Goal: Task Accomplishment & Management: Use online tool/utility

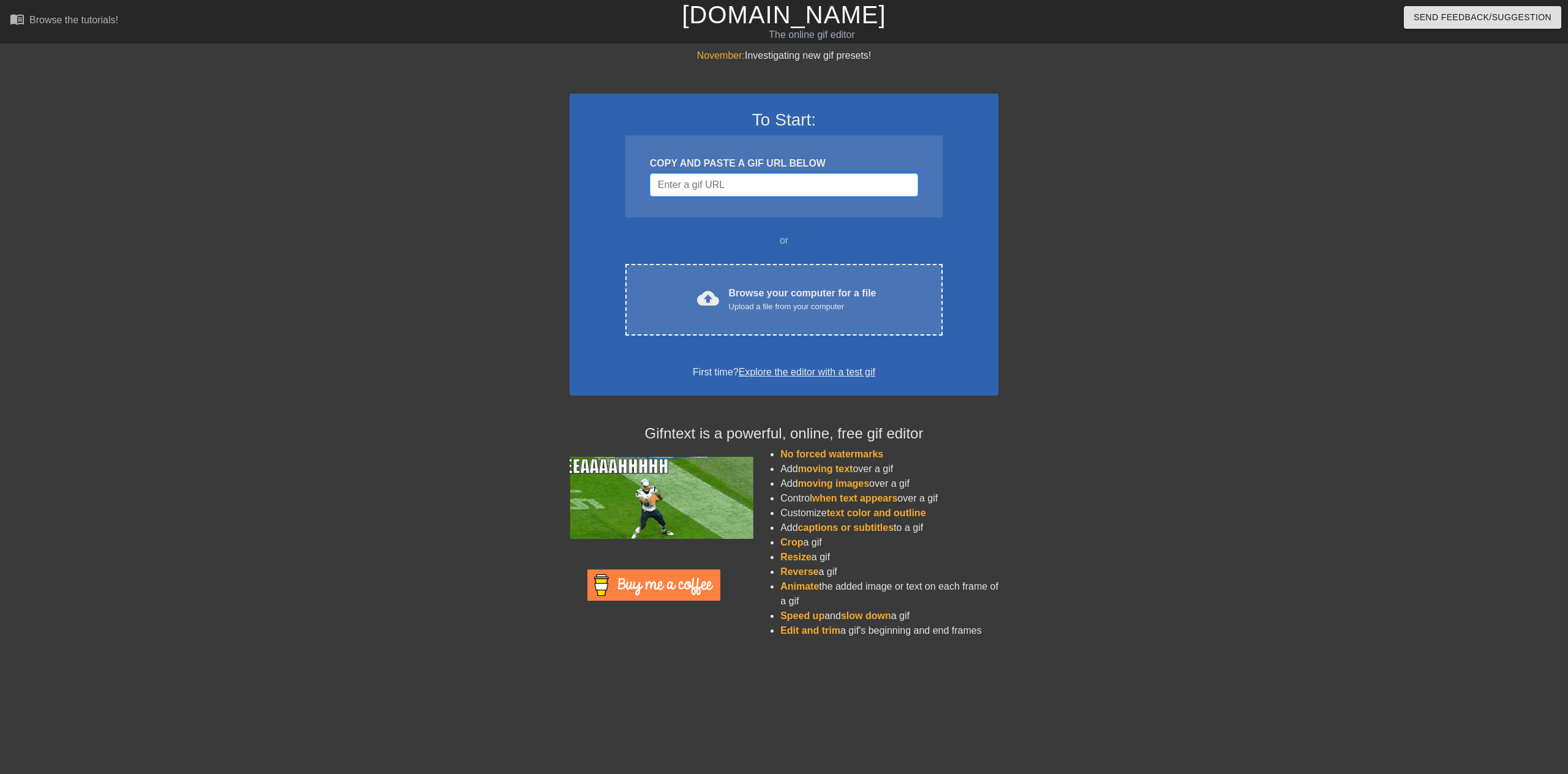
click at [795, 183] on input "Username" at bounding box center [784, 185] width 268 height 23
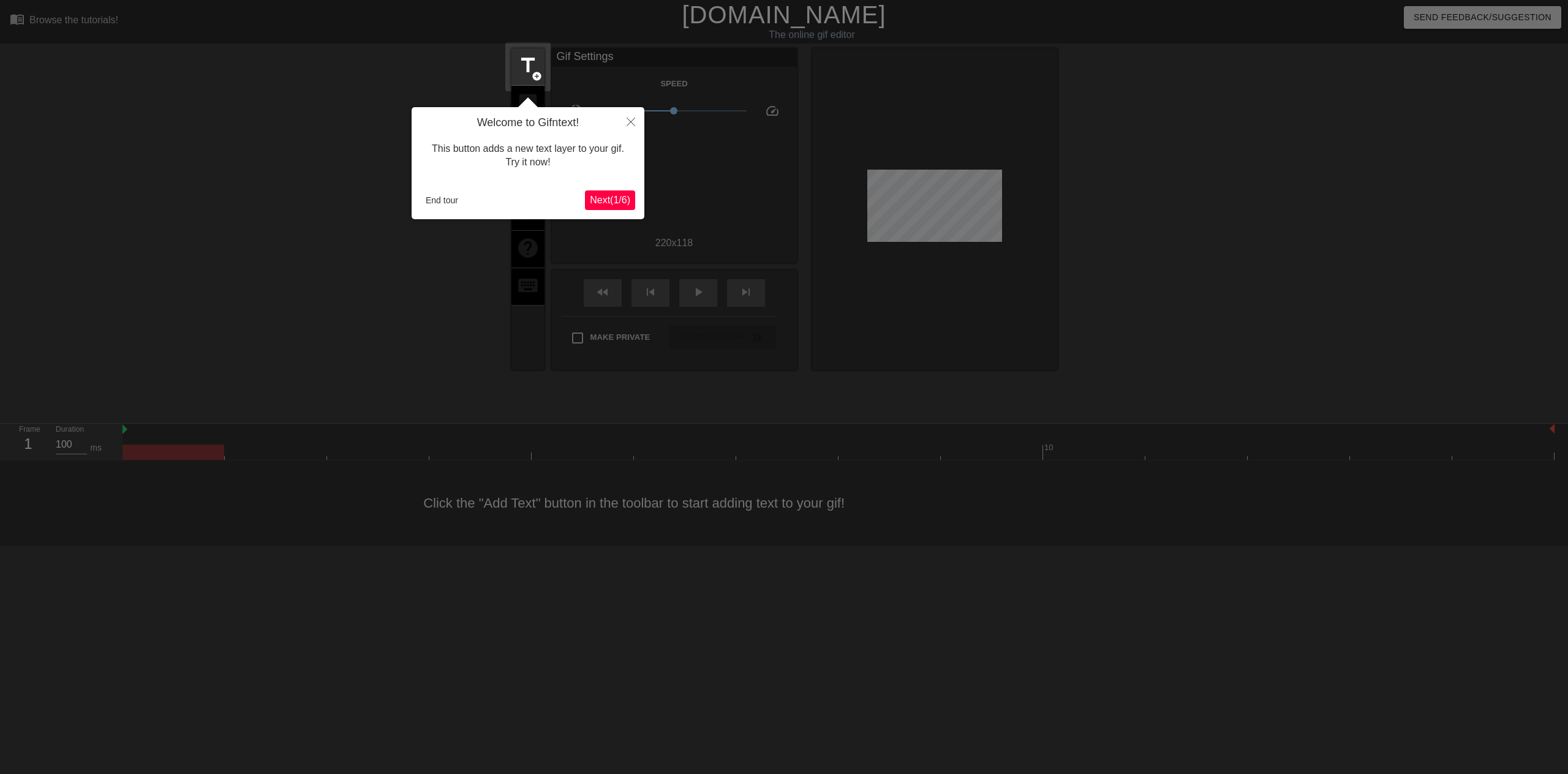
click at [455, 306] on div at bounding box center [784, 387] width 1568 height 774
click at [634, 120] on icon "Close" at bounding box center [630, 122] width 8 height 8
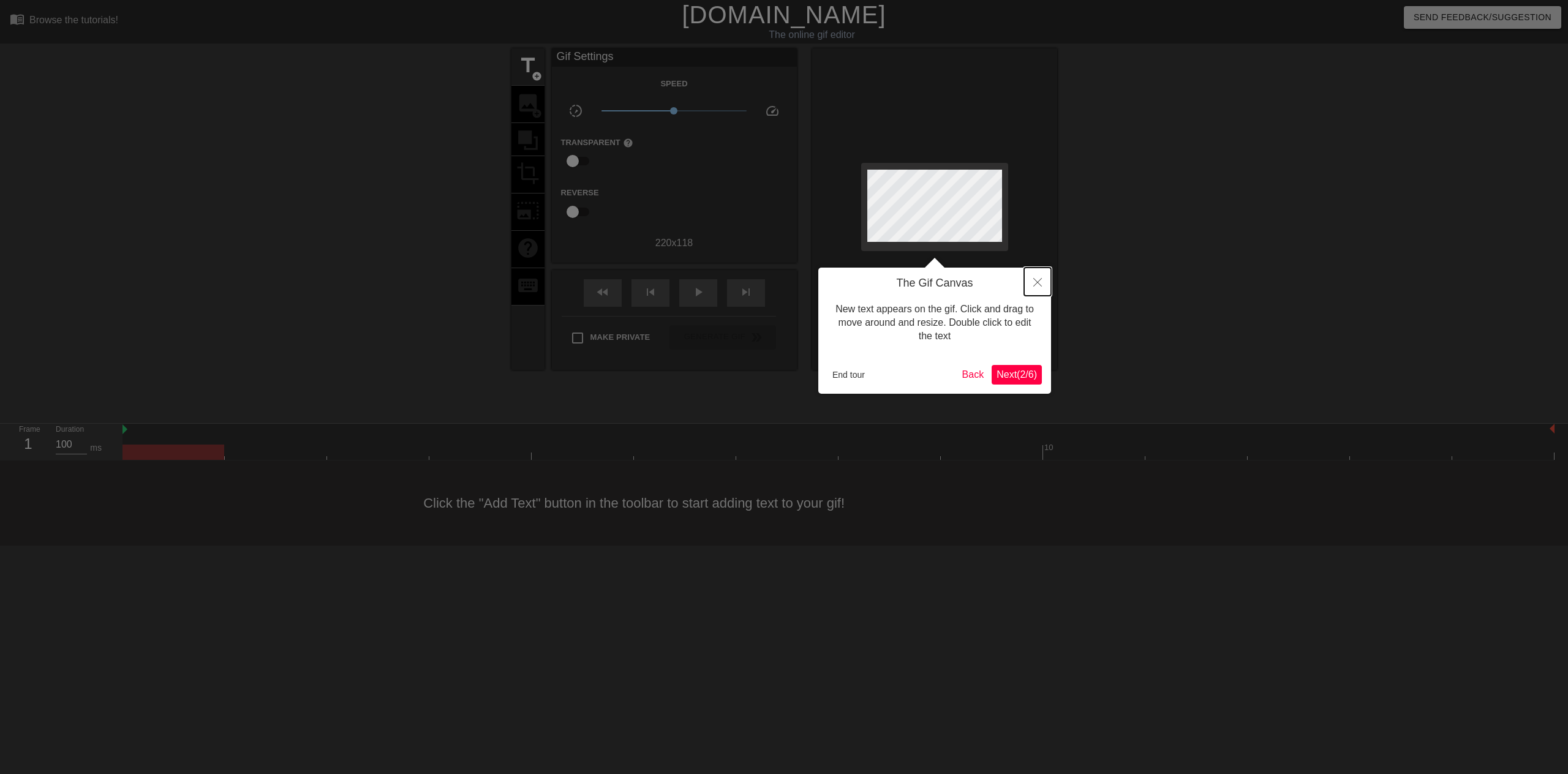
click at [1040, 277] on button "Close" at bounding box center [1038, 282] width 27 height 28
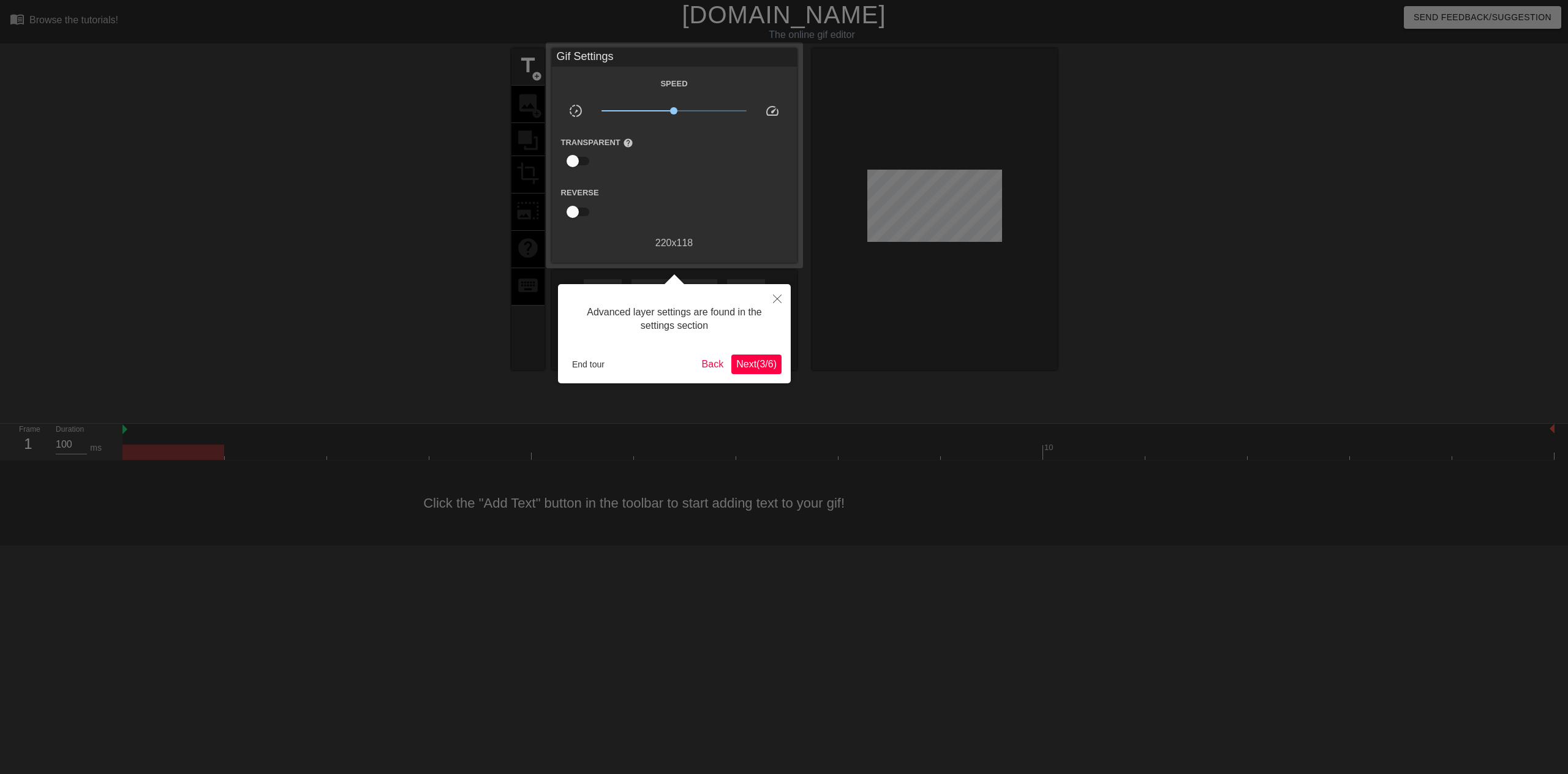
click at [220, 82] on div at bounding box center [784, 387] width 1568 height 774
click at [778, 296] on icon "Close" at bounding box center [777, 299] width 8 height 8
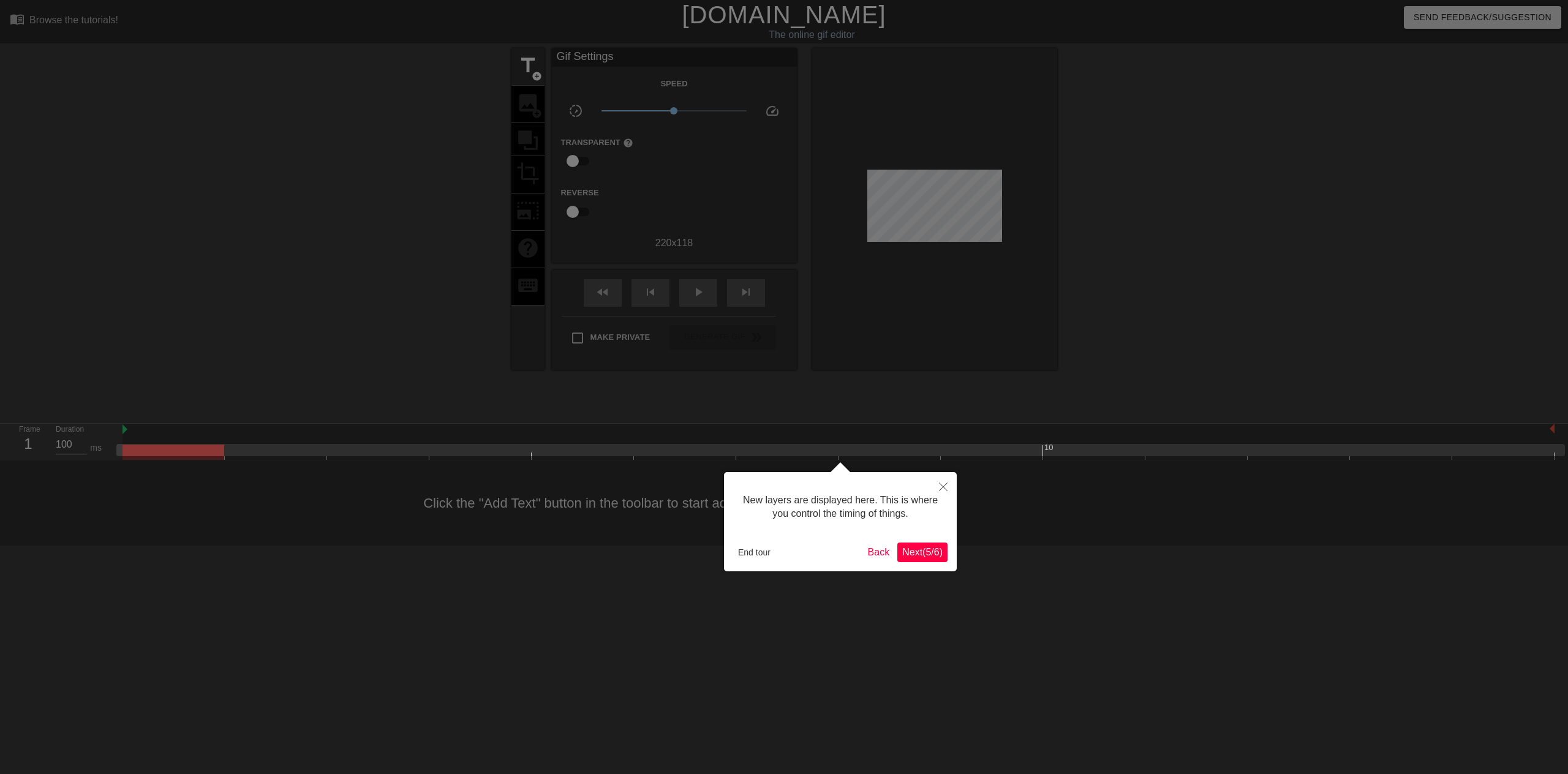
scroll to position [10, 0]
click at [938, 482] on button "Close" at bounding box center [943, 486] width 27 height 28
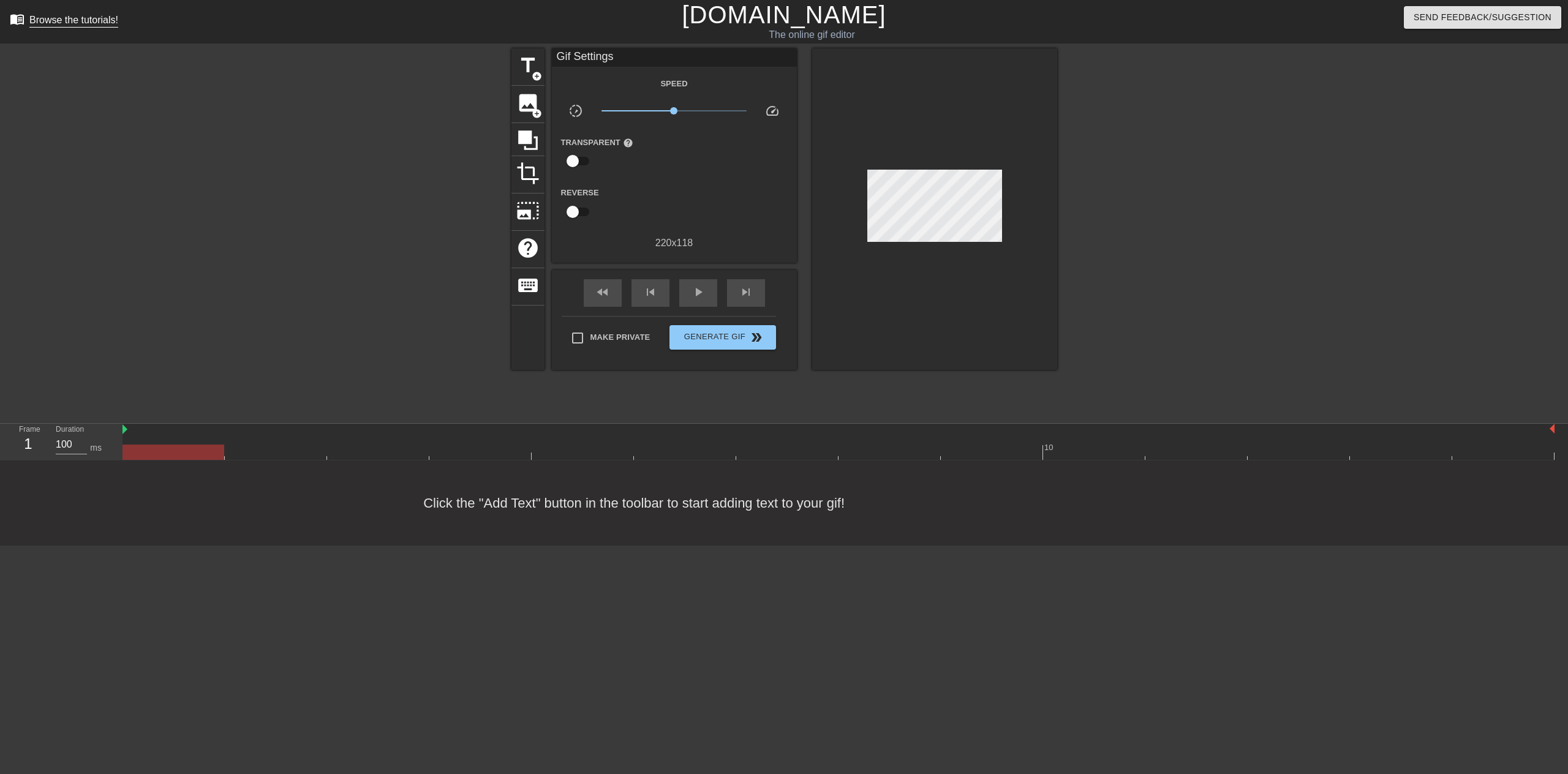
click at [48, 17] on div "Browse the tutorials!" at bounding box center [73, 20] width 89 height 10
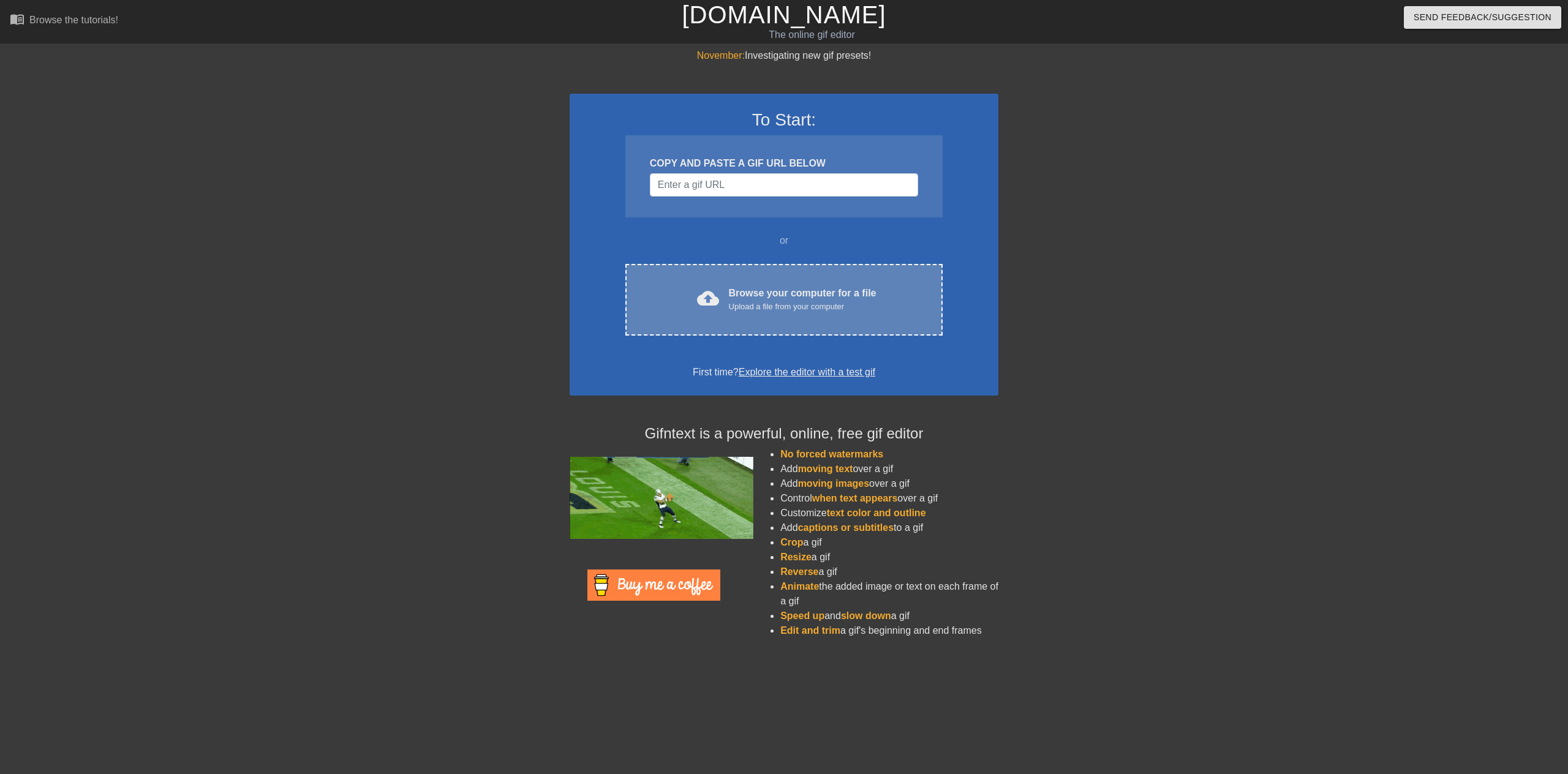
click at [760, 304] on div "Upload a file from your computer" at bounding box center [802, 306] width 147 height 12
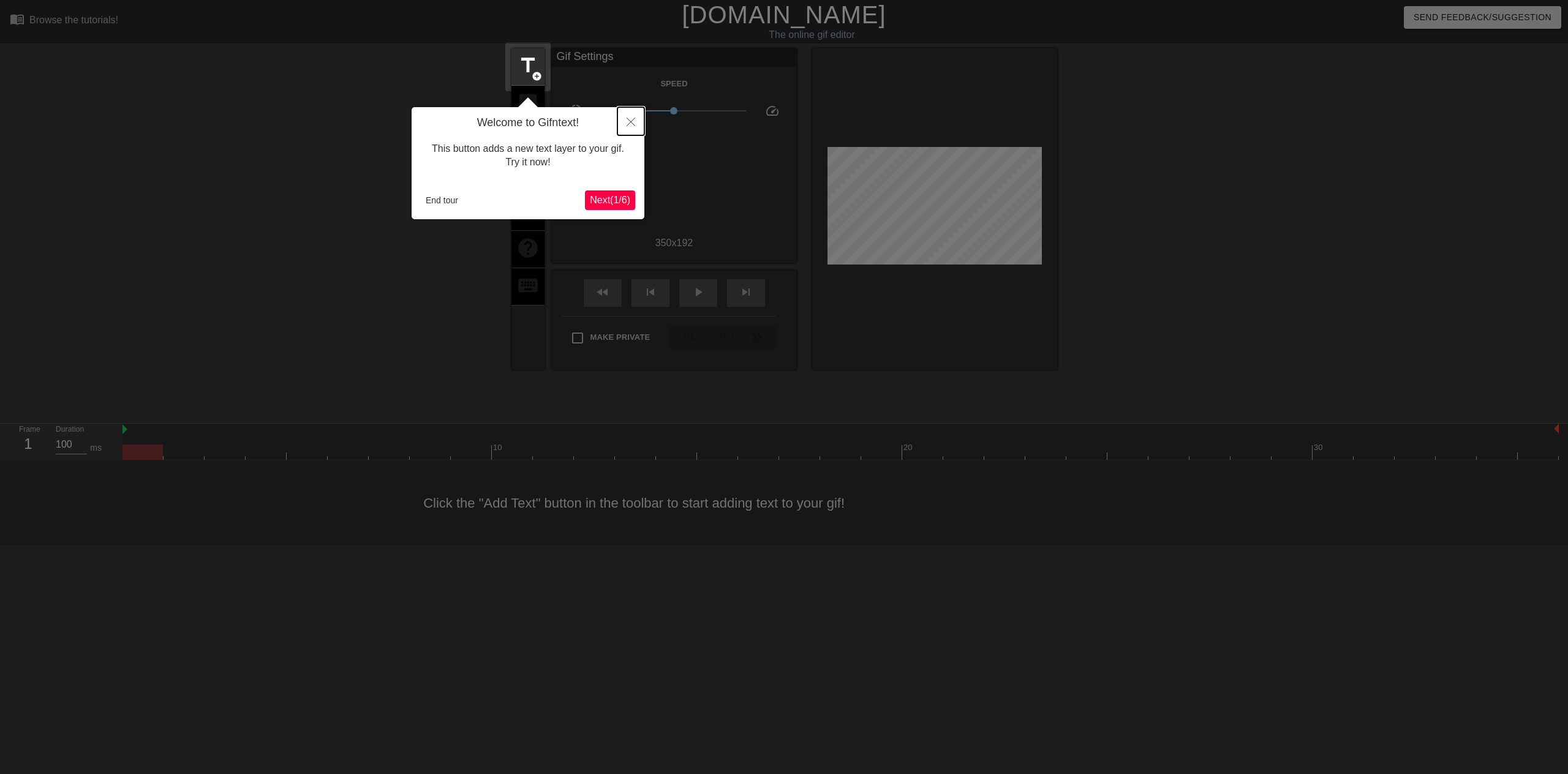
click at [633, 122] on icon "Close" at bounding box center [630, 122] width 8 height 8
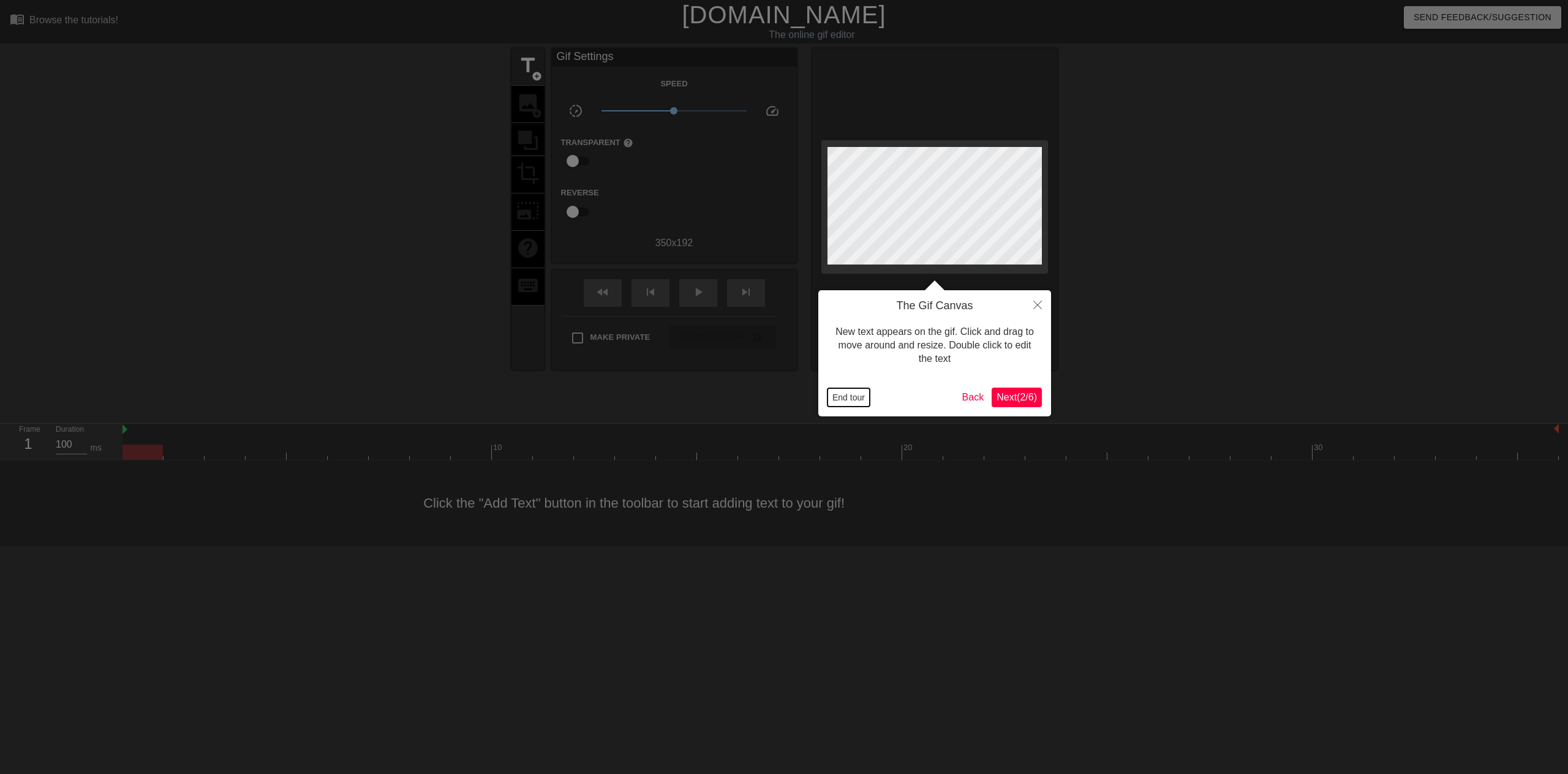
click at [847, 400] on button "End tour" at bounding box center [848, 398] width 42 height 18
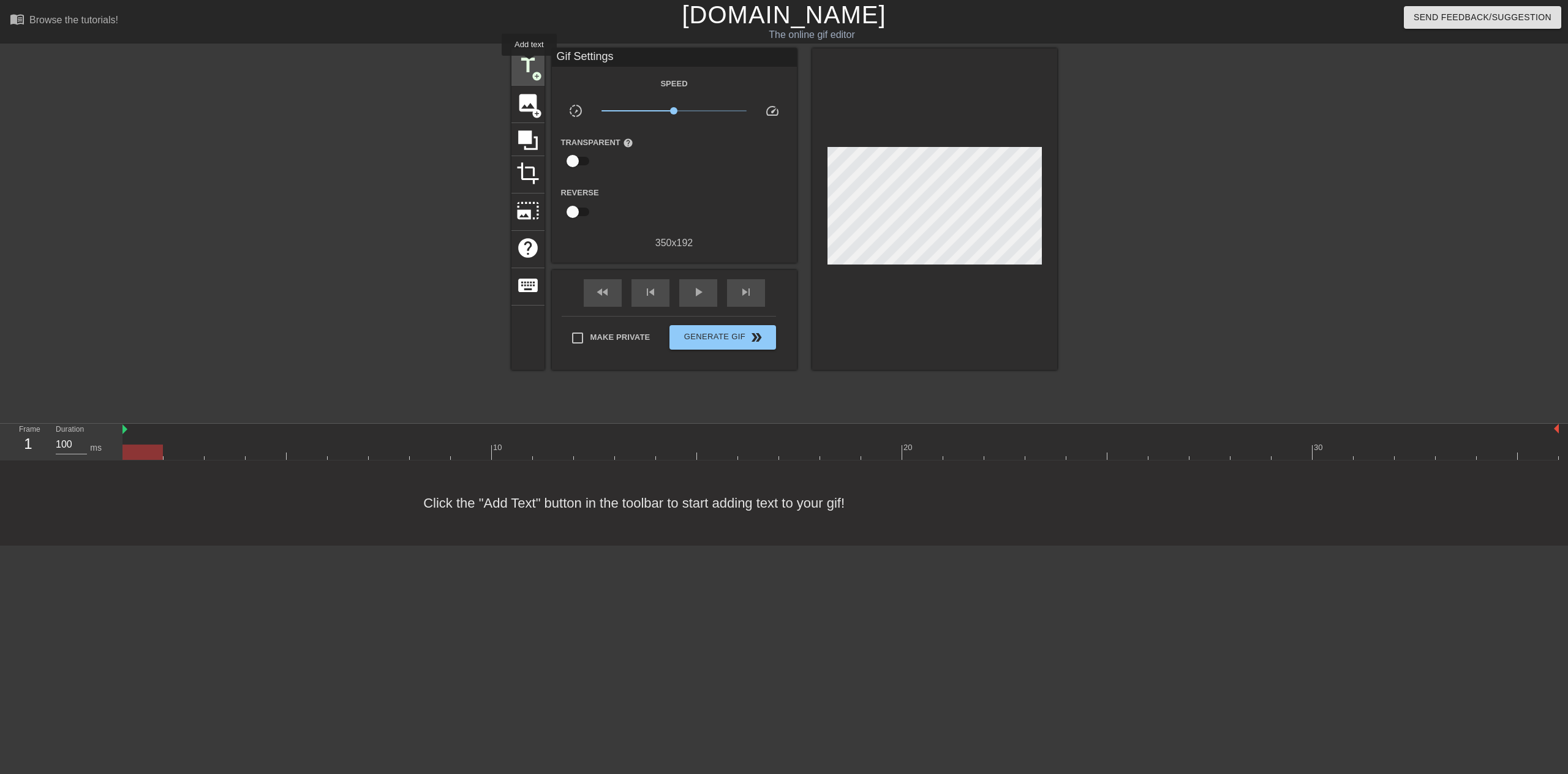
click at [530, 64] on span "title" at bounding box center [528, 65] width 23 height 23
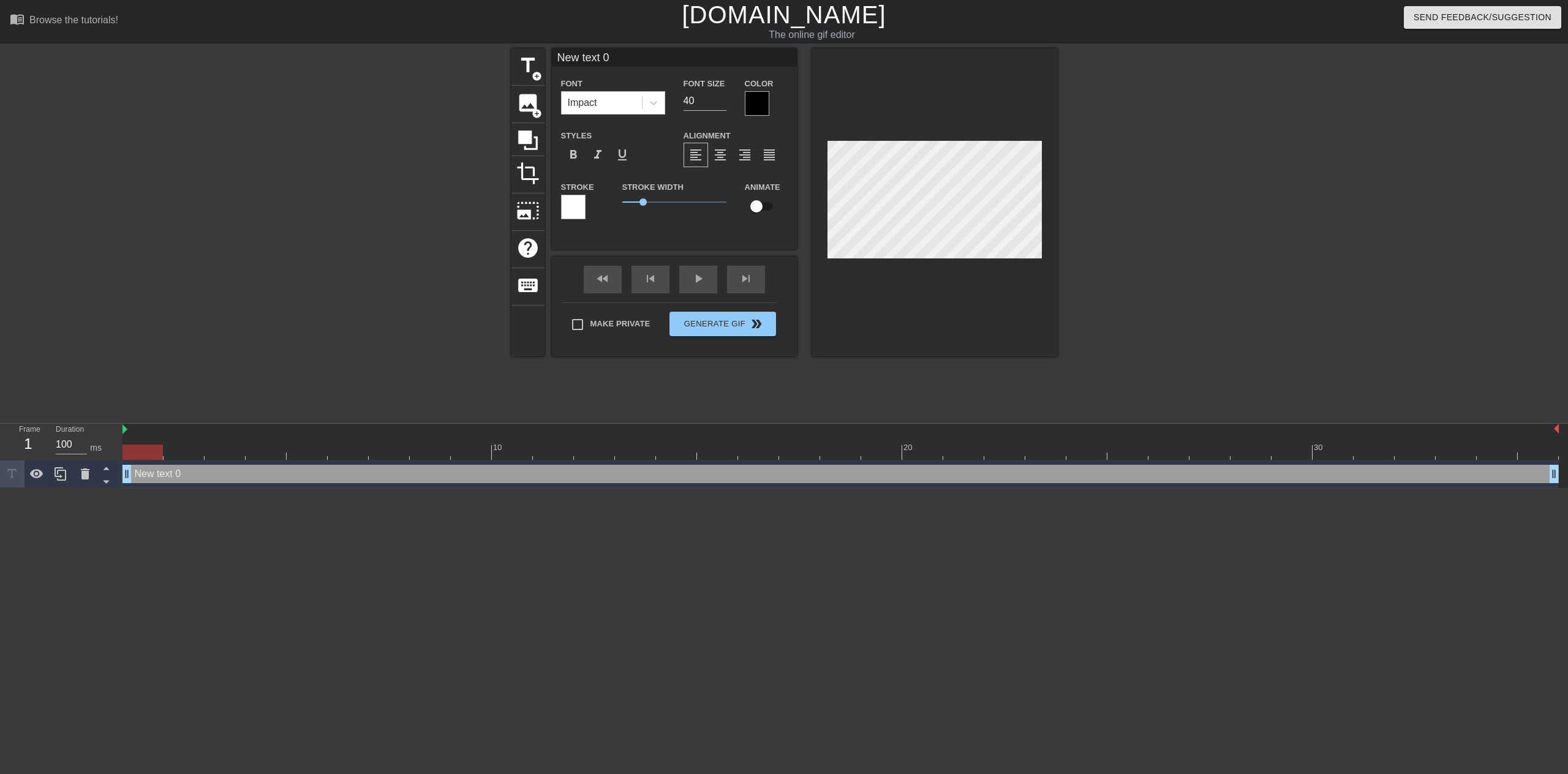
scroll to position [2, 2]
type input "text 0"
type textarea "text 0"
type input "text 0"
type textarea "text 0"
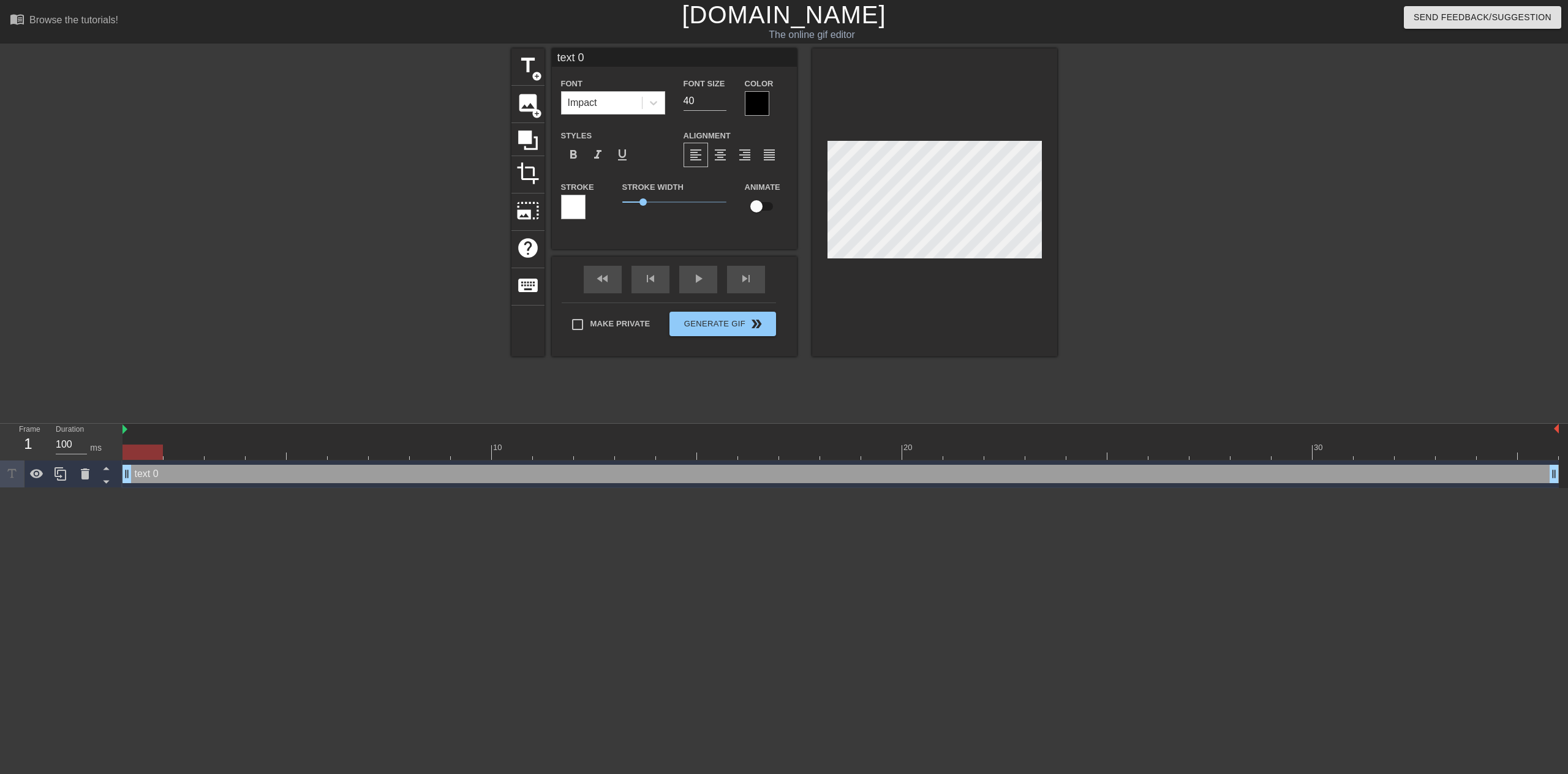
type input "ext 0"
type textarea "ext 0"
type input "xt 0"
type textarea "xt 0"
type input "t 0"
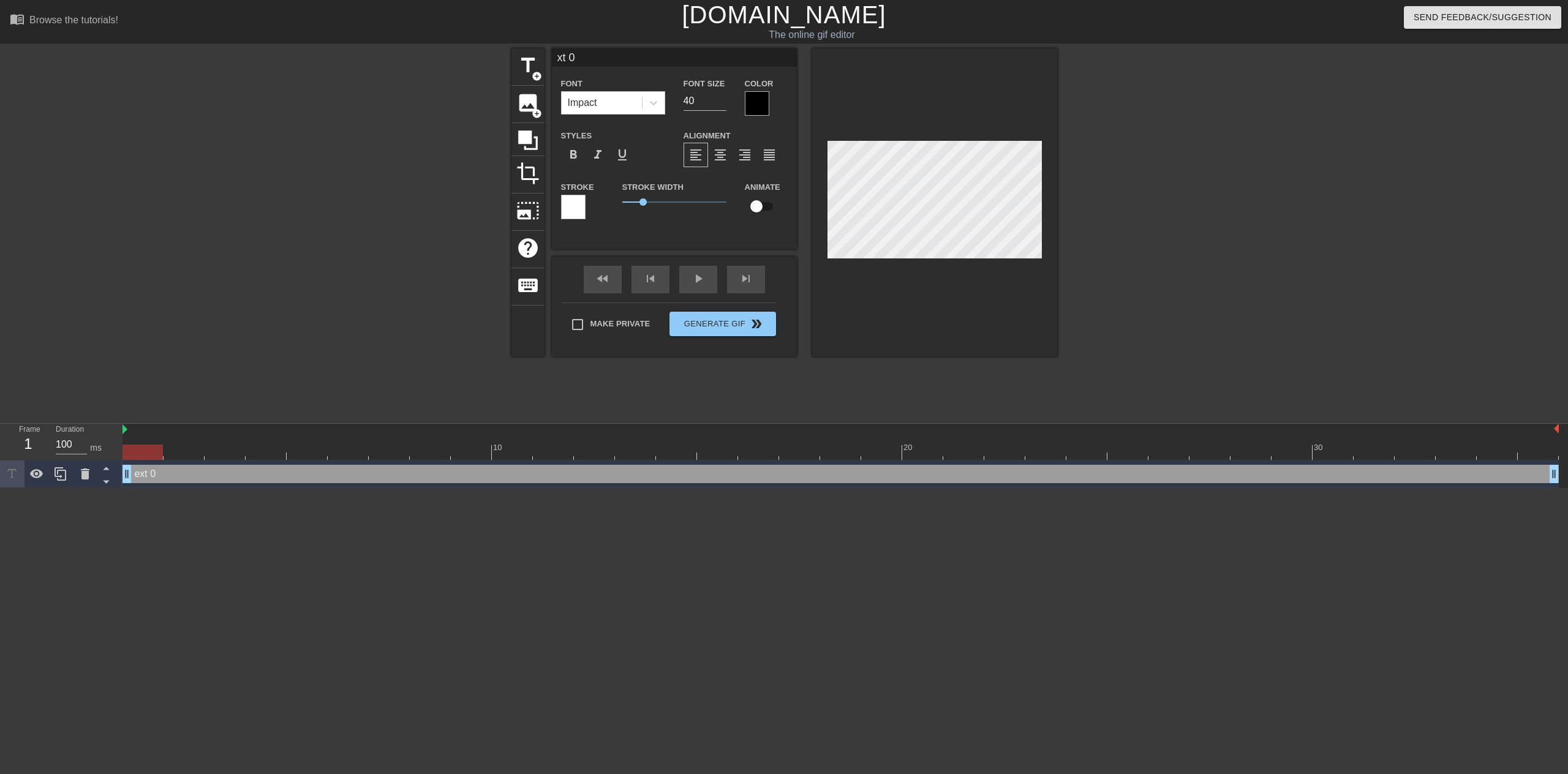
type textarea "t 0"
type input "0"
type textarea "0"
type input "0"
type textarea "0"
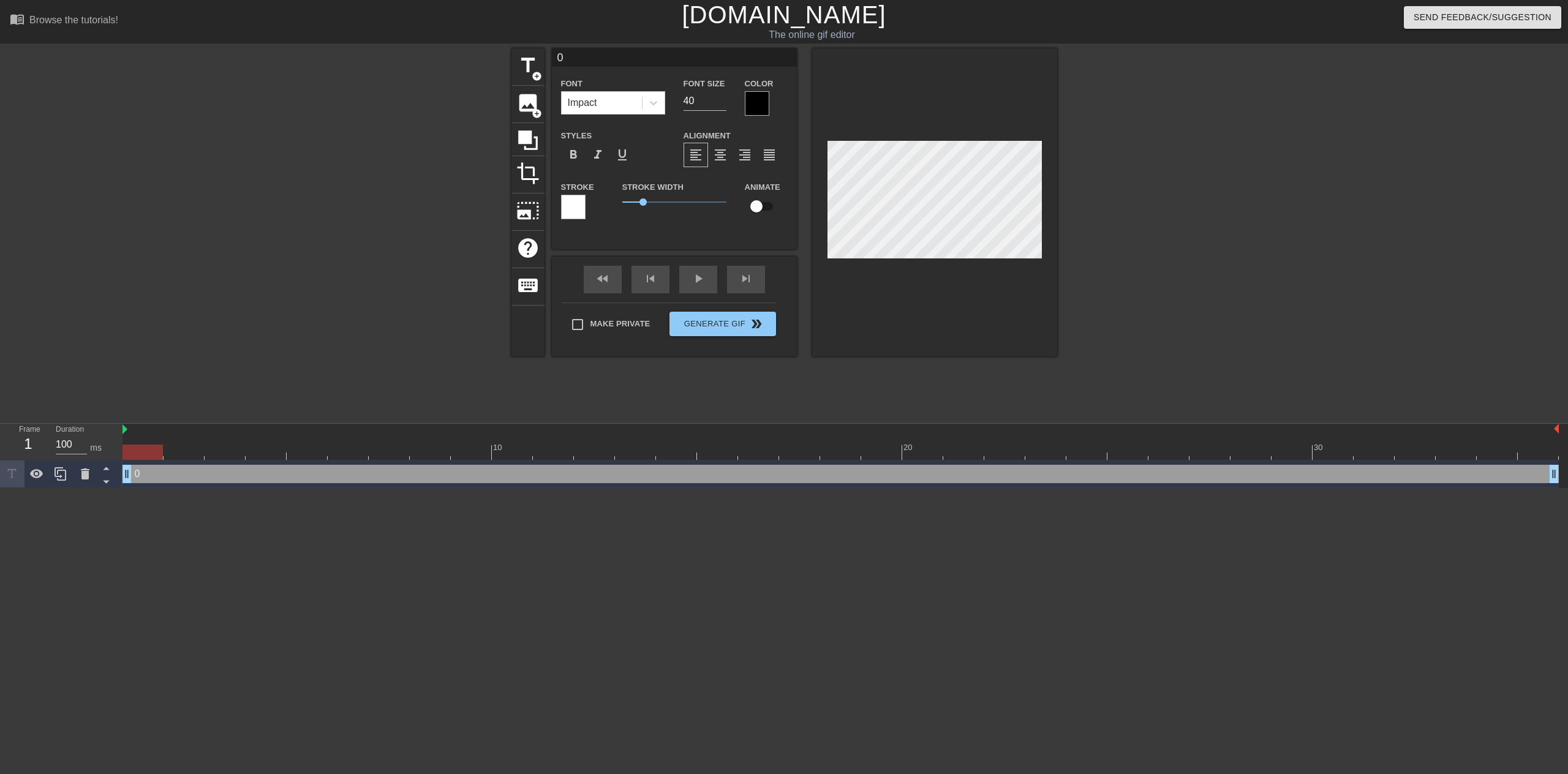
scroll to position [2, 1]
type input "L"
type textarea "L"
type input "LC"
type textarea "LC"
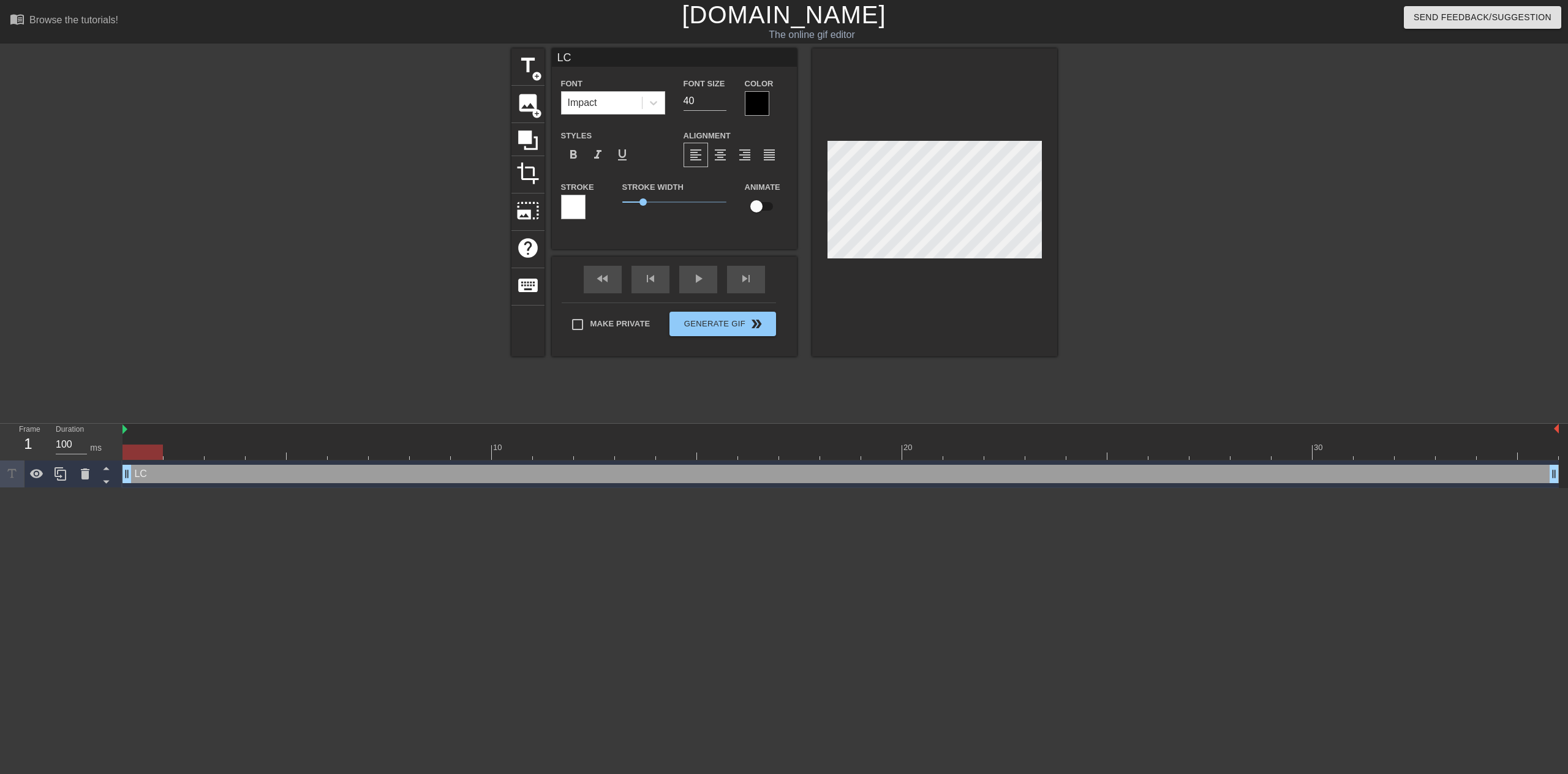
type input "LCC"
type textarea "LCC"
click at [751, 109] on div at bounding box center [757, 103] width 25 height 25
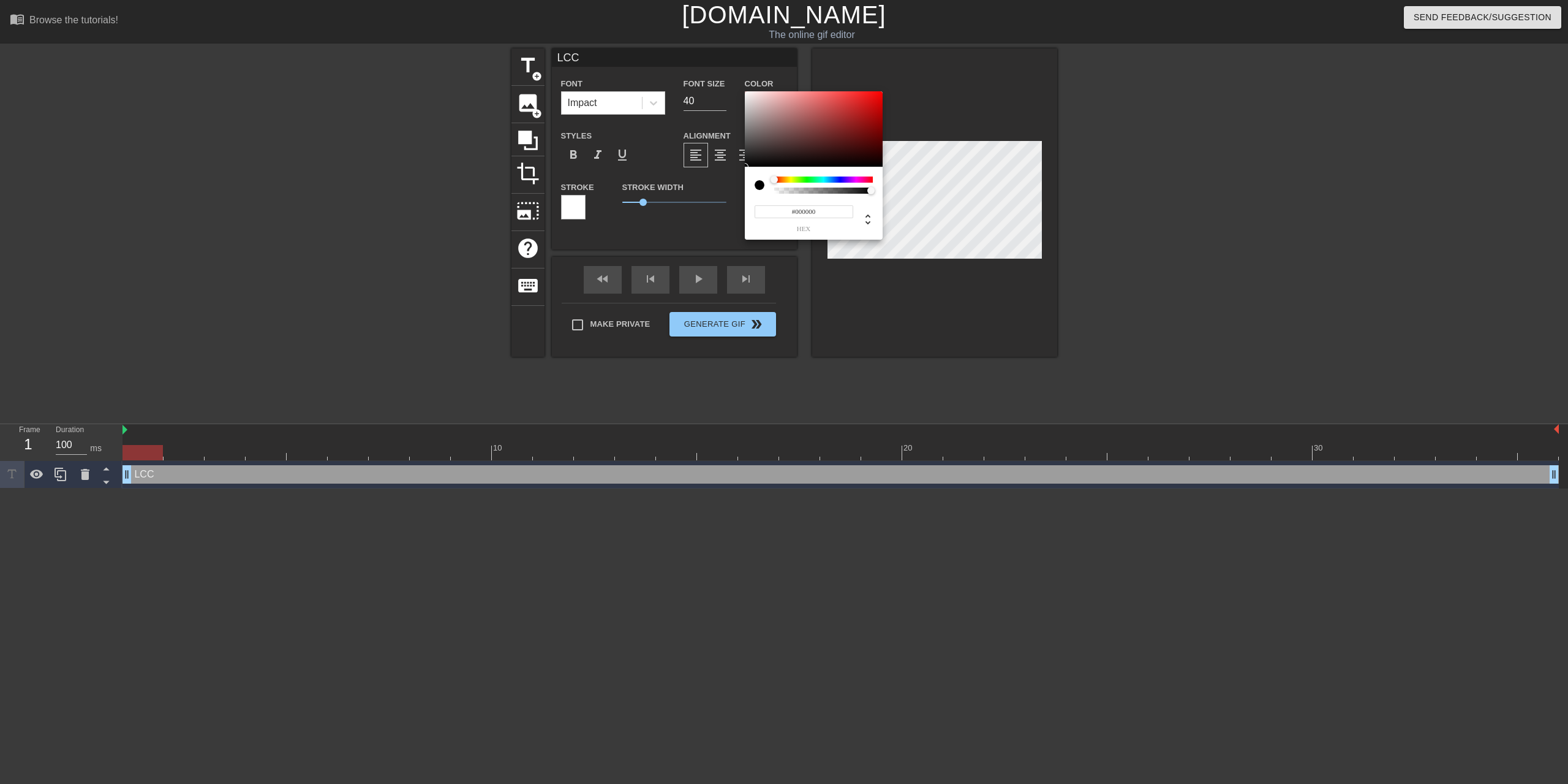
type input "0"
type input "1"
drag, startPoint x: 868, startPoint y: 193, endPoint x: 838, endPoint y: 189, distance: 30.3
click at [971, 201] on div "0 r 0 g 0 b 1 a" at bounding box center [784, 392] width 1568 height 784
type input "7"
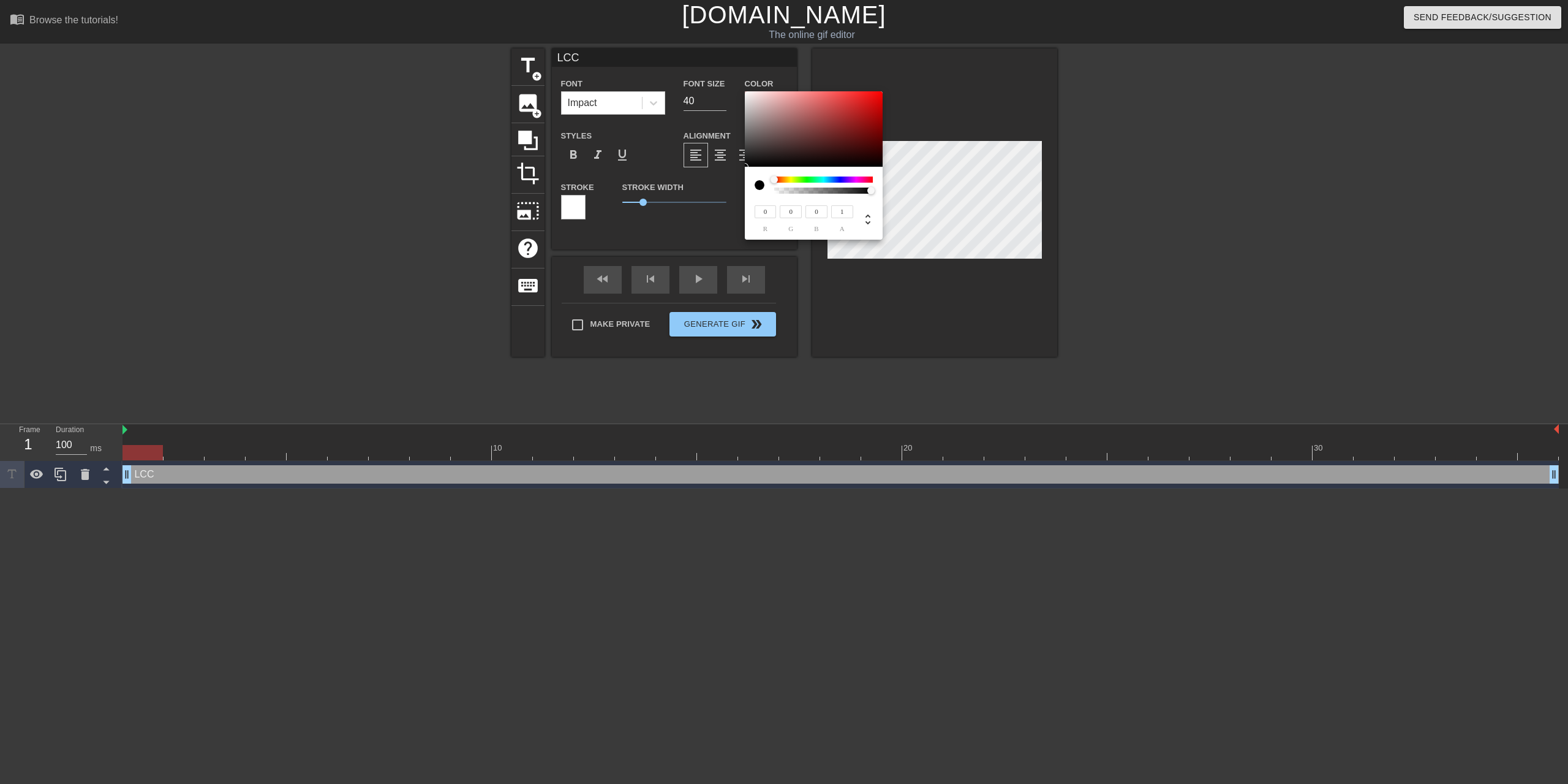
type input "6"
type input "15"
type input "14"
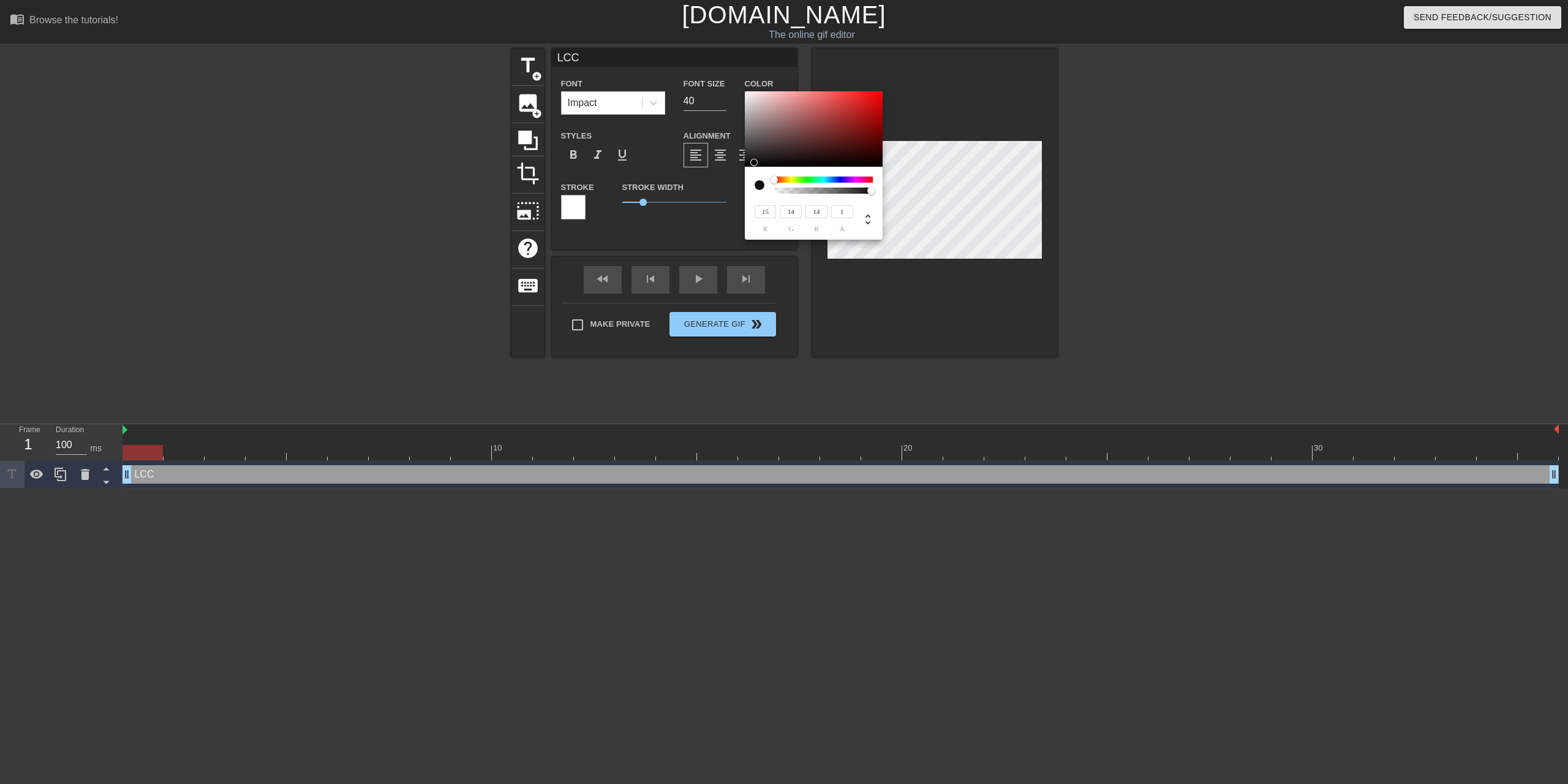
type input "235"
type input "232"
type input "221"
type input "213"
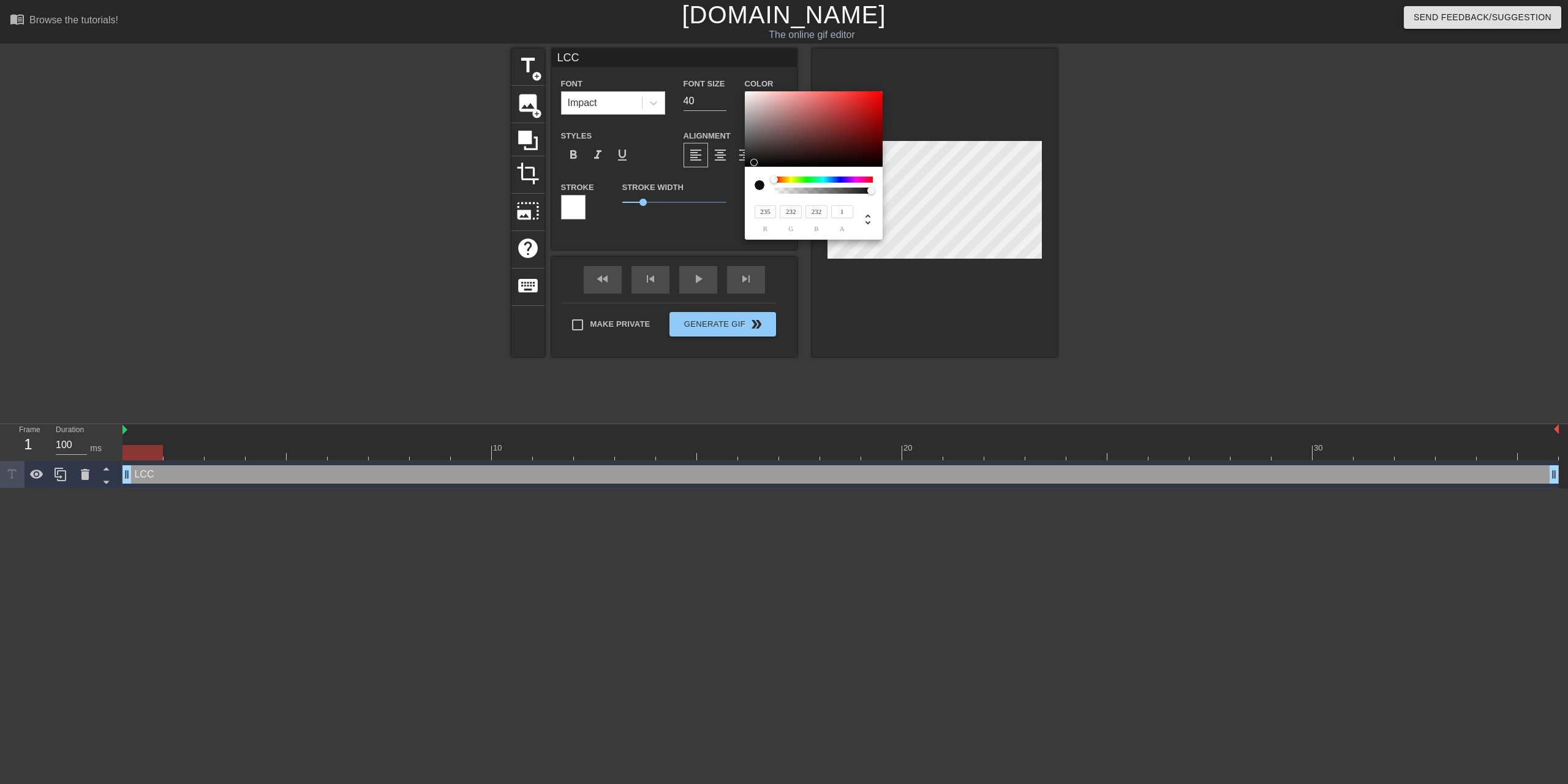
type input "213"
type input "219"
type input "211"
type input "217"
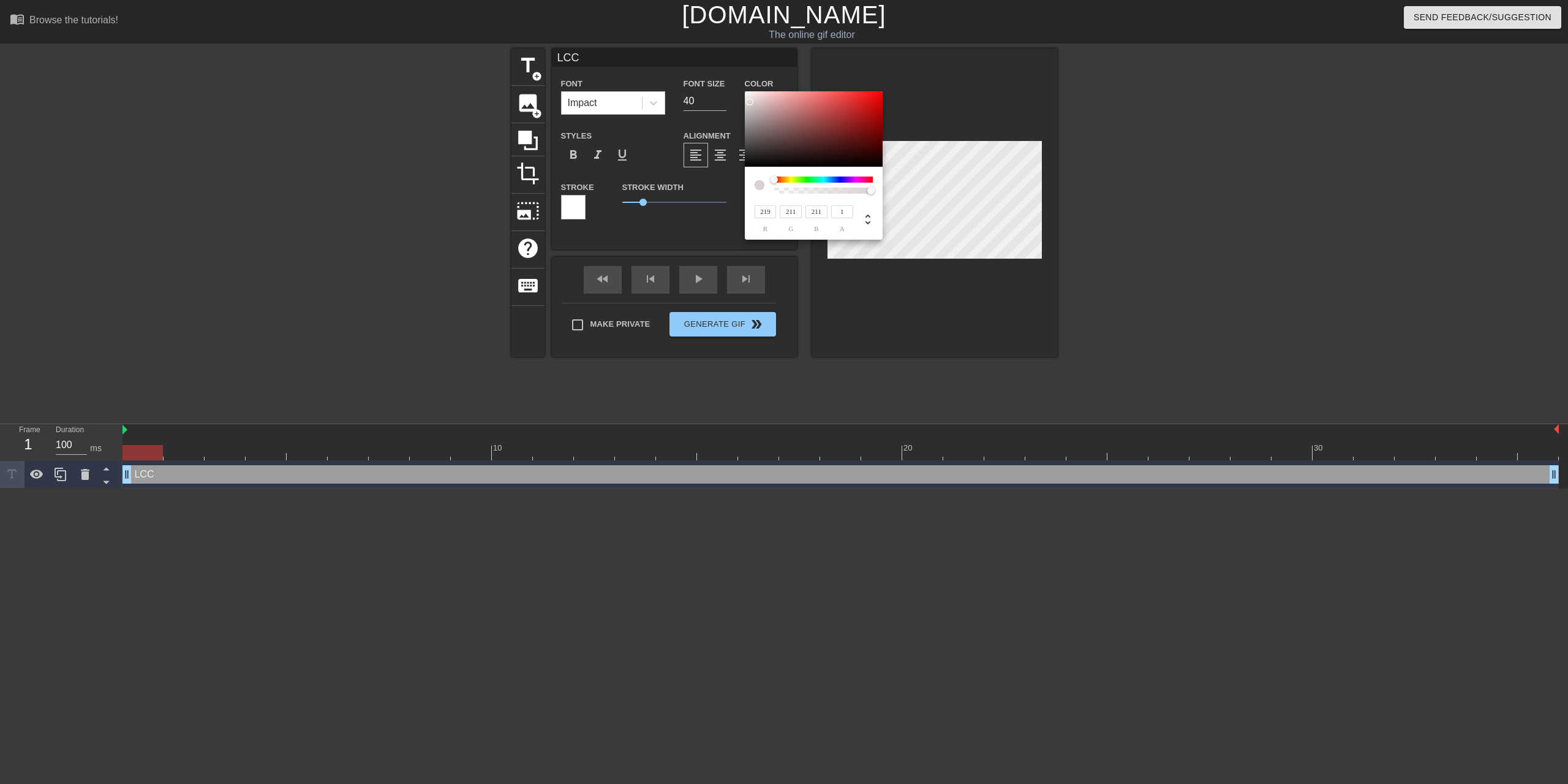
type input "209"
type input "211"
type input "221"
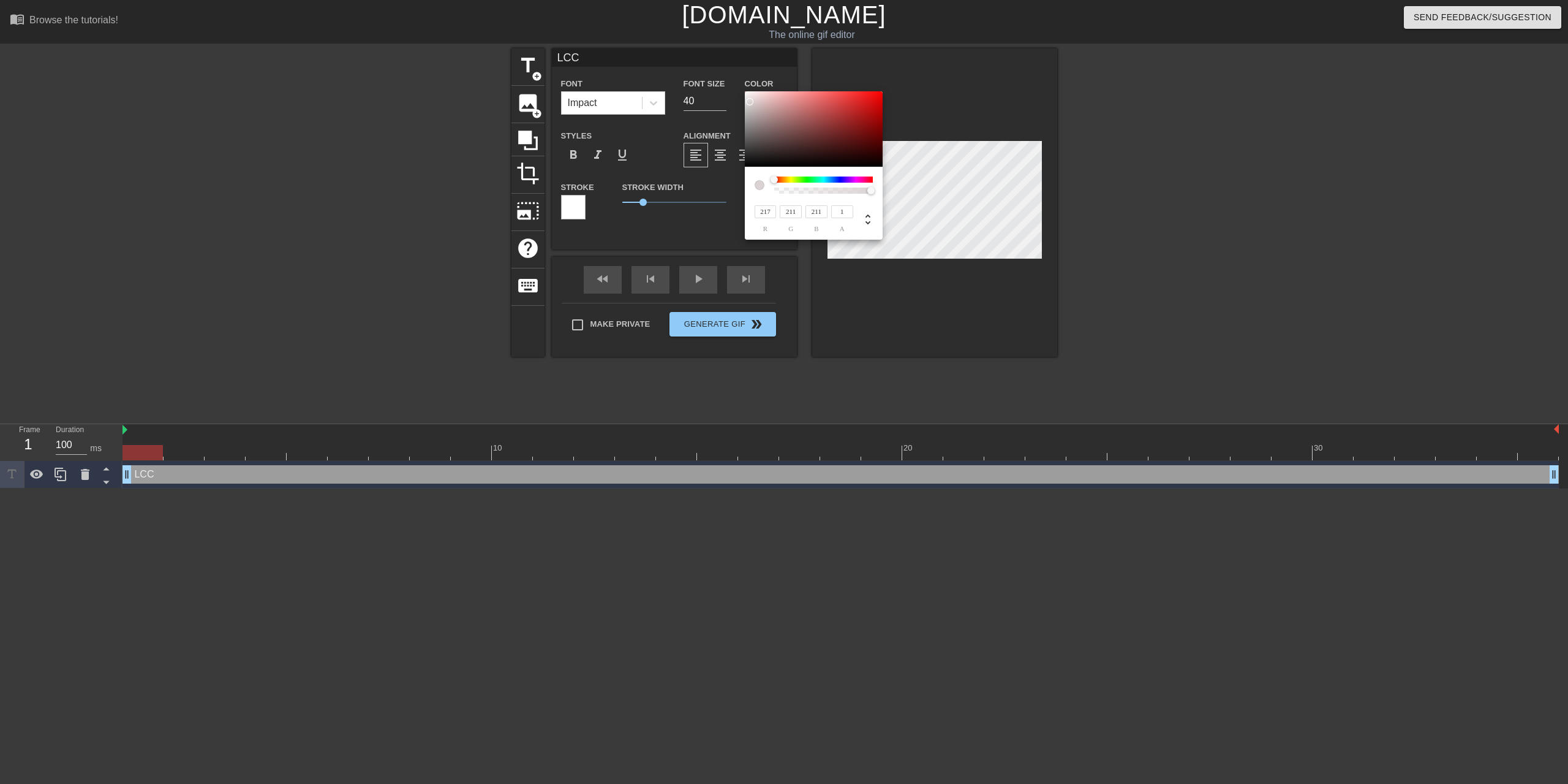
type input "217"
type input "227"
type input "225"
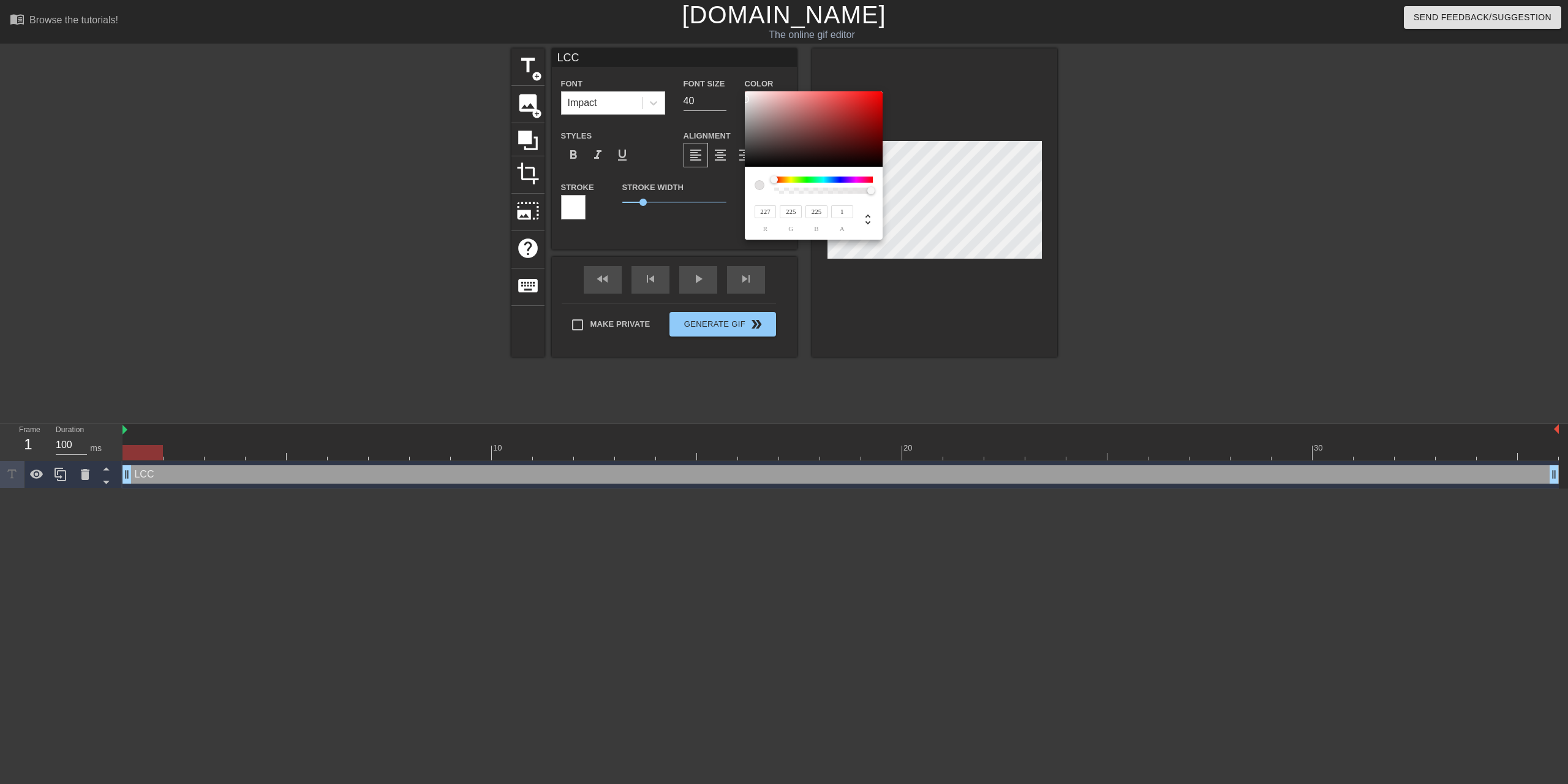
type input "255"
type input "221"
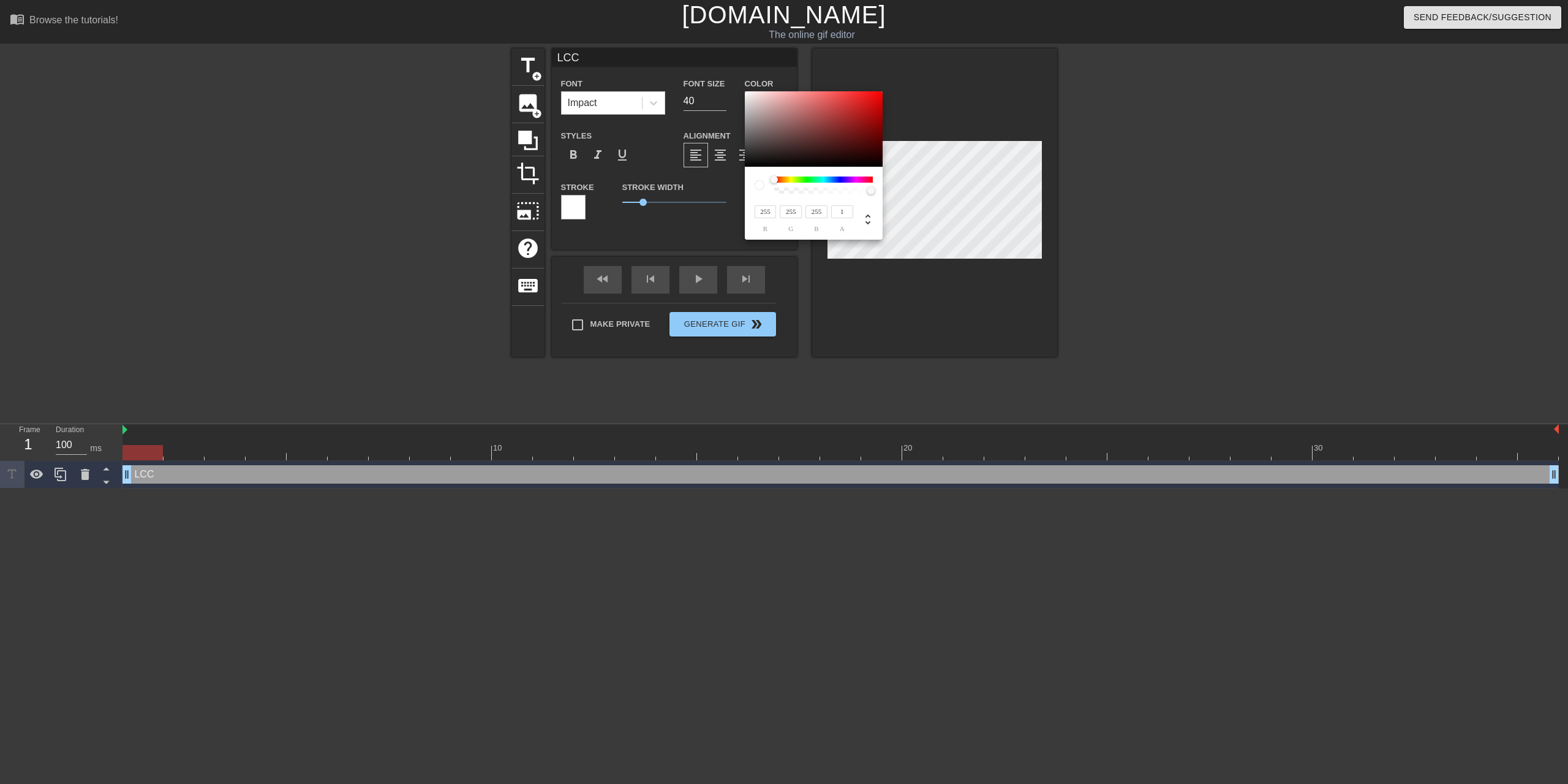
type input "221"
type input "217"
type input "213"
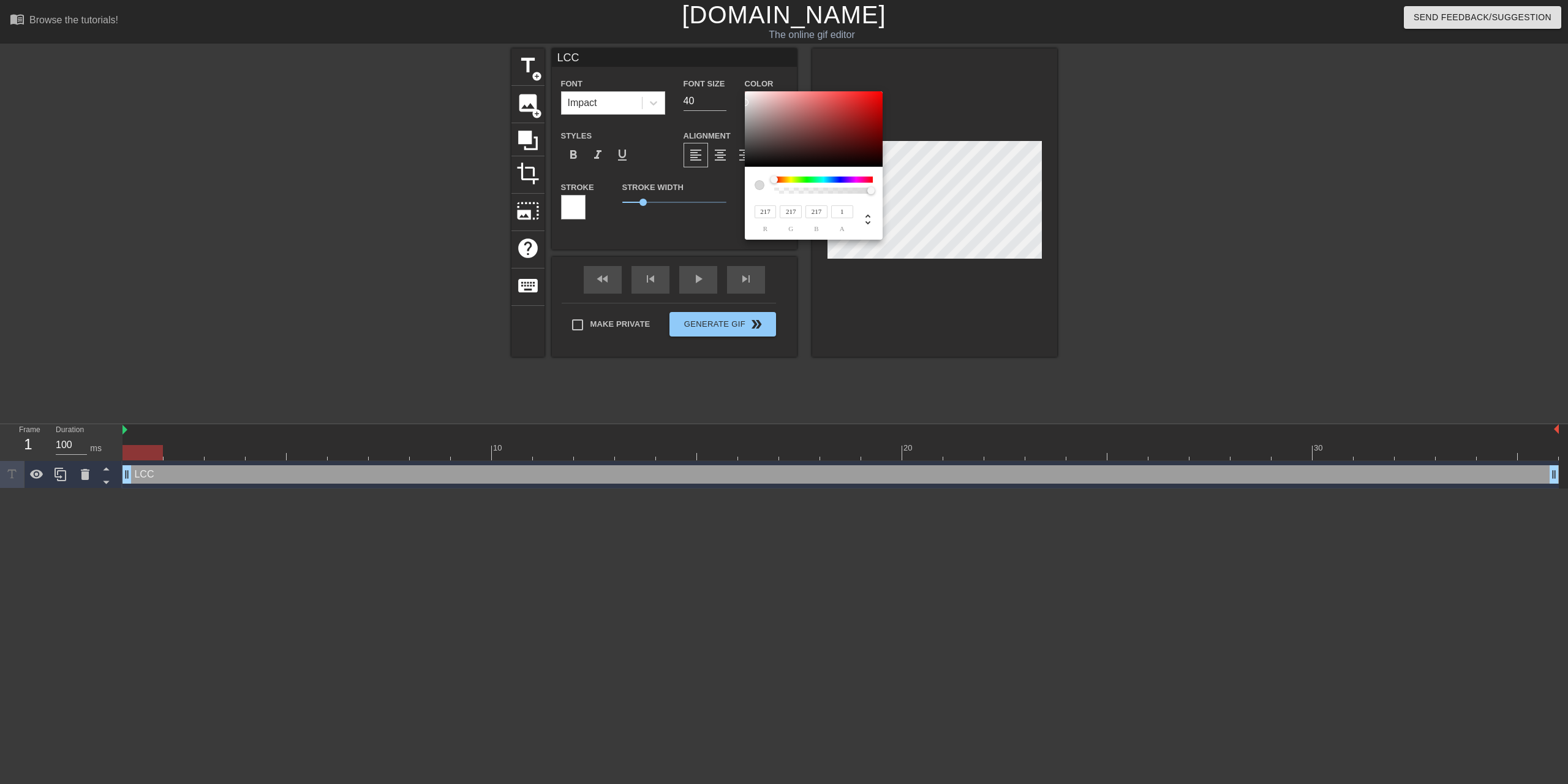
type input "213"
type input "205"
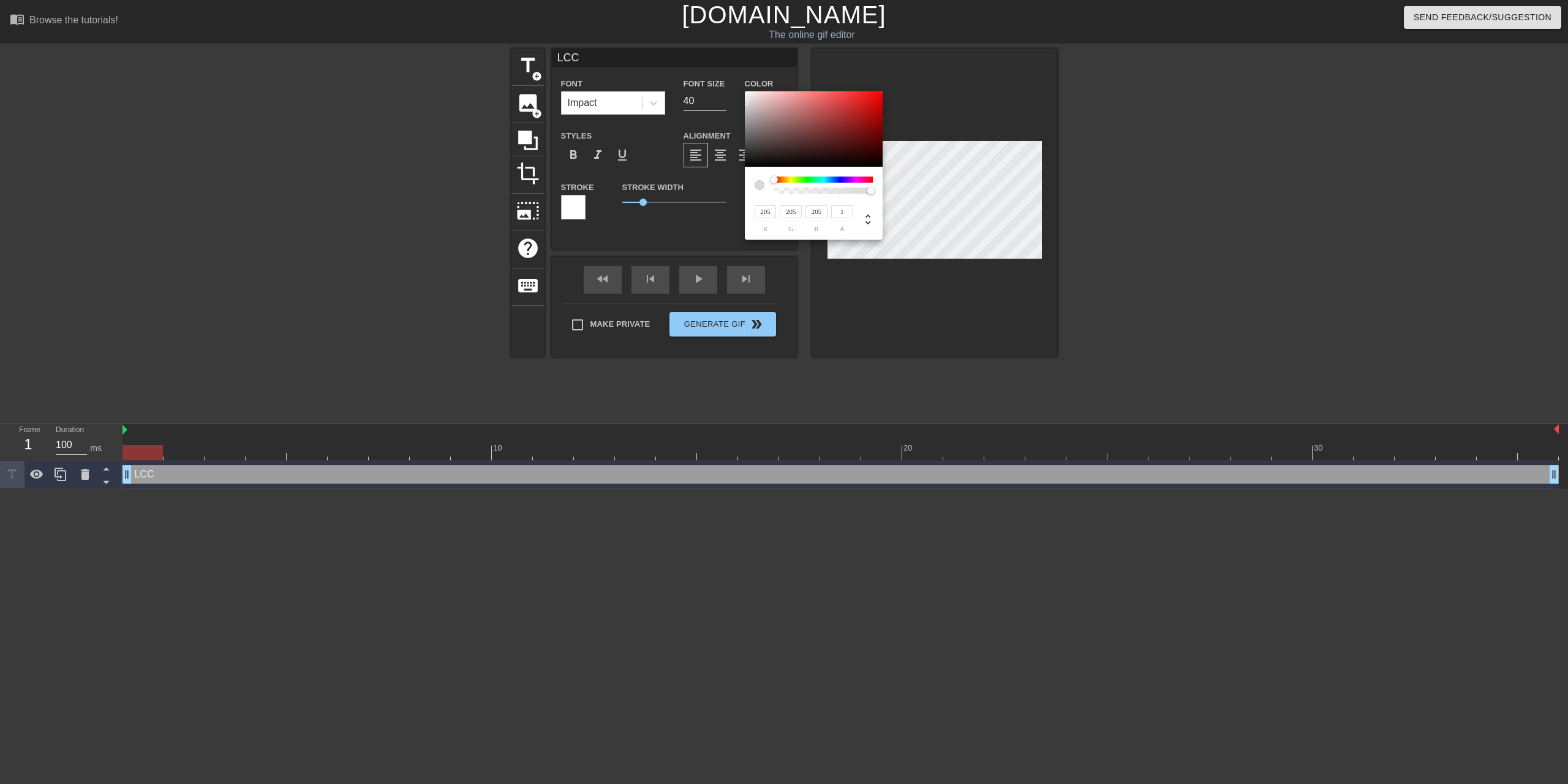
type input "211"
type input "255"
type input "250"
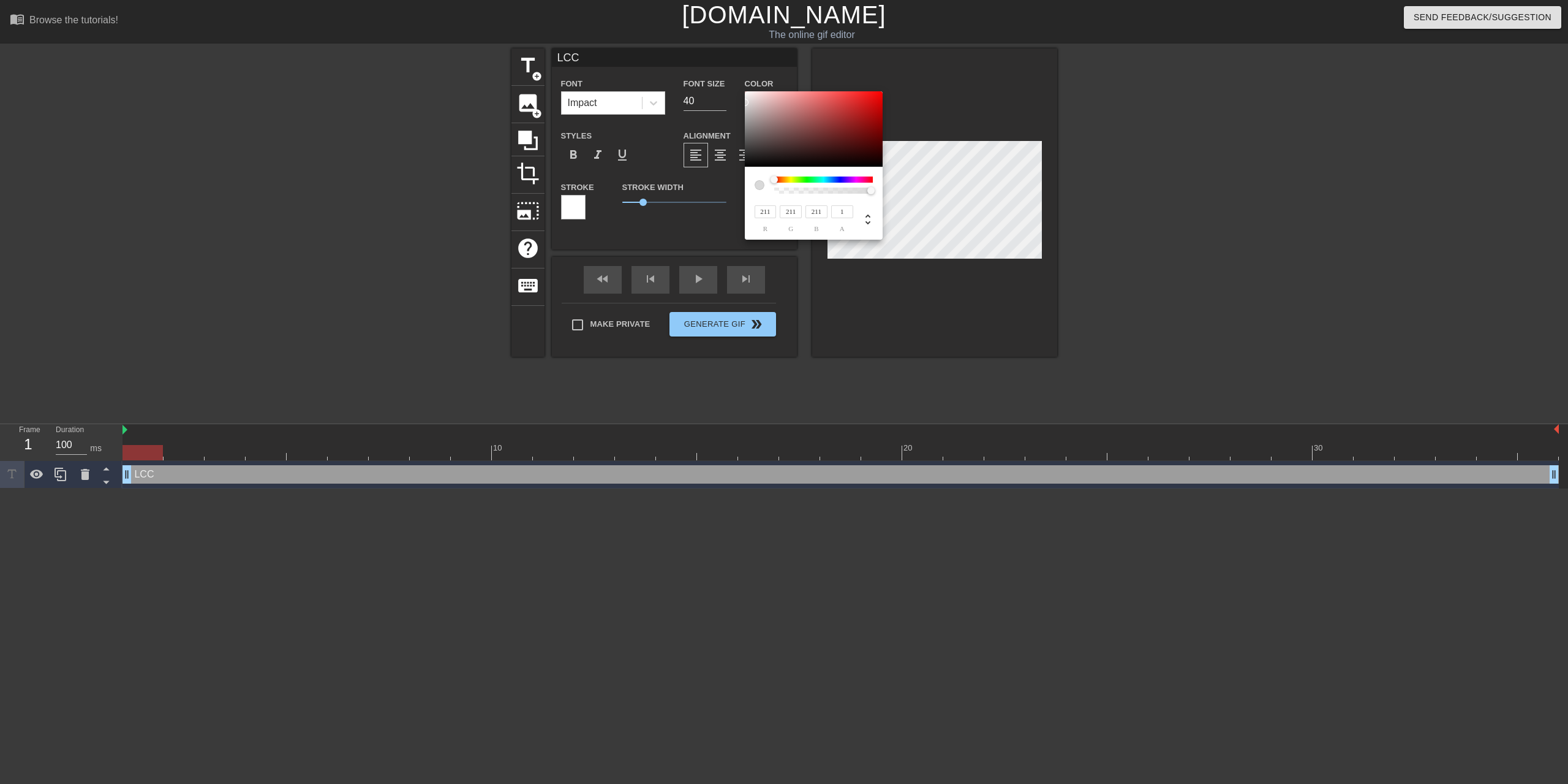
type input "250"
type input "252"
type input "250"
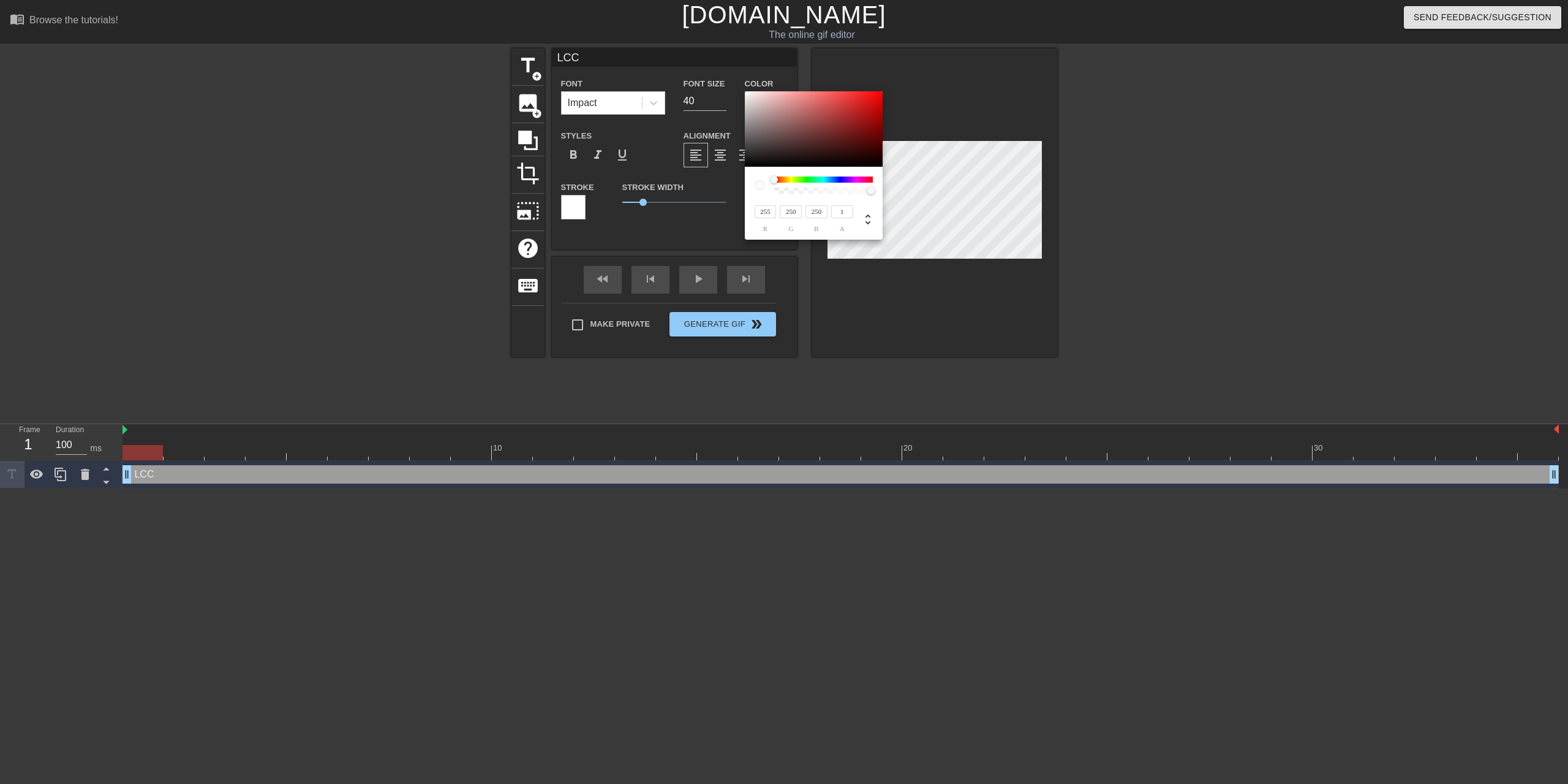
type input "242"
type input "239"
type input "248"
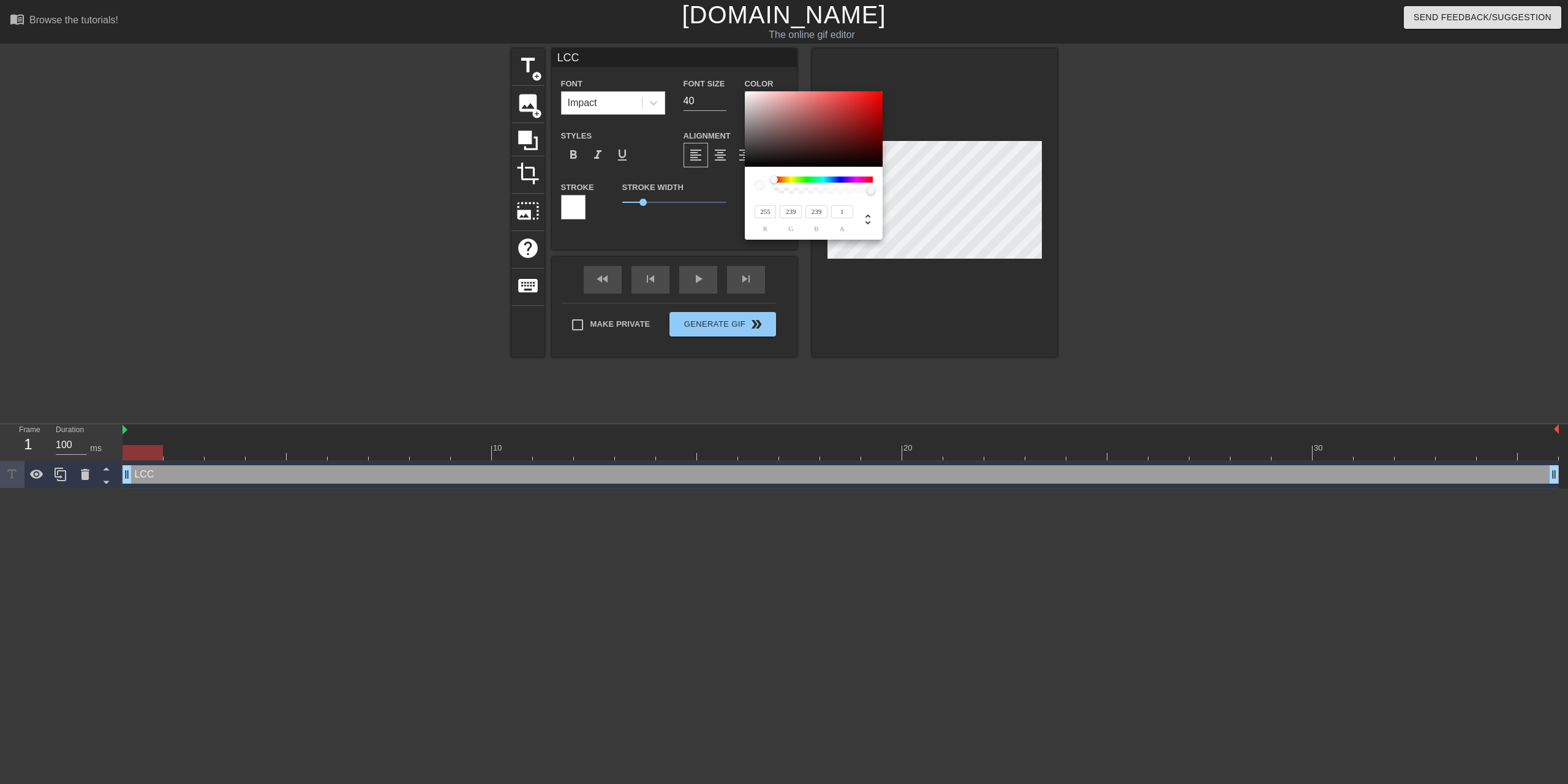
type input "227"
type input "229"
type input "250"
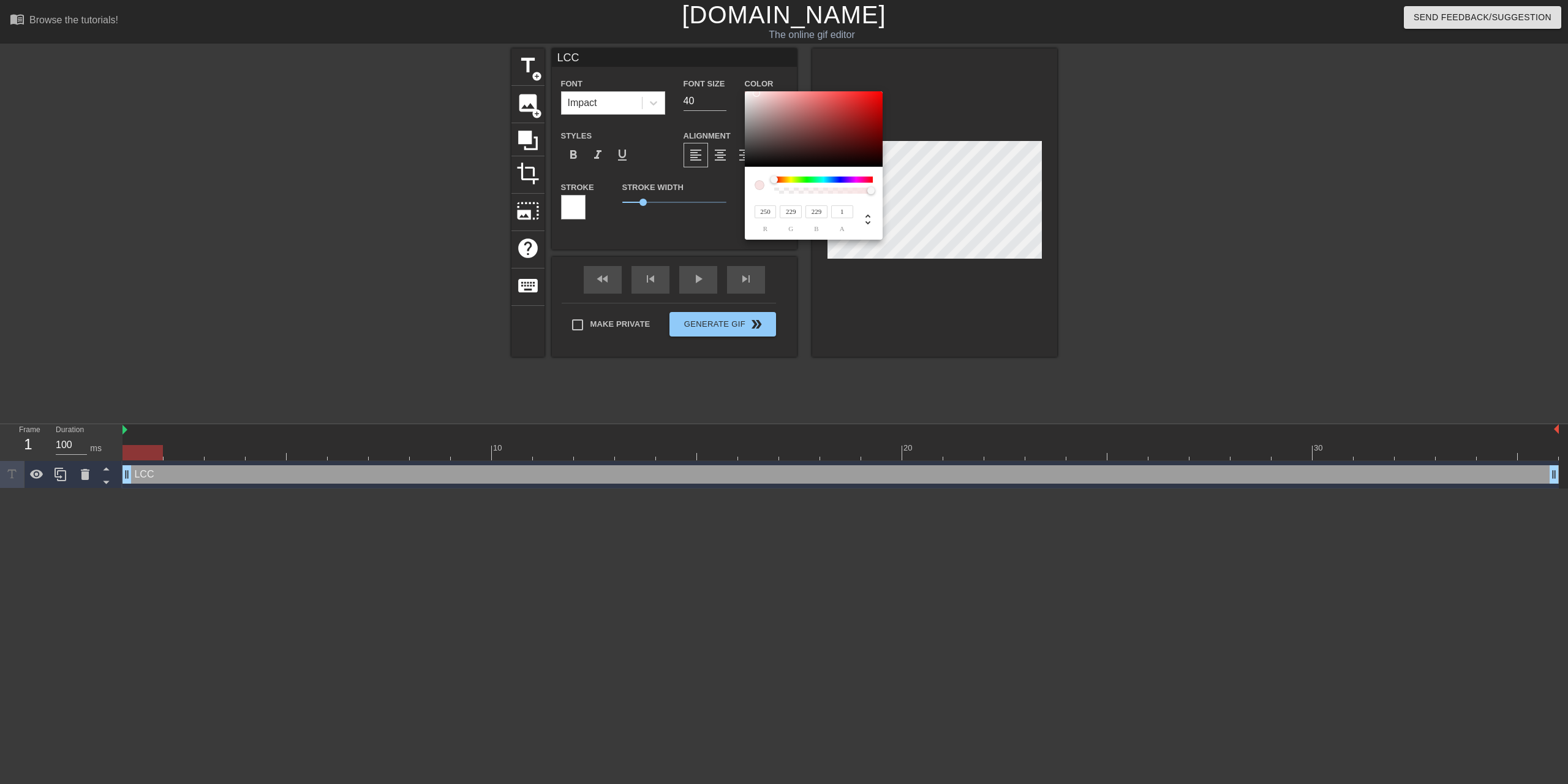
type input "235"
type input "238"
type input "239"
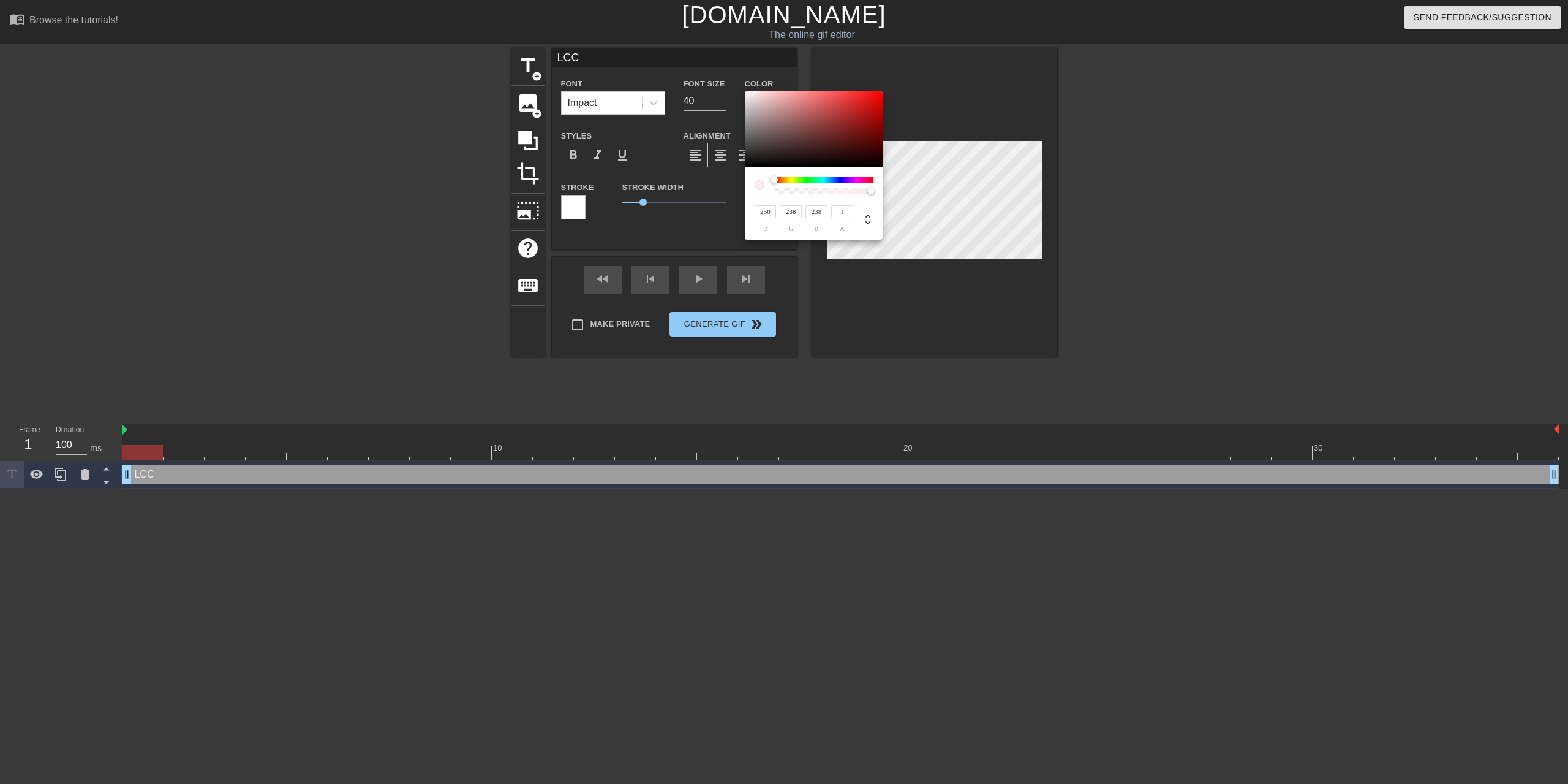
type input "239"
type input "242"
type input "244"
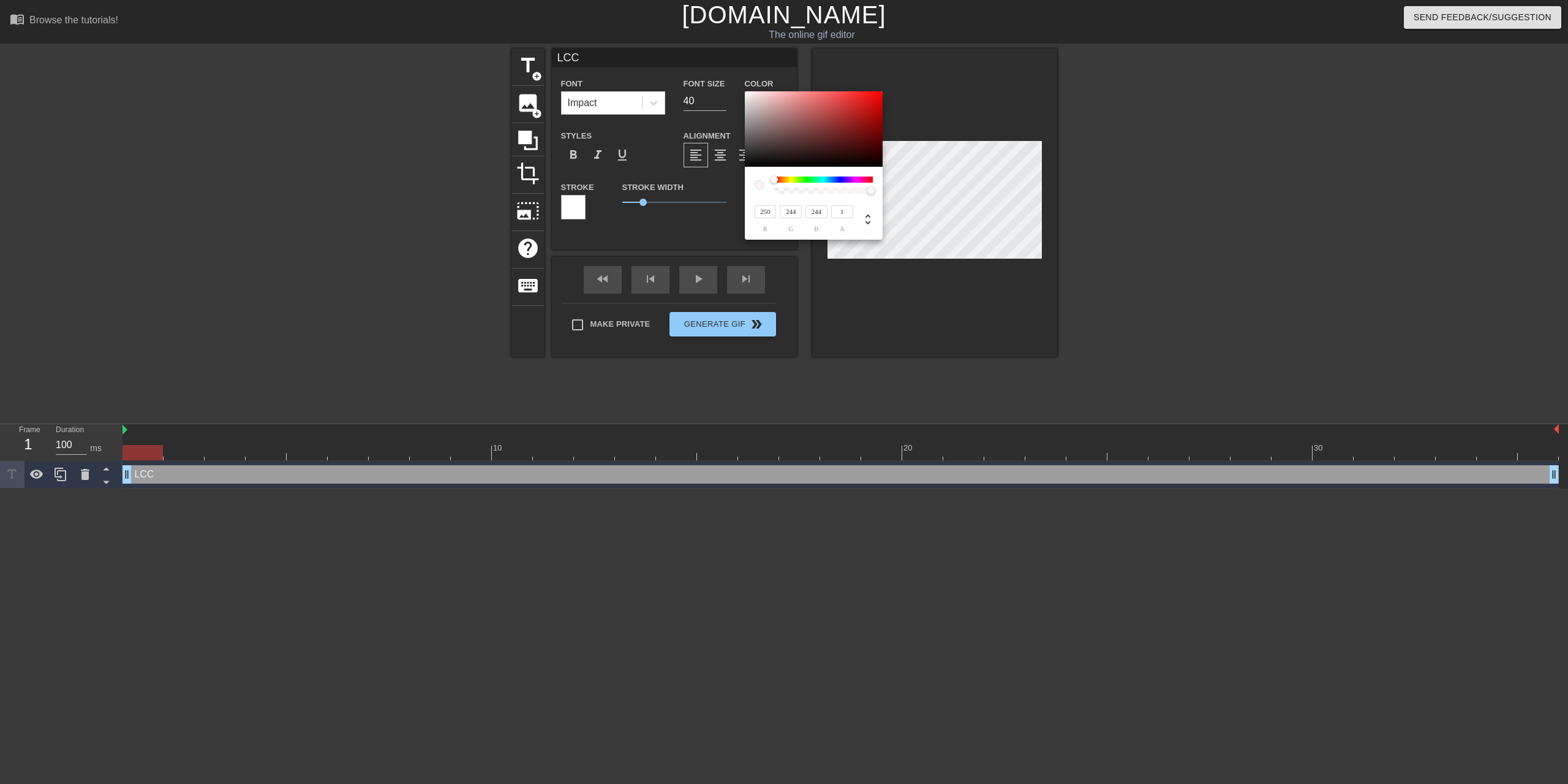
type input "245"
type input "246"
type input "247"
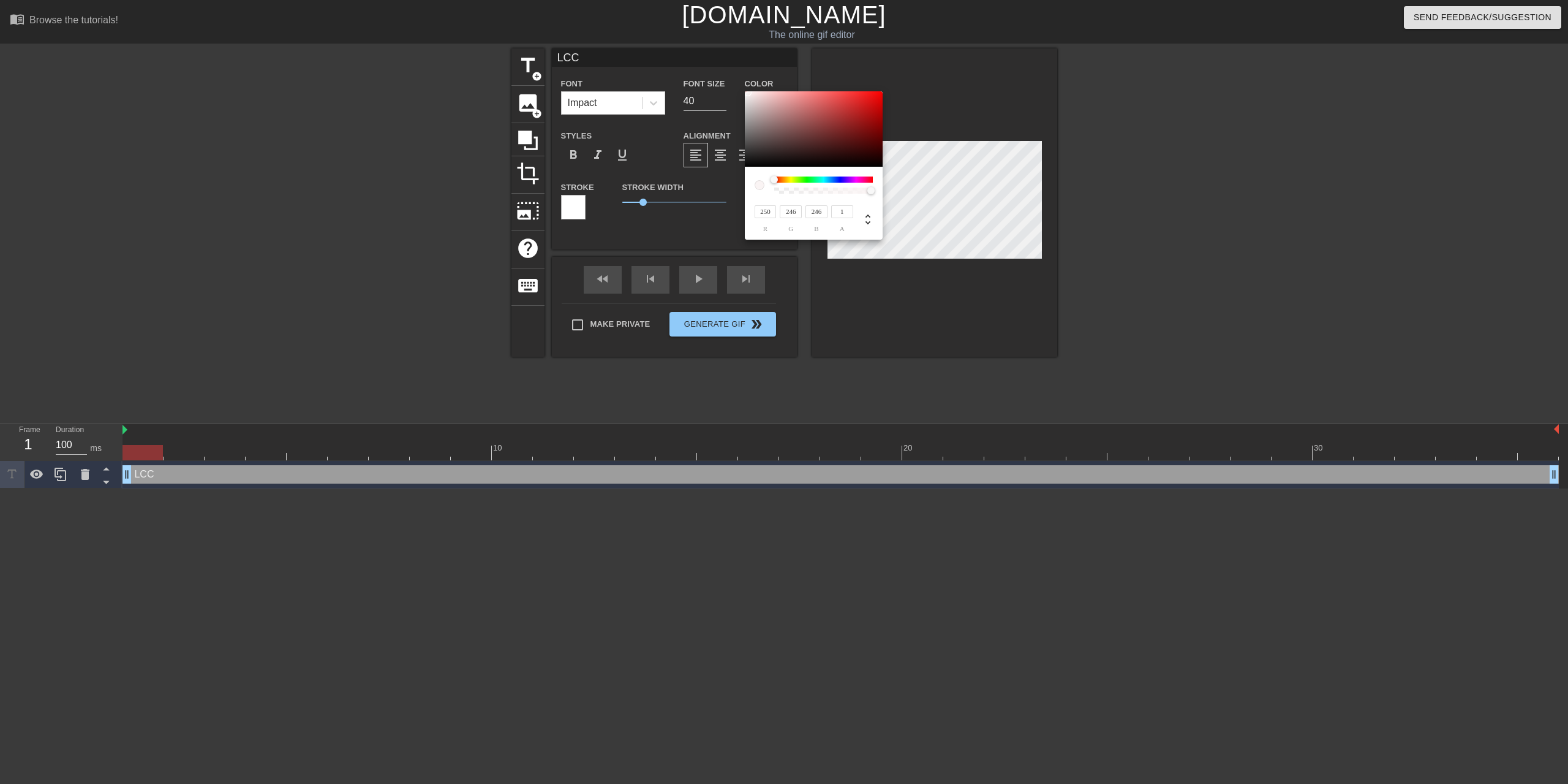
type input "247"
type input "83"
click at [746, 93] on div at bounding box center [813, 129] width 138 height 76
type input "244"
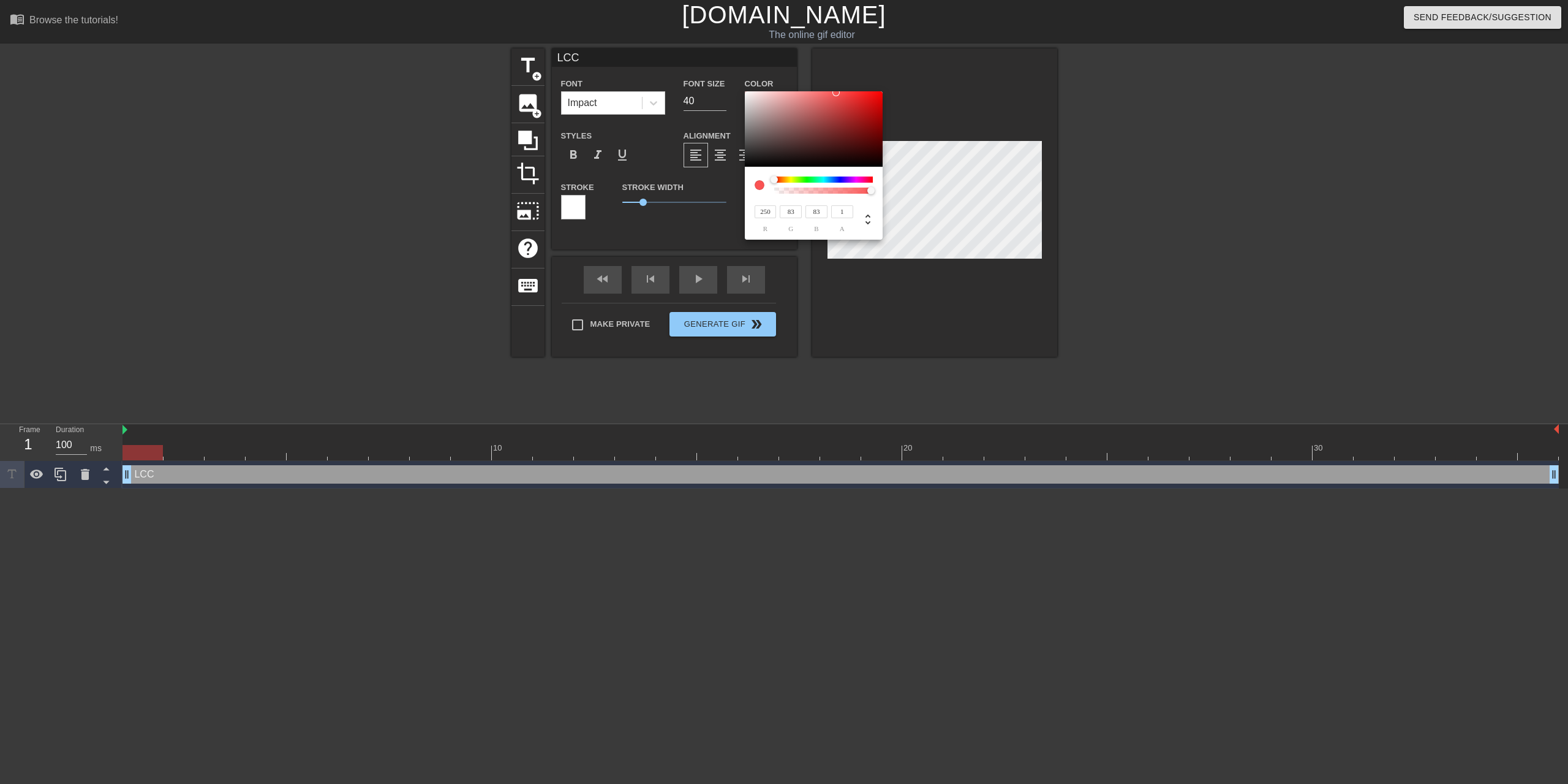
type input "239"
type input "240"
type input "81"
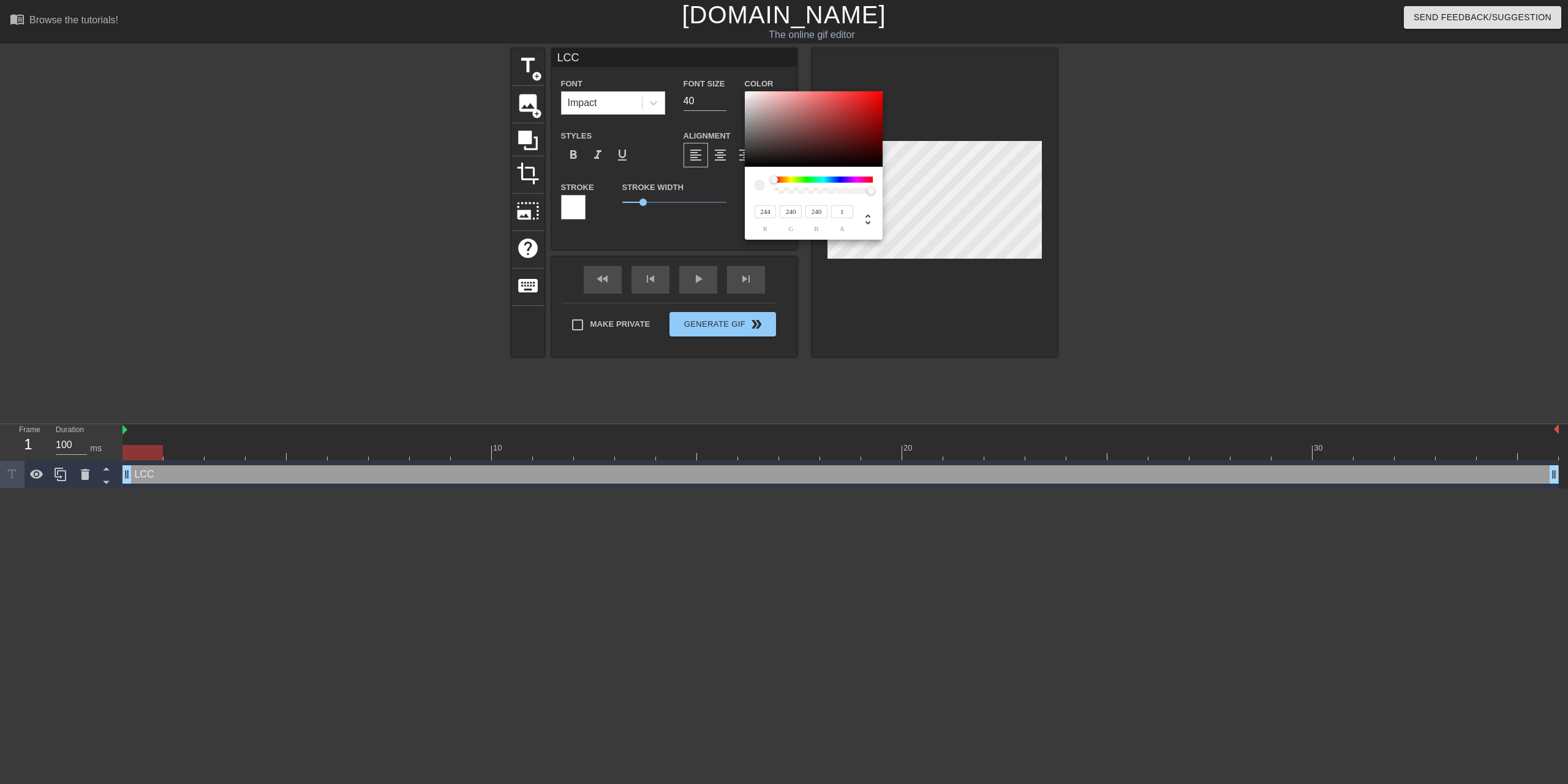
type input "81"
type input "246"
type input "191"
type input "248"
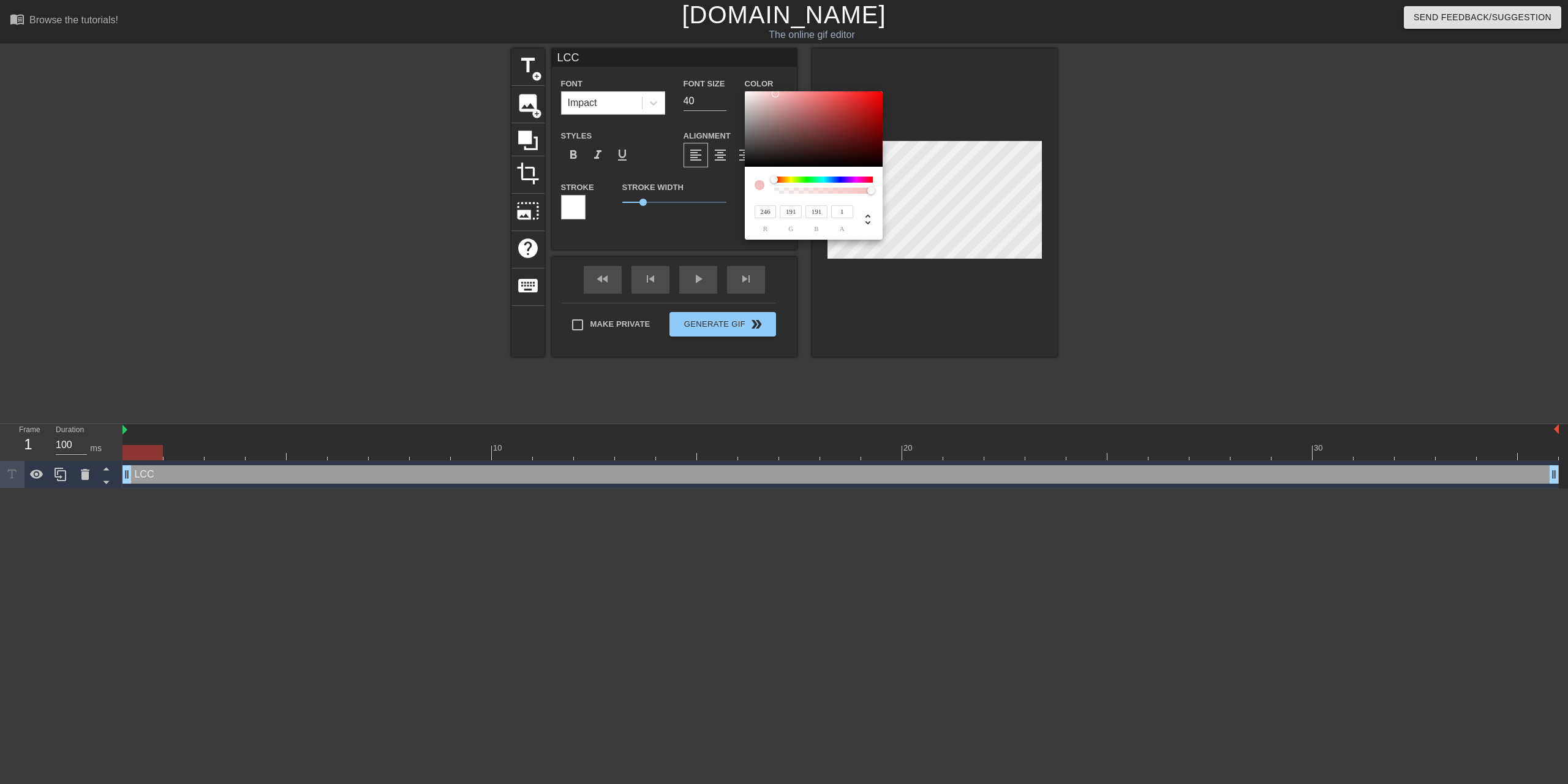
type input "83"
type input "244"
type input "243"
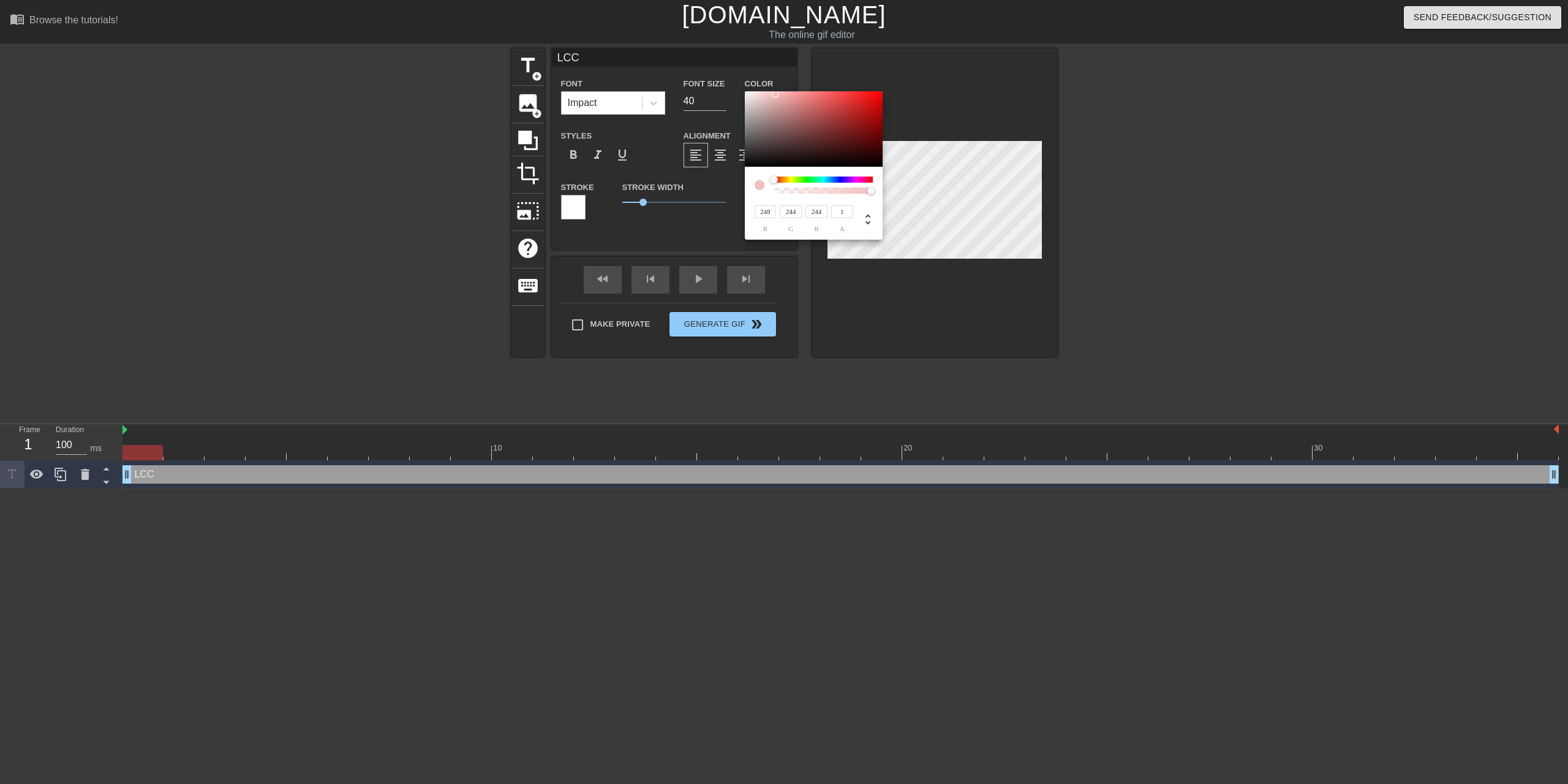
type input "243"
type input "246"
type input "241"
type input "242"
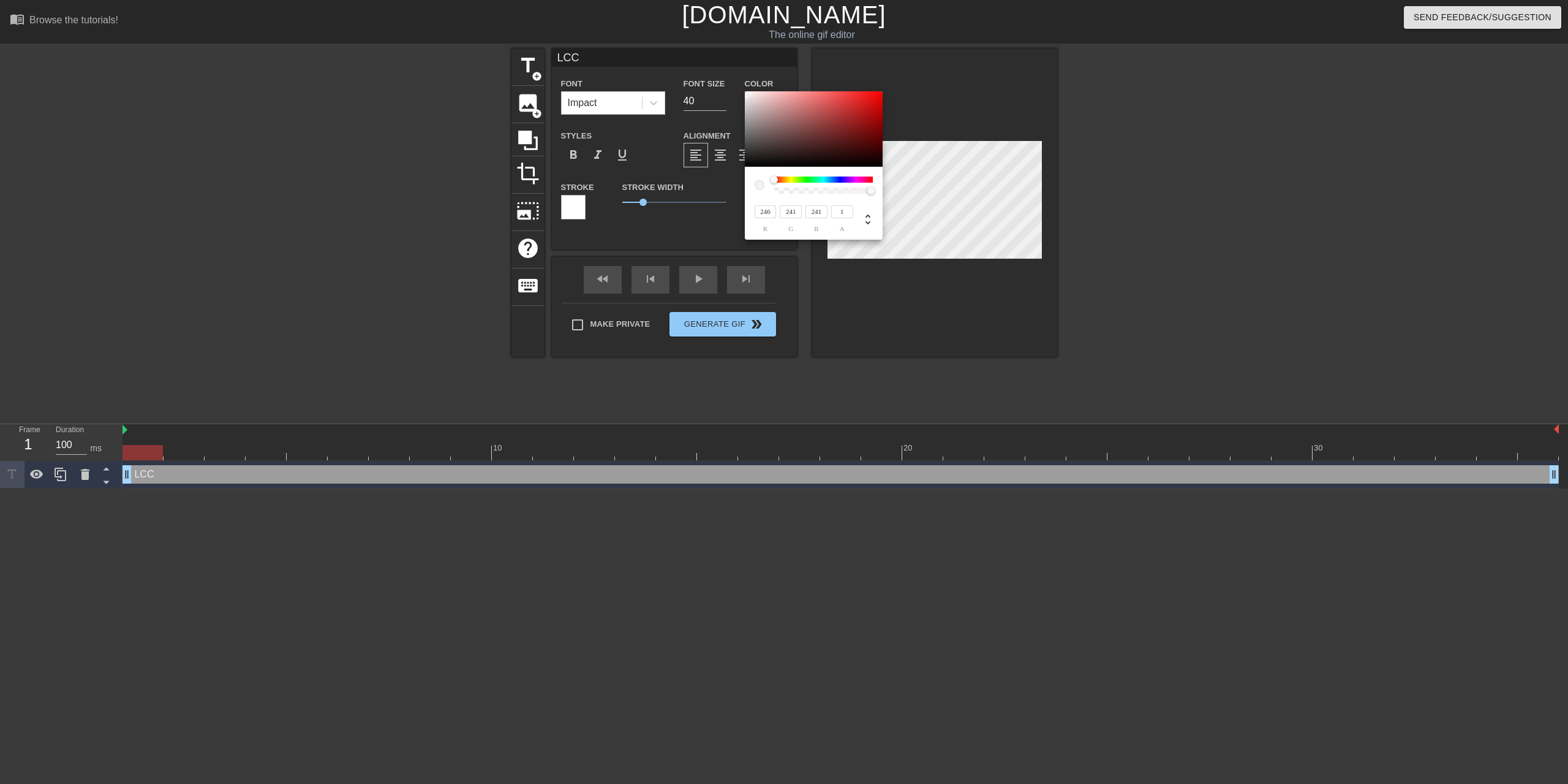
type input "242"
type input "243"
click at [746, 94] on div at bounding box center [813, 129] width 138 height 76
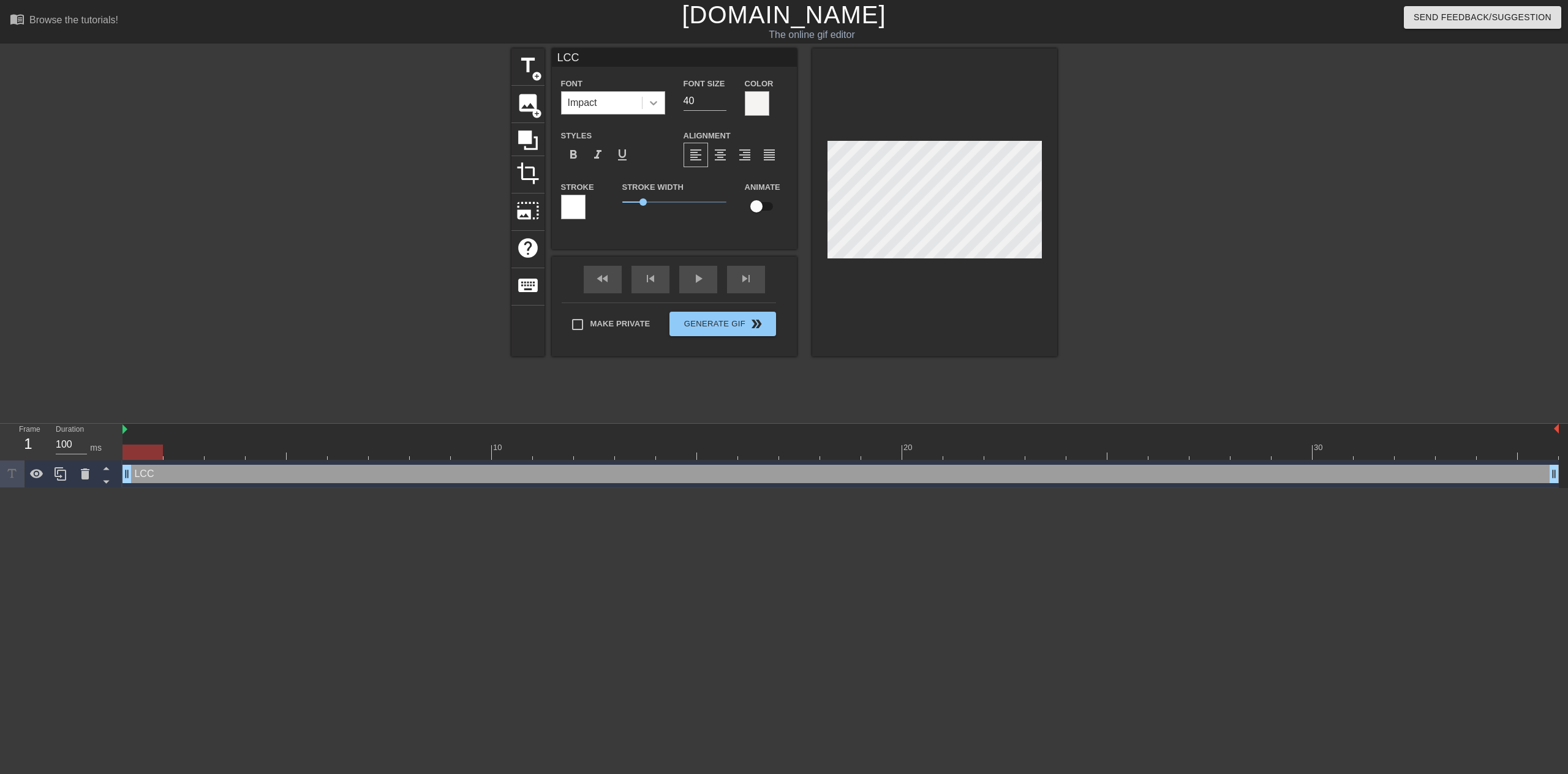
click at [649, 102] on icon at bounding box center [653, 103] width 12 height 12
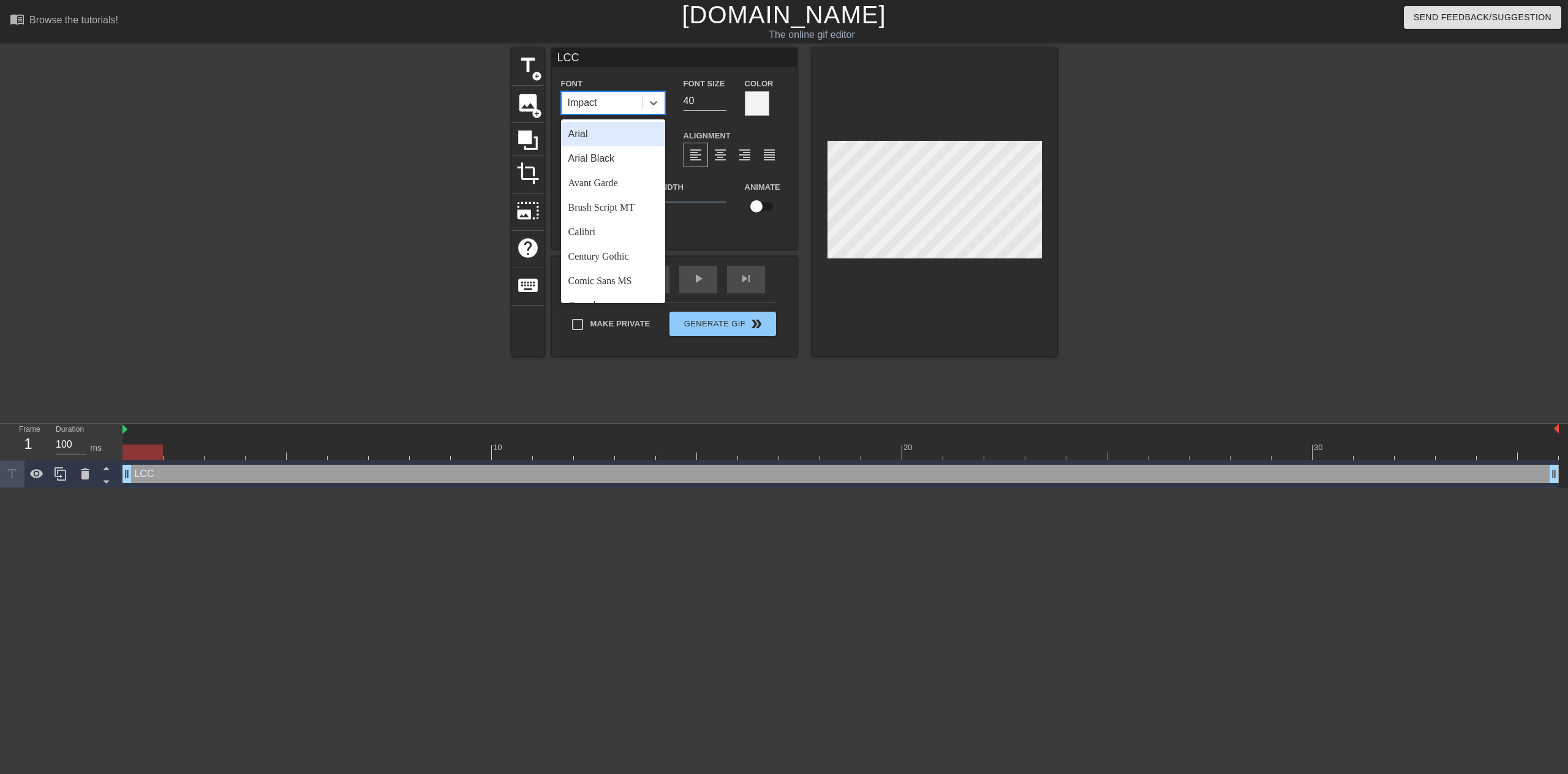
click at [599, 134] on div "Arial" at bounding box center [613, 134] width 104 height 25
click at [646, 104] on div at bounding box center [654, 103] width 22 height 22
click at [615, 160] on div "Arial Black" at bounding box center [613, 158] width 104 height 25
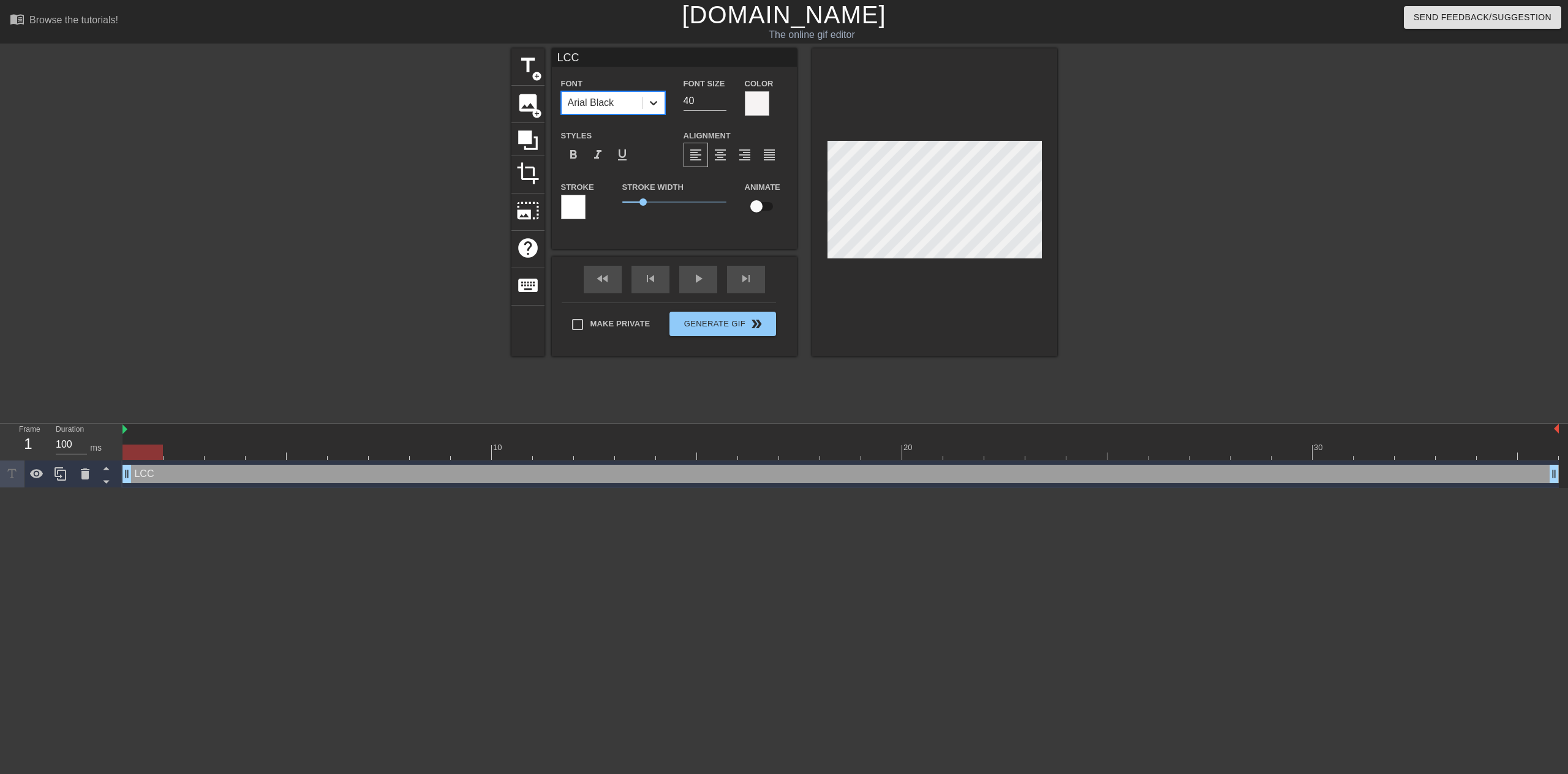
click at [650, 105] on icon at bounding box center [653, 103] width 12 height 12
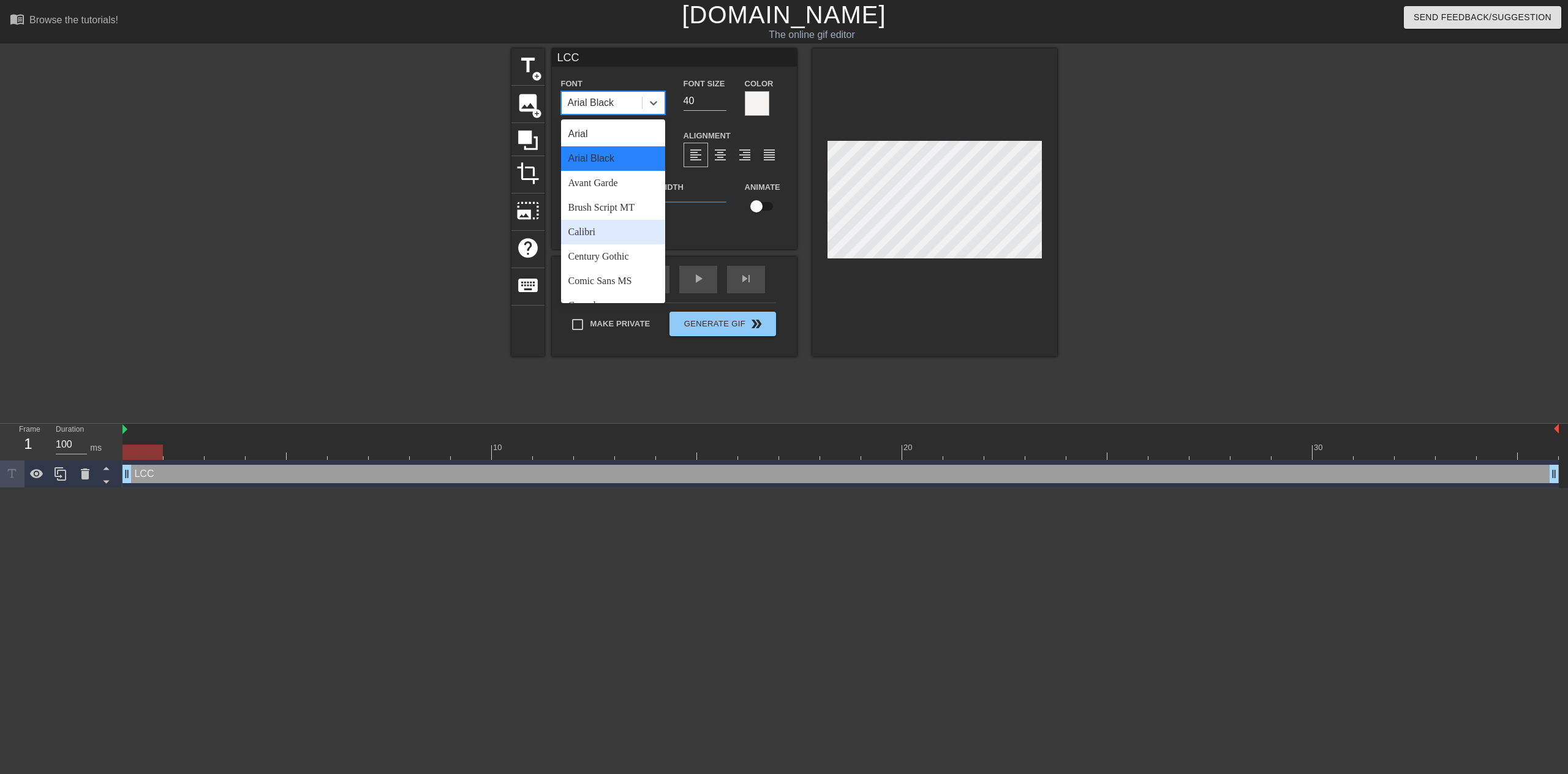
click at [609, 231] on div "Calibri" at bounding box center [613, 232] width 104 height 25
click at [656, 102] on icon at bounding box center [653, 103] width 7 height 5
click at [602, 212] on div "Copperplate" at bounding box center [613, 208] width 104 height 25
click at [649, 101] on icon at bounding box center [653, 103] width 12 height 12
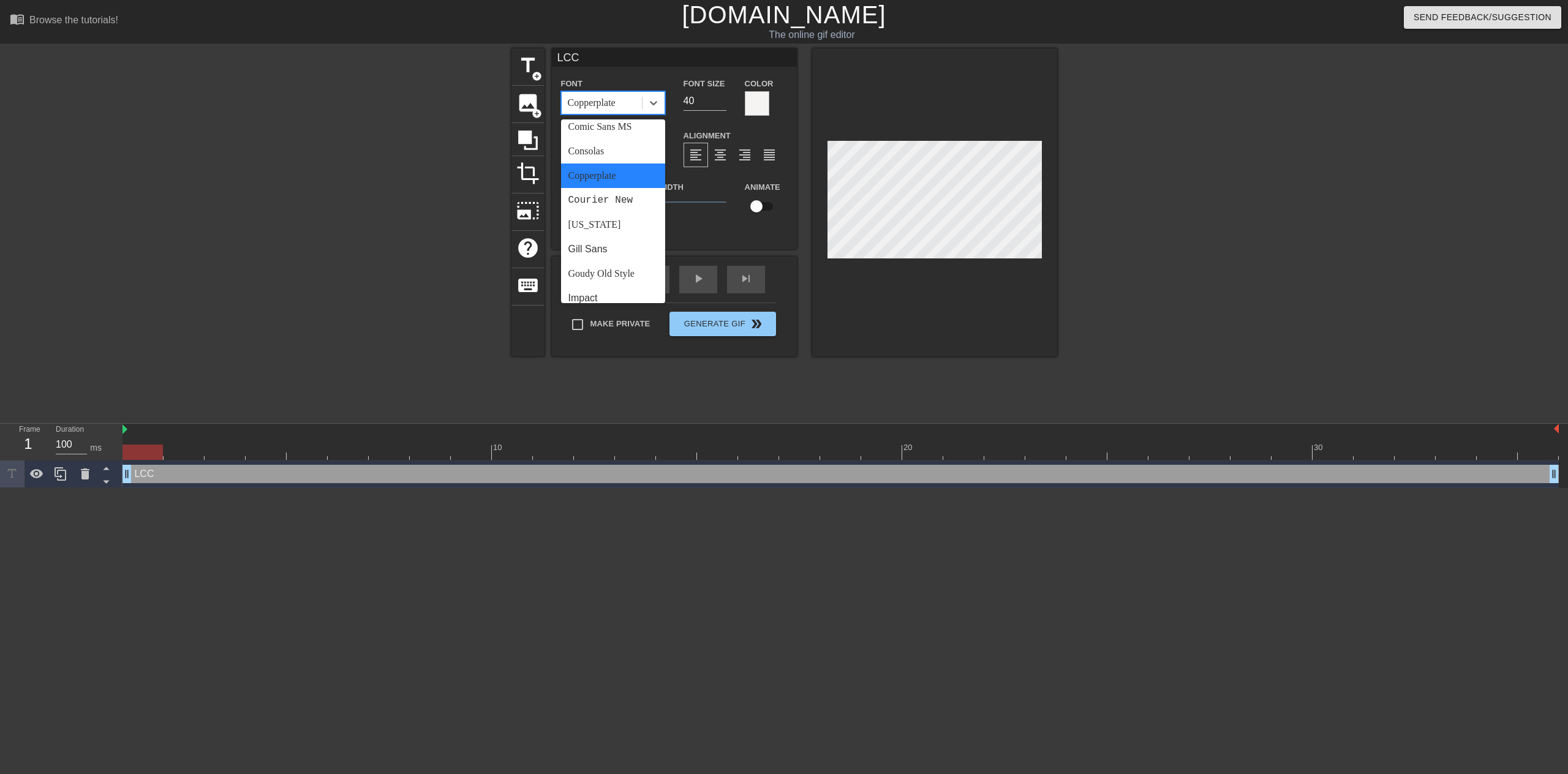
scroll to position [184, 0]
click at [600, 199] on div "[US_STATE]" at bounding box center [613, 195] width 104 height 25
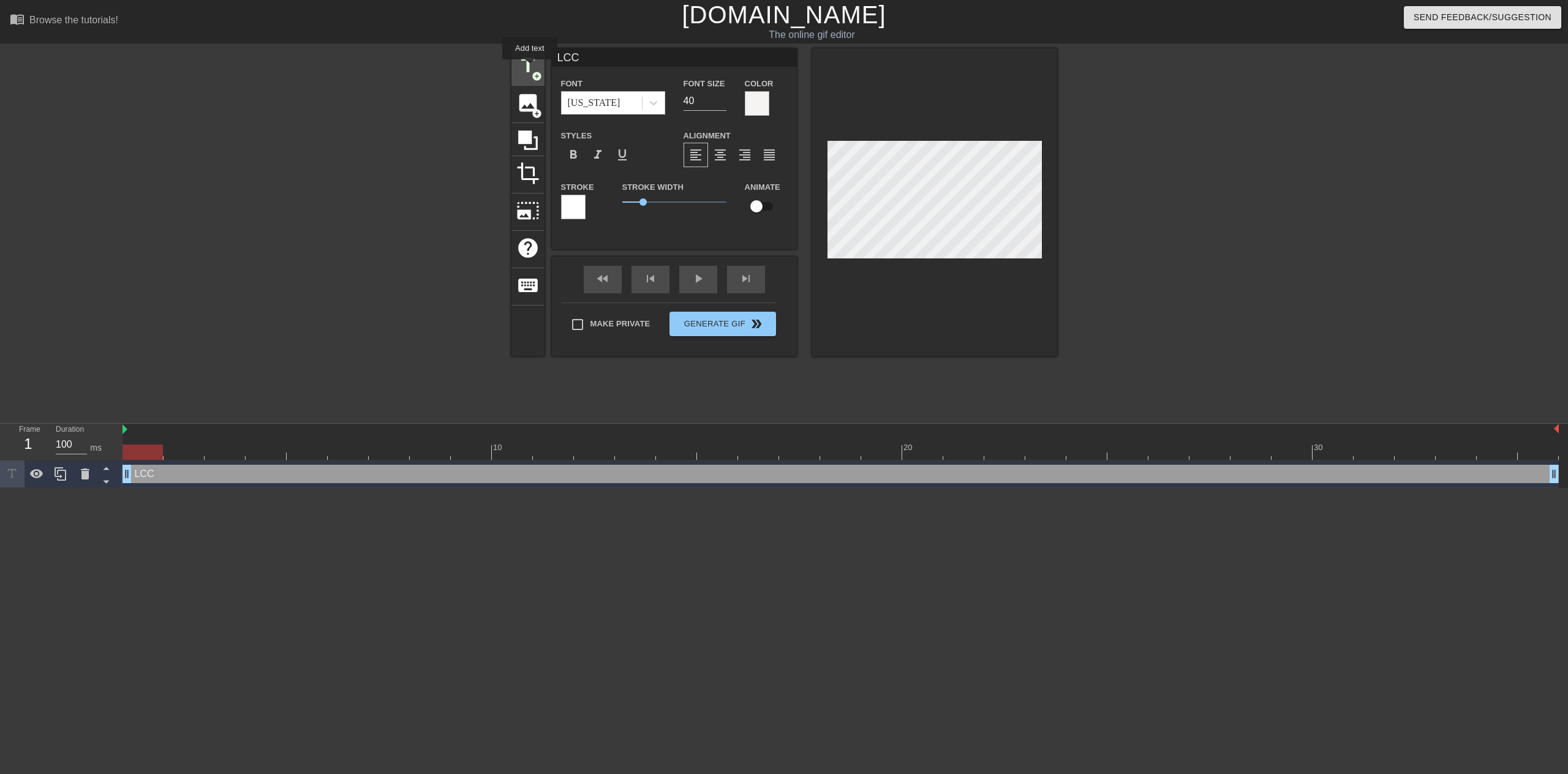
click at [530, 68] on span "title" at bounding box center [528, 65] width 23 height 23
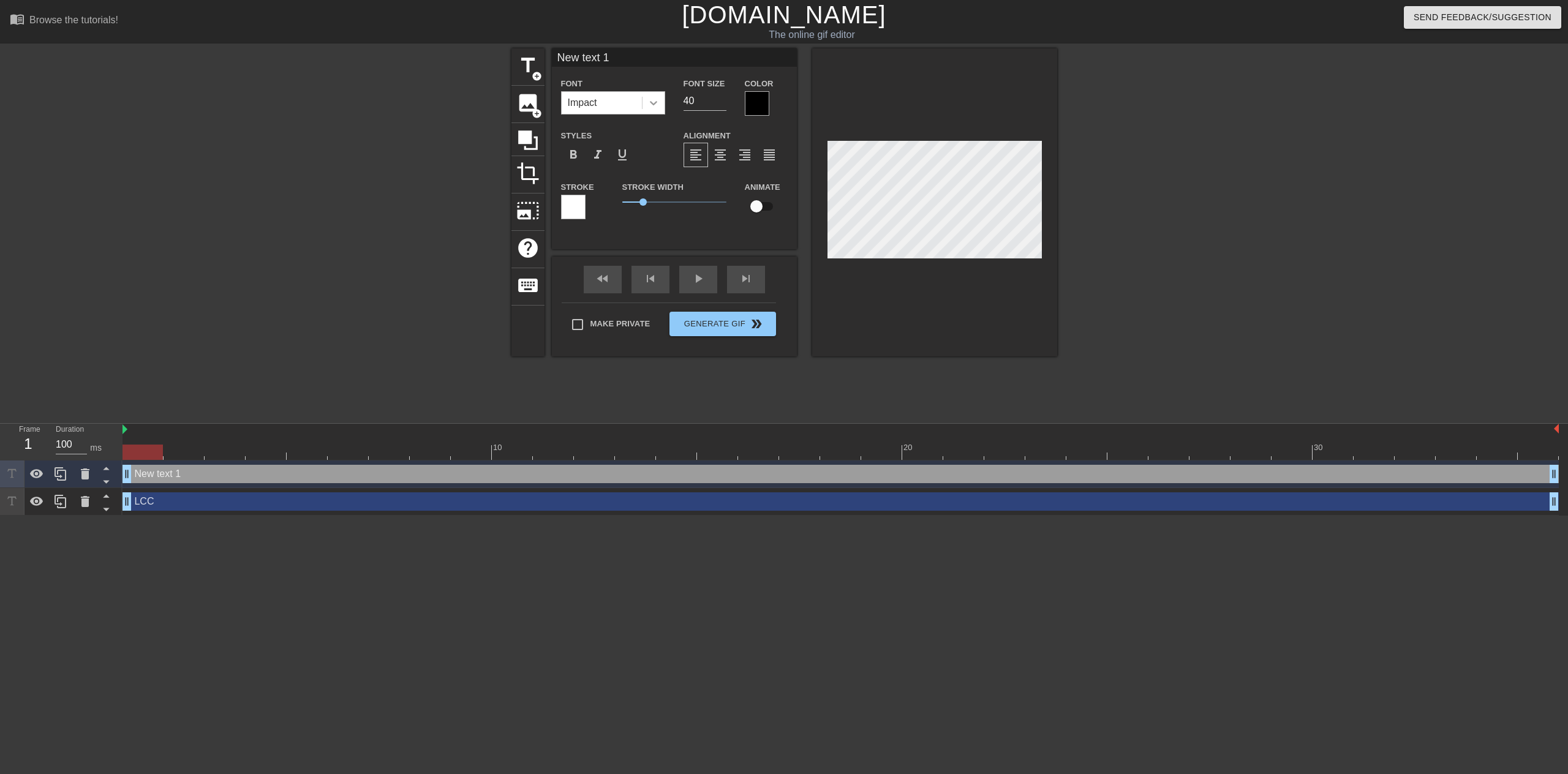
click at [652, 103] on icon at bounding box center [653, 103] width 7 height 5
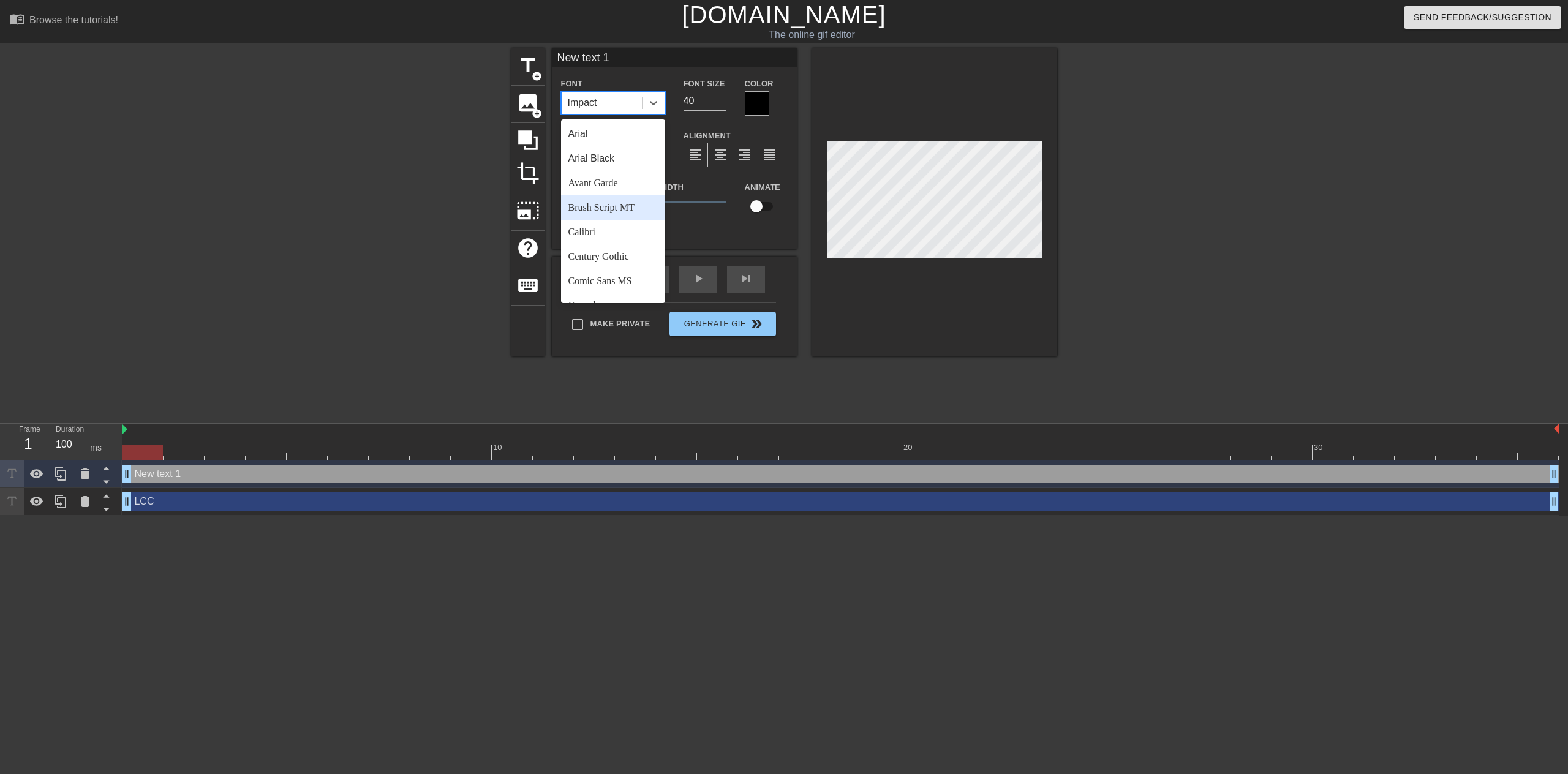
scroll to position [122, 0]
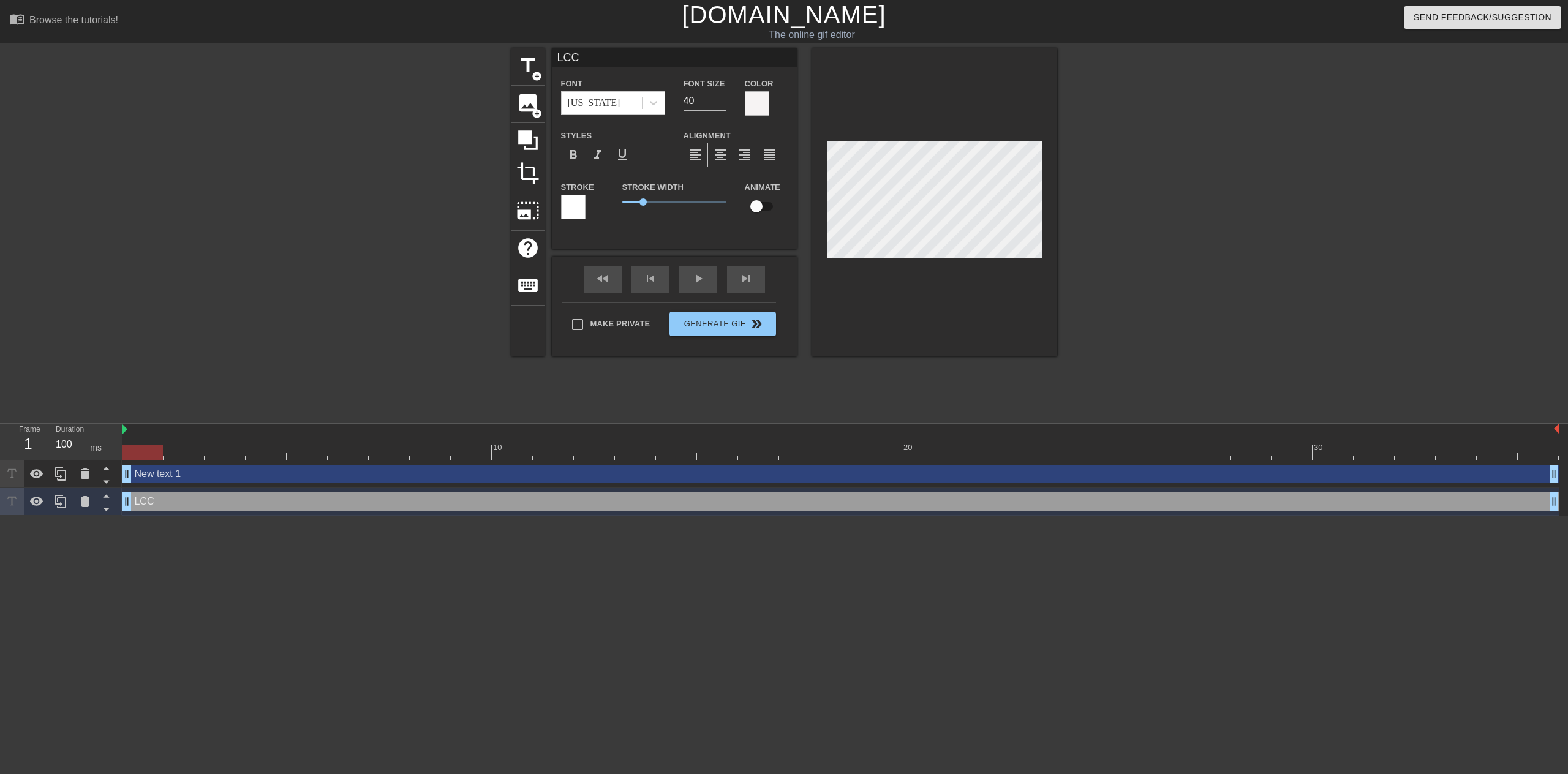
type input "New text 1"
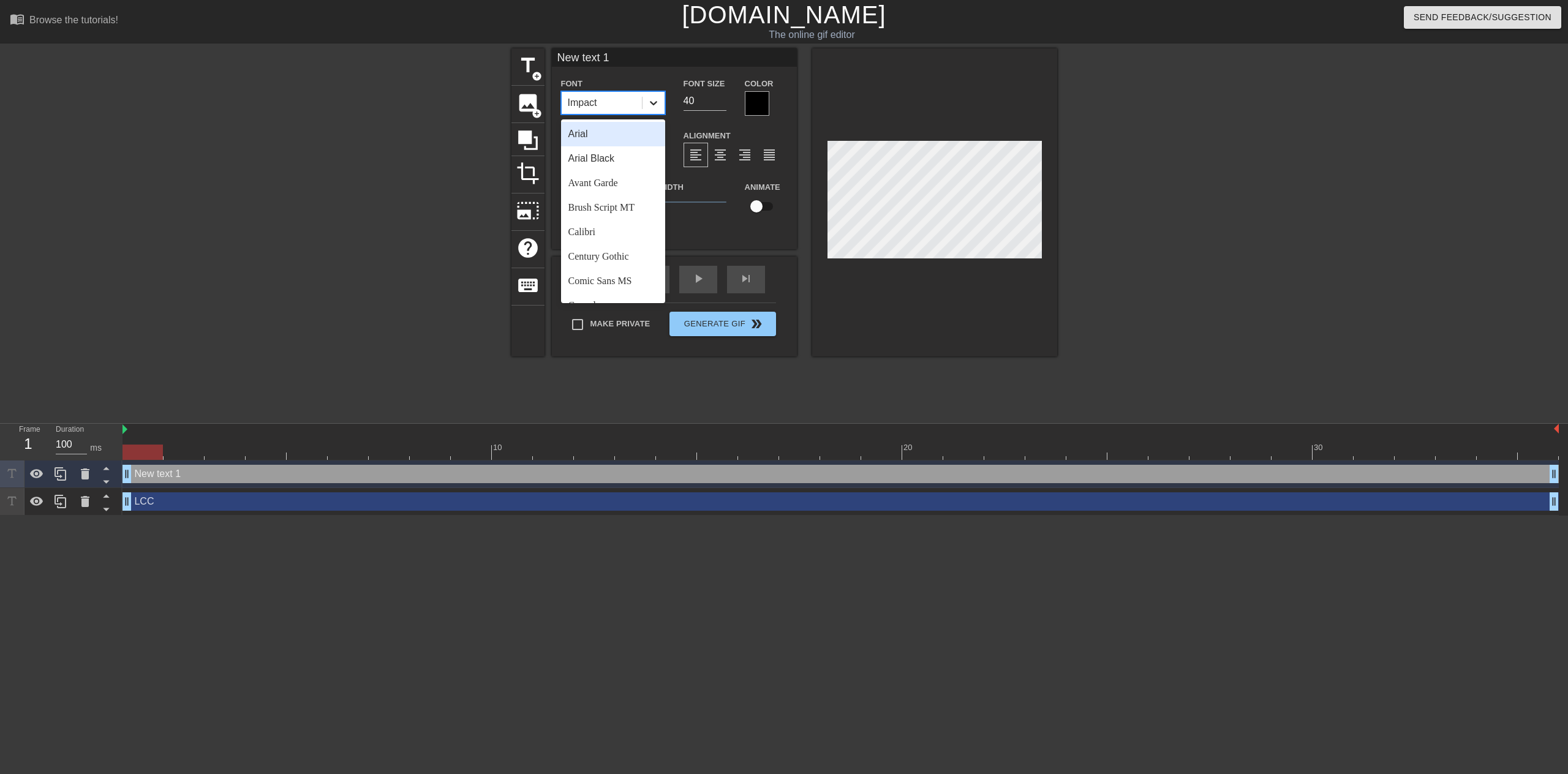
click at [655, 103] on icon at bounding box center [653, 103] width 7 height 5
click at [598, 138] on div "[US_STATE]" at bounding box center [613, 134] width 104 height 25
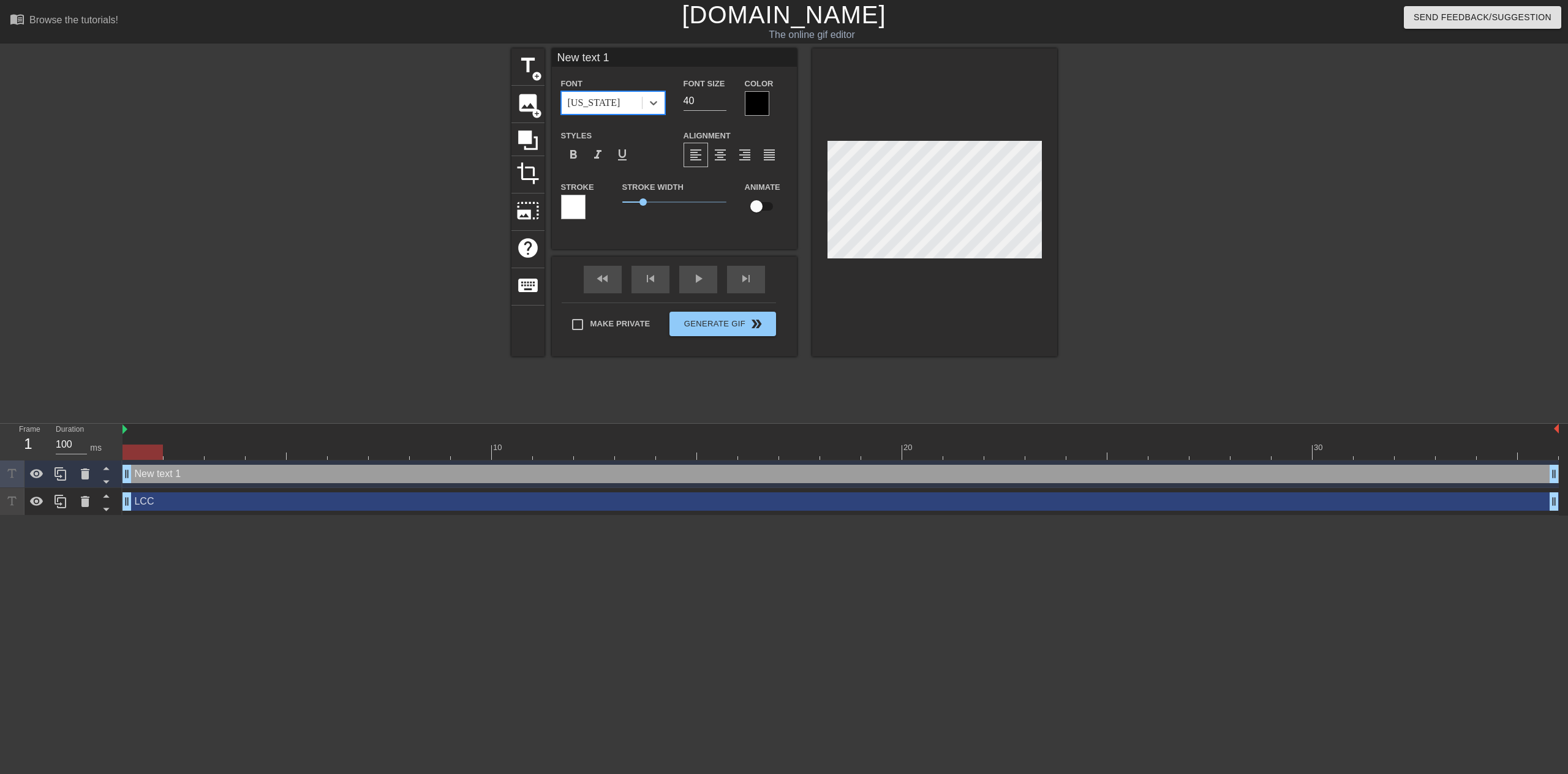
click at [752, 103] on div at bounding box center [757, 103] width 25 height 25
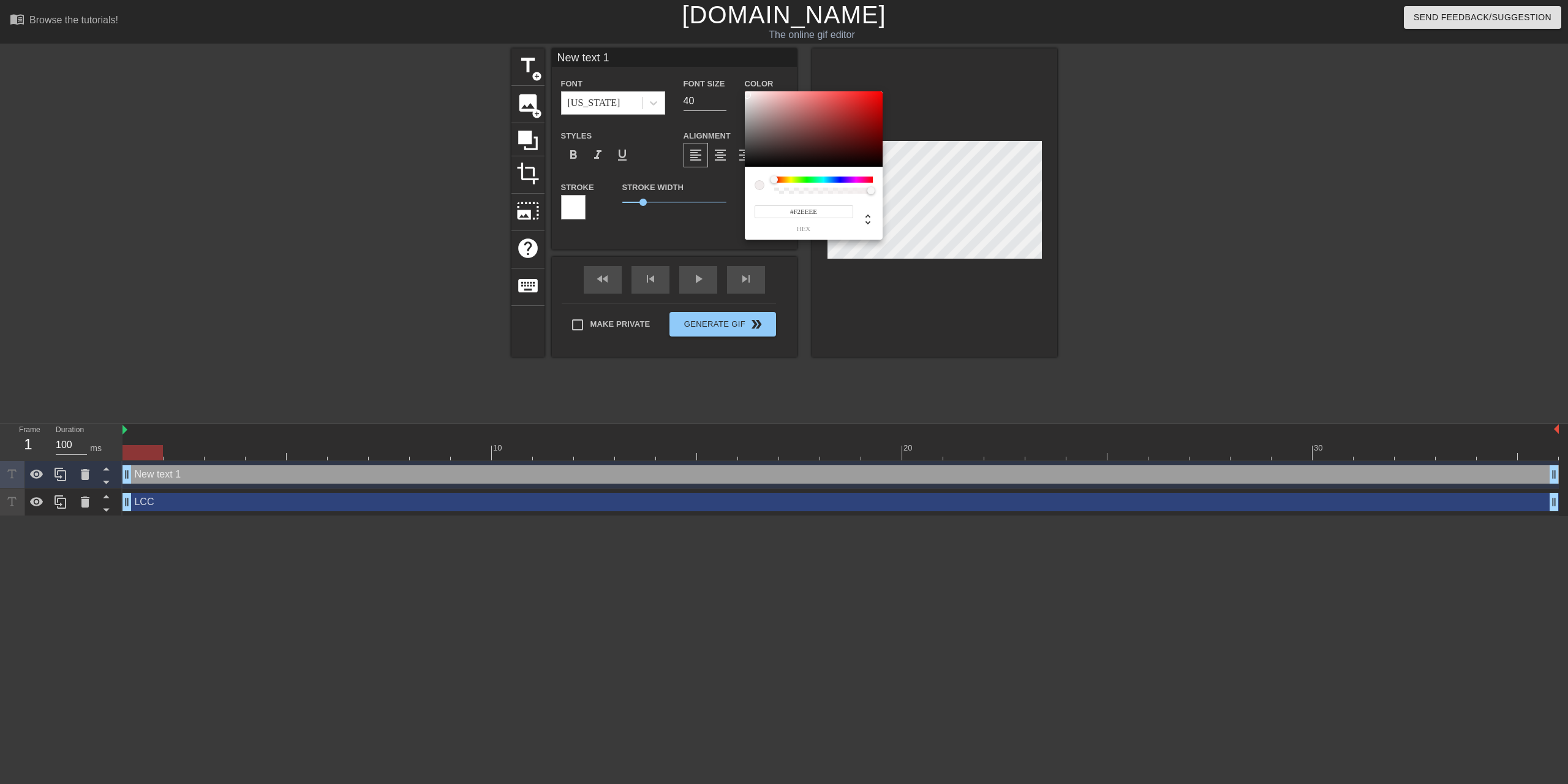
type input "#F4F0F0"
drag, startPoint x: 749, startPoint y: 109, endPoint x: 747, endPoint y: 94, distance: 15.1
click at [747, 94] on div at bounding box center [813, 129] width 138 height 76
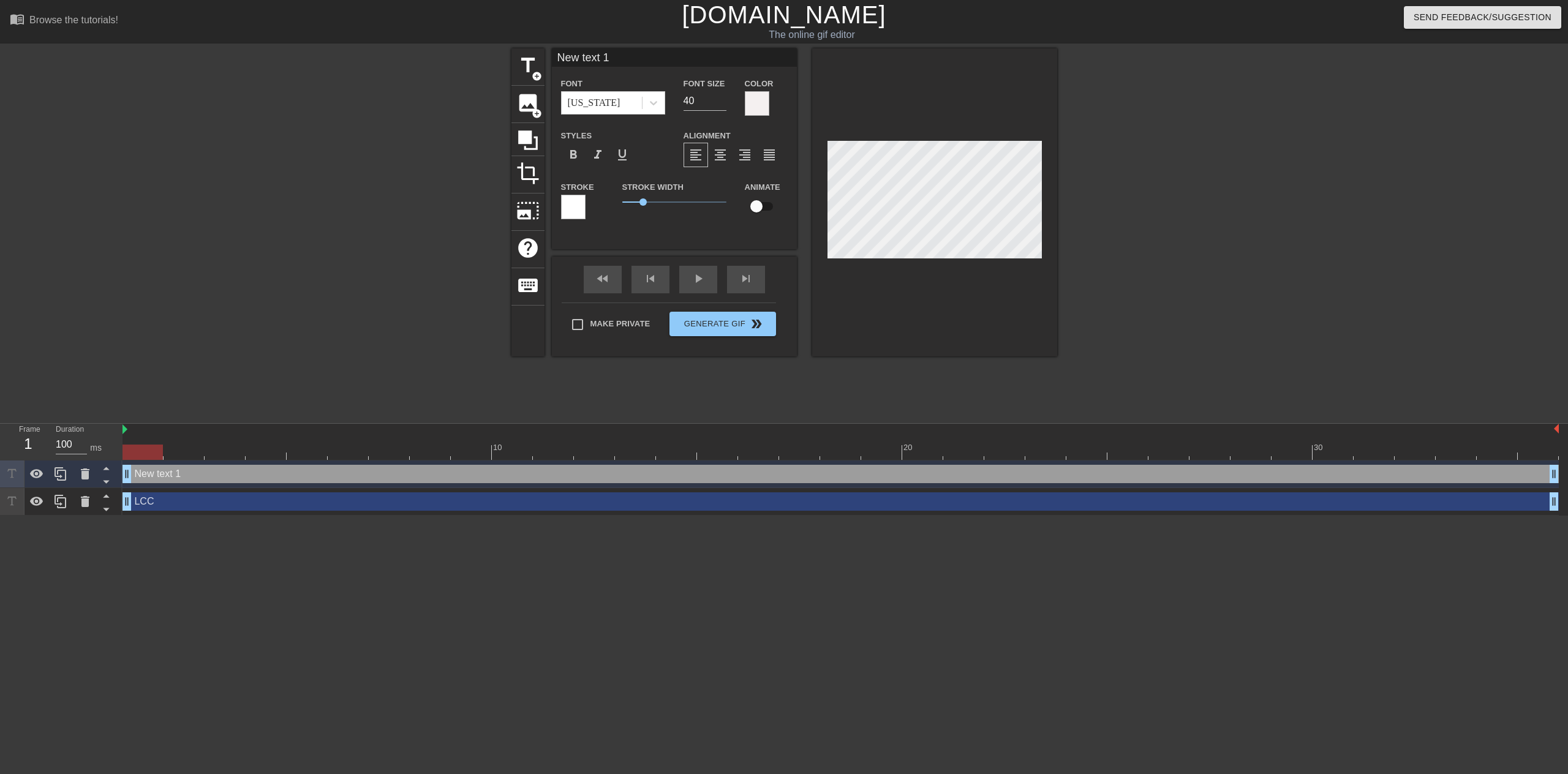
scroll to position [2, 1]
type input "P"
type textarea "P"
type input "PI"
type textarea "PIE"
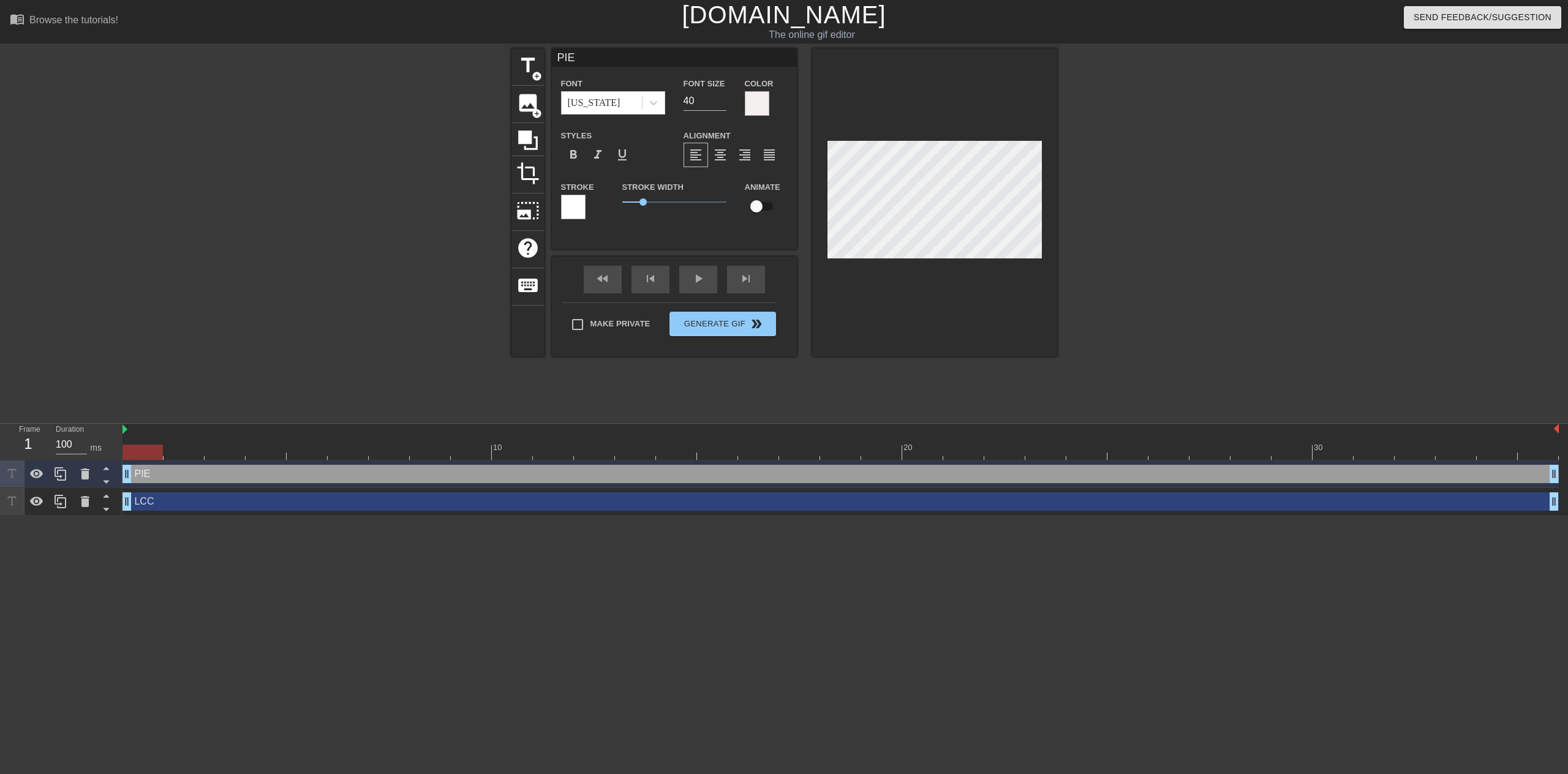
type input "PIES"
type textarea "PIES"
click at [1156, 239] on div at bounding box center [1164, 232] width 184 height 367
type input "LCC"
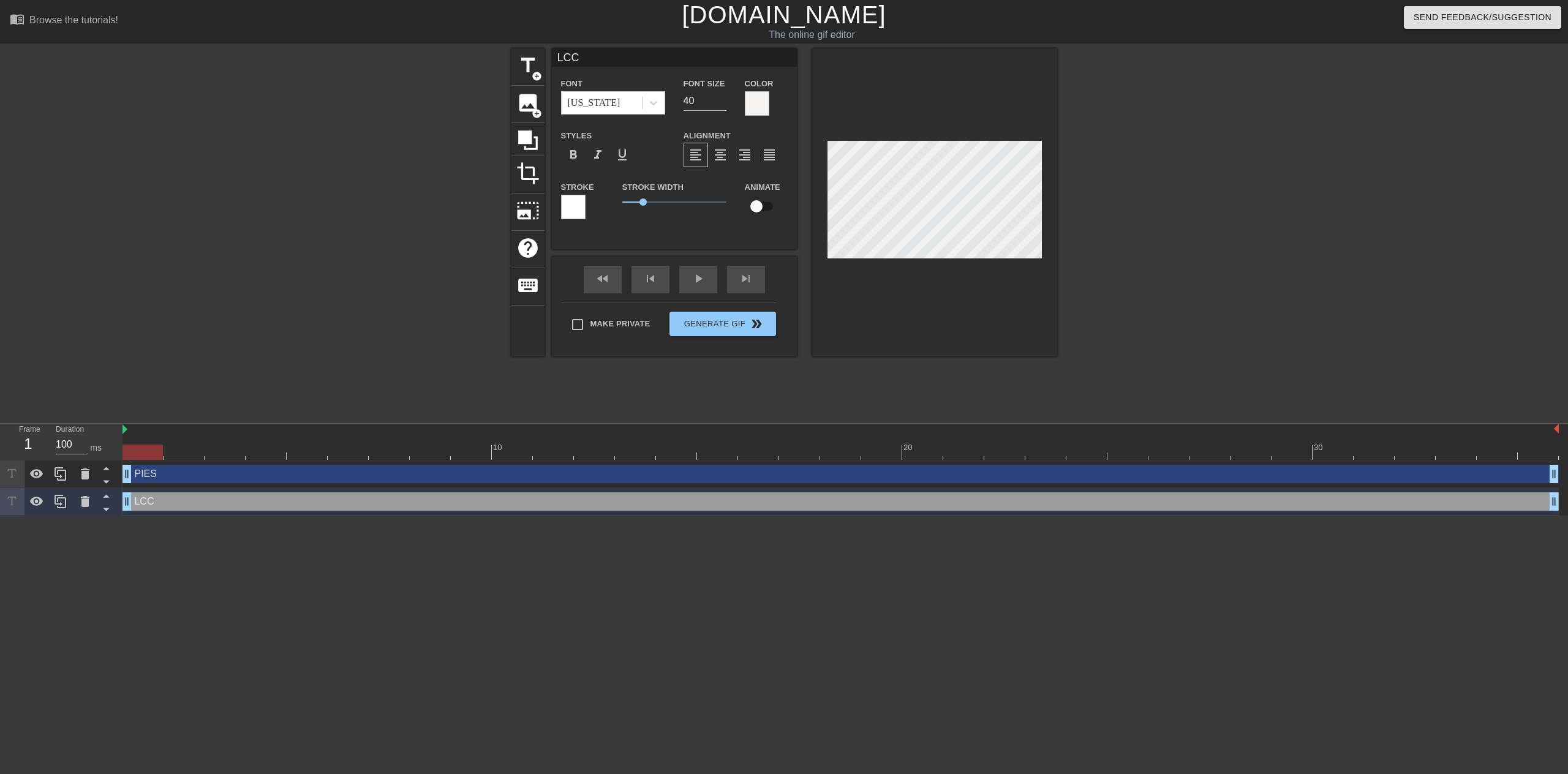
scroll to position [2, 2]
click at [522, 59] on span "title" at bounding box center [528, 65] width 23 height 23
type input "New text 2"
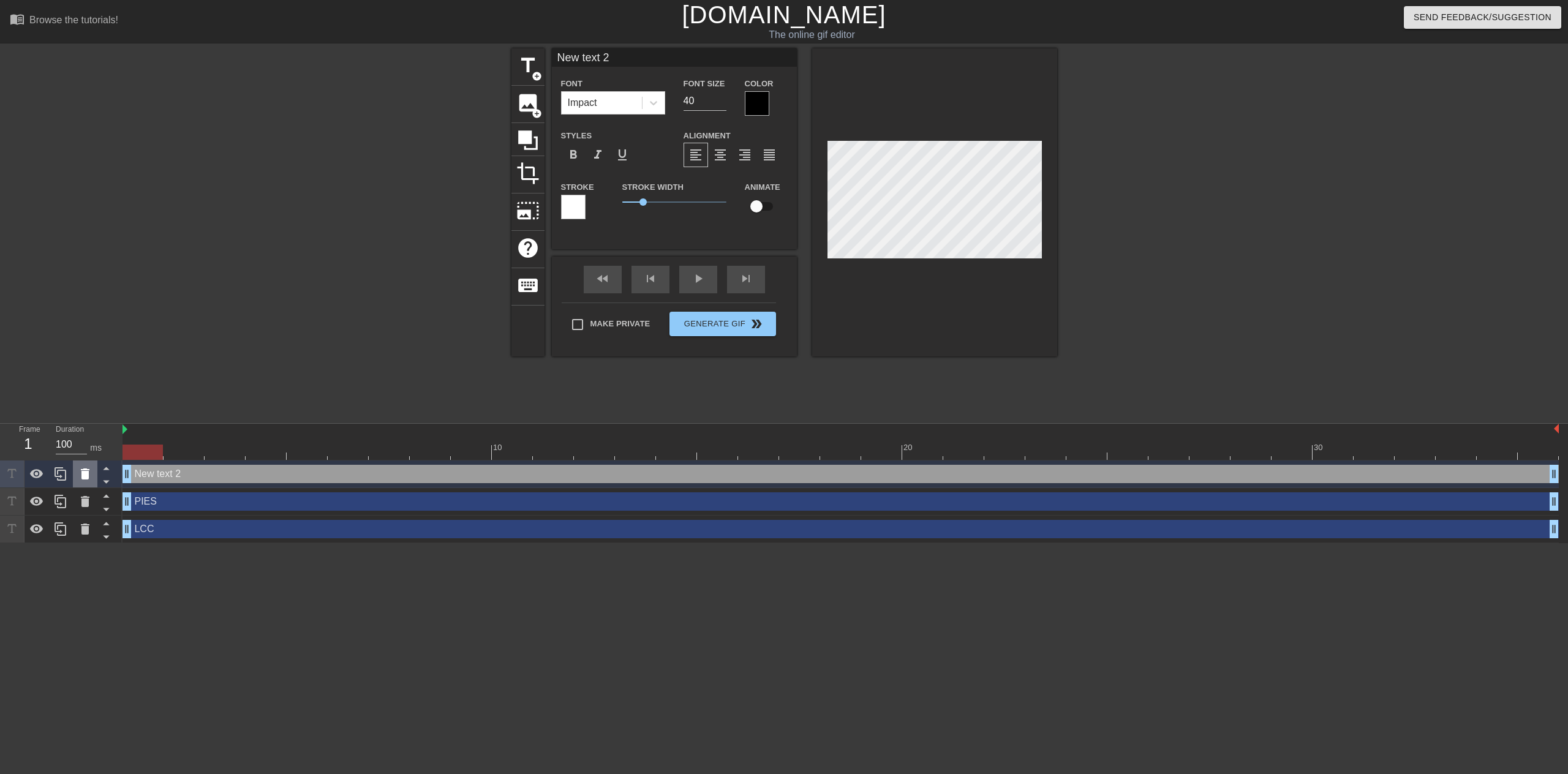
click at [89, 476] on icon at bounding box center [85, 474] width 15 height 15
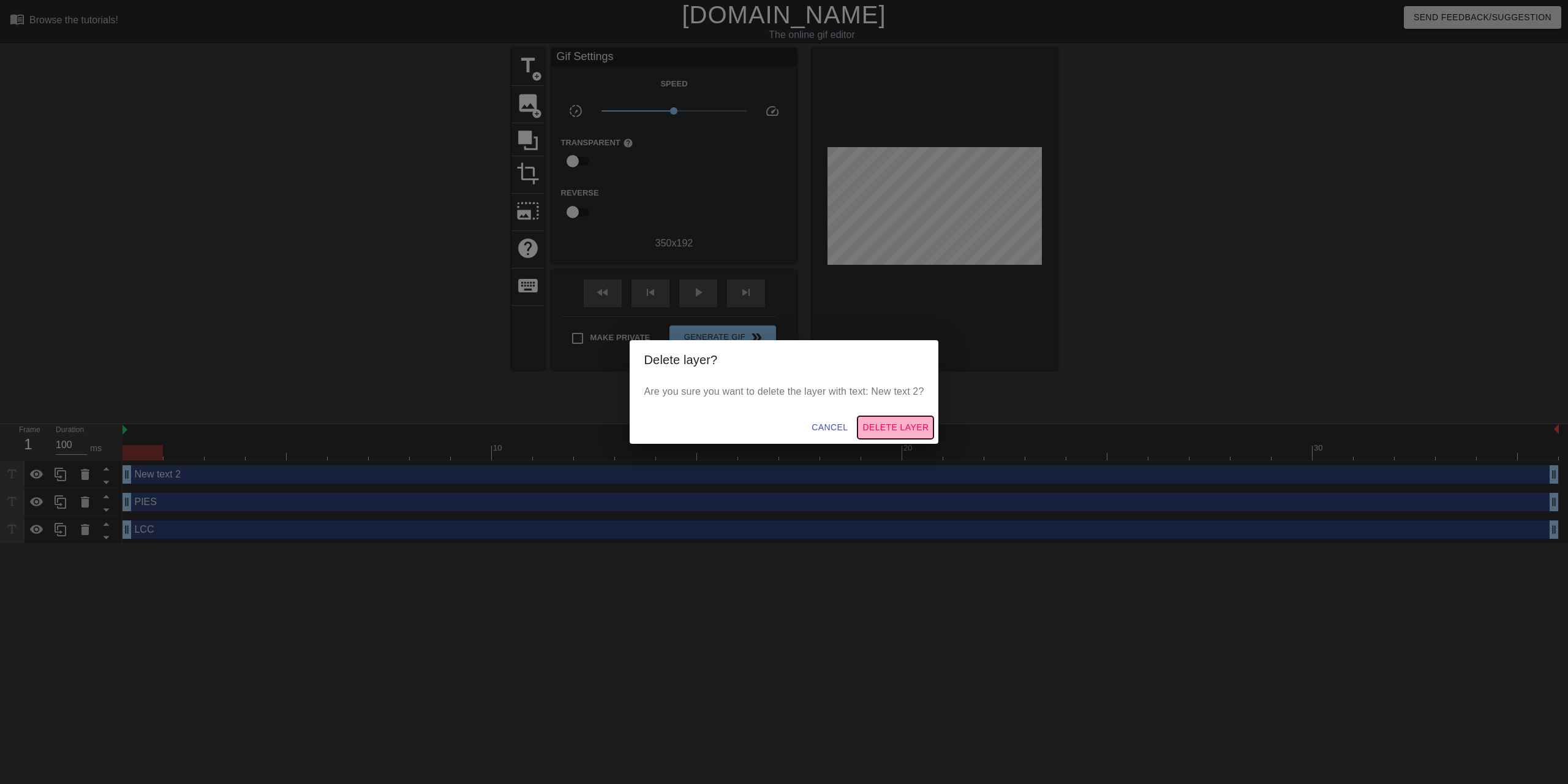
click at [889, 430] on span "Delete Layer" at bounding box center [896, 428] width 66 height 16
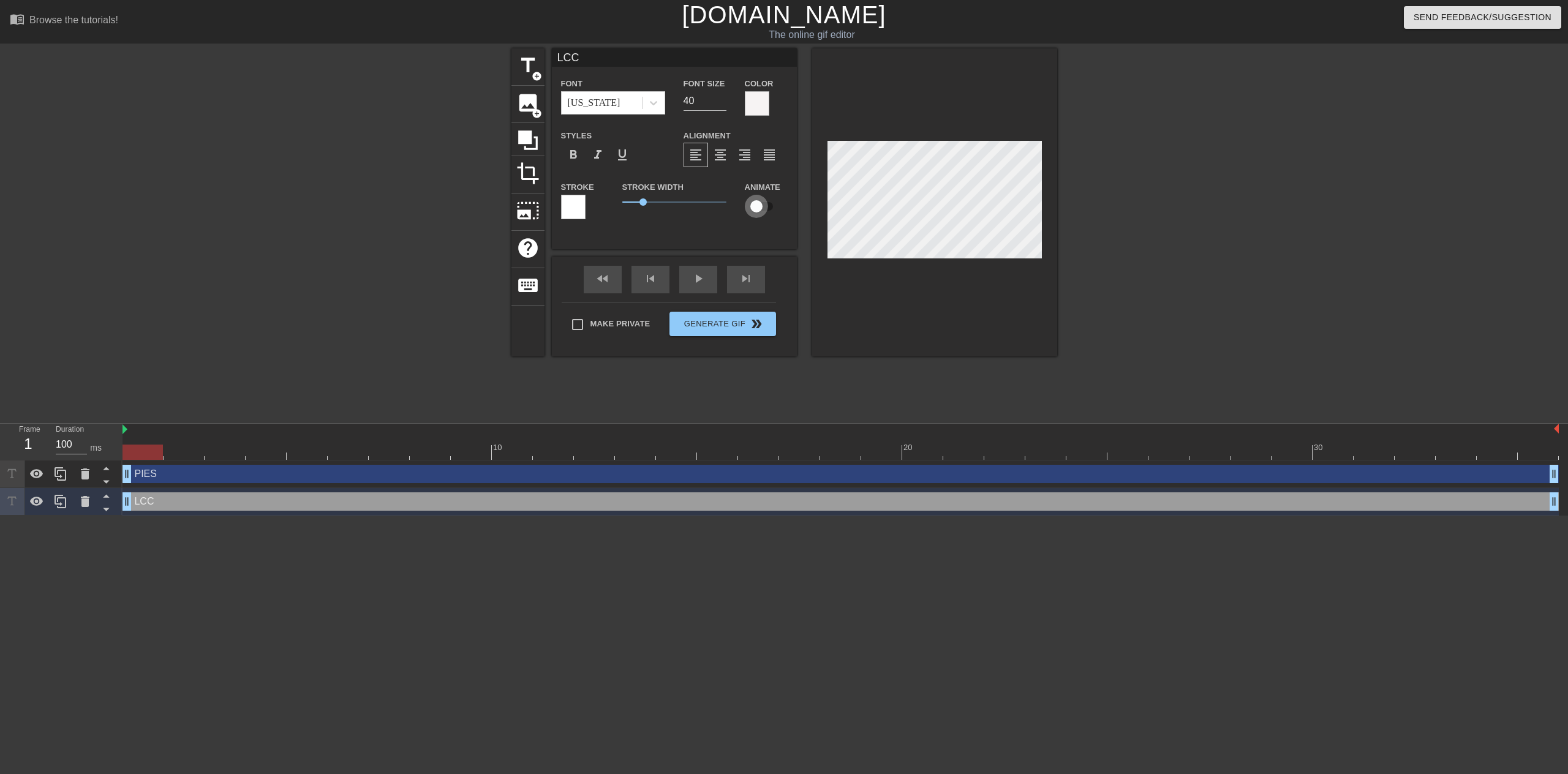
click at [766, 205] on input "checkbox" at bounding box center [757, 206] width 70 height 23
checkbox input "true"
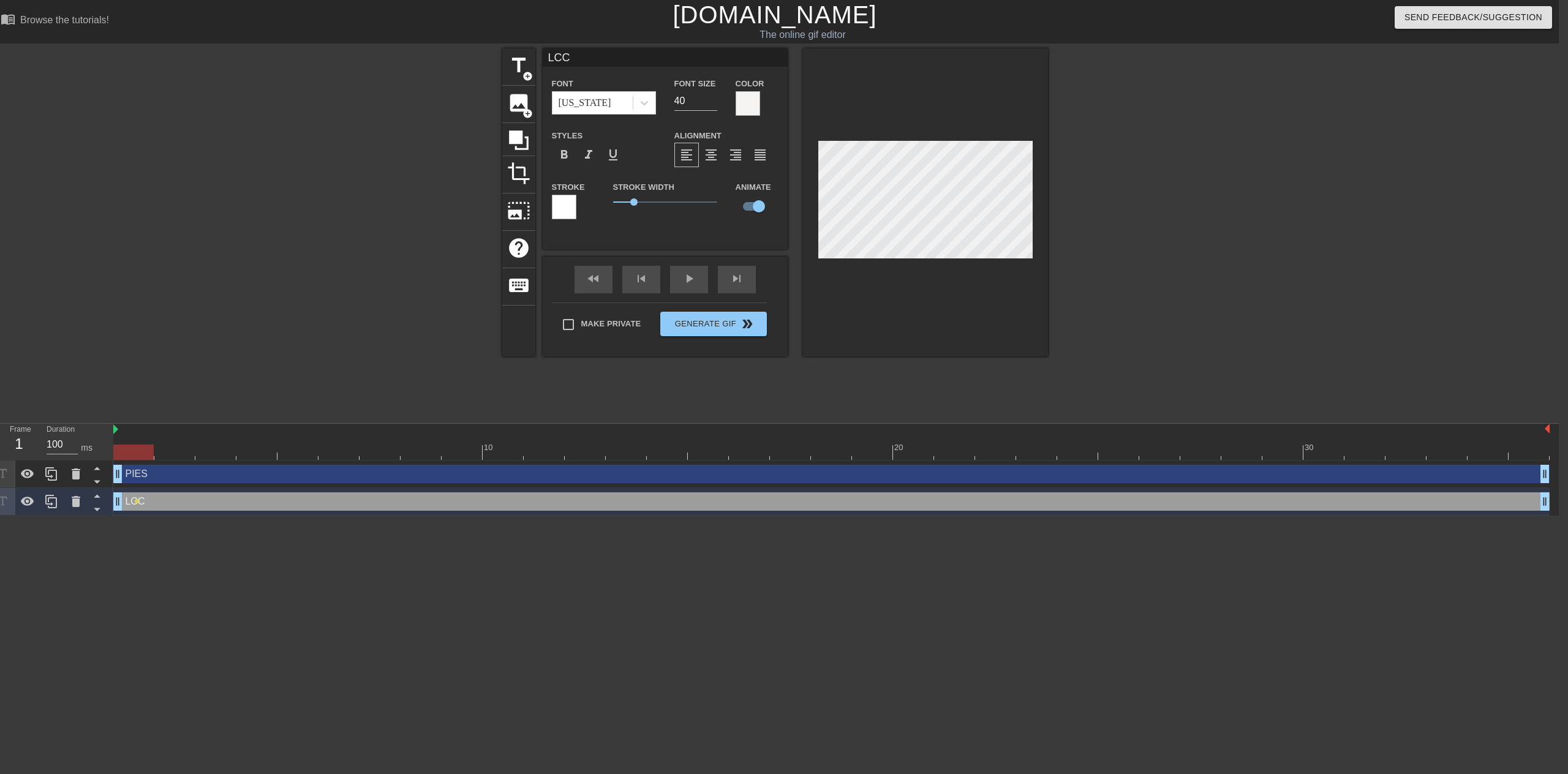
scroll to position [0, 0]
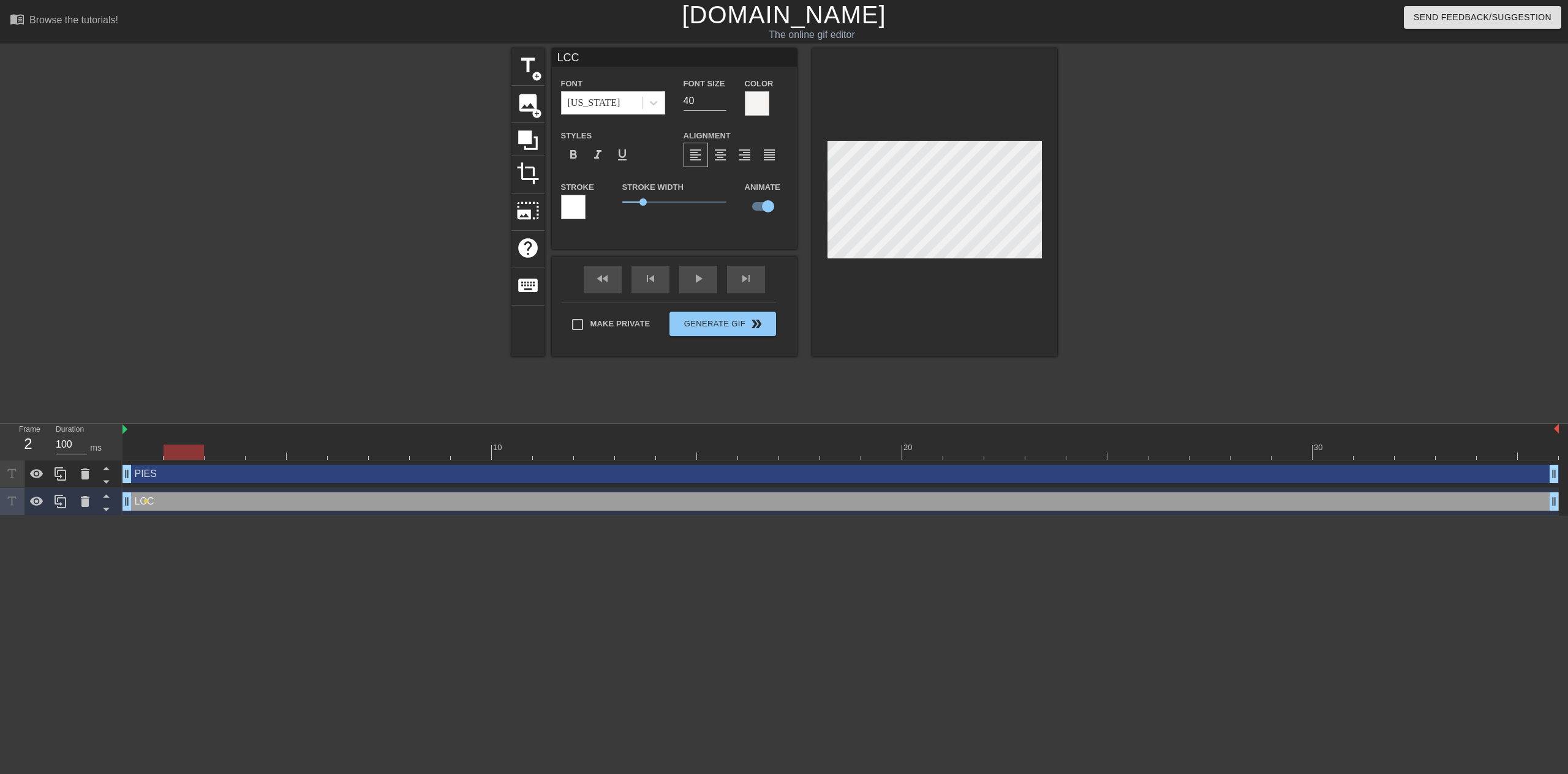
click at [182, 451] on div at bounding box center [841, 453] width 1437 height 16
click at [222, 451] on div at bounding box center [841, 453] width 1437 height 16
click at [187, 446] on div at bounding box center [841, 453] width 1437 height 16
click at [219, 451] on div at bounding box center [841, 453] width 1437 height 16
click at [267, 455] on div at bounding box center [841, 453] width 1437 height 16
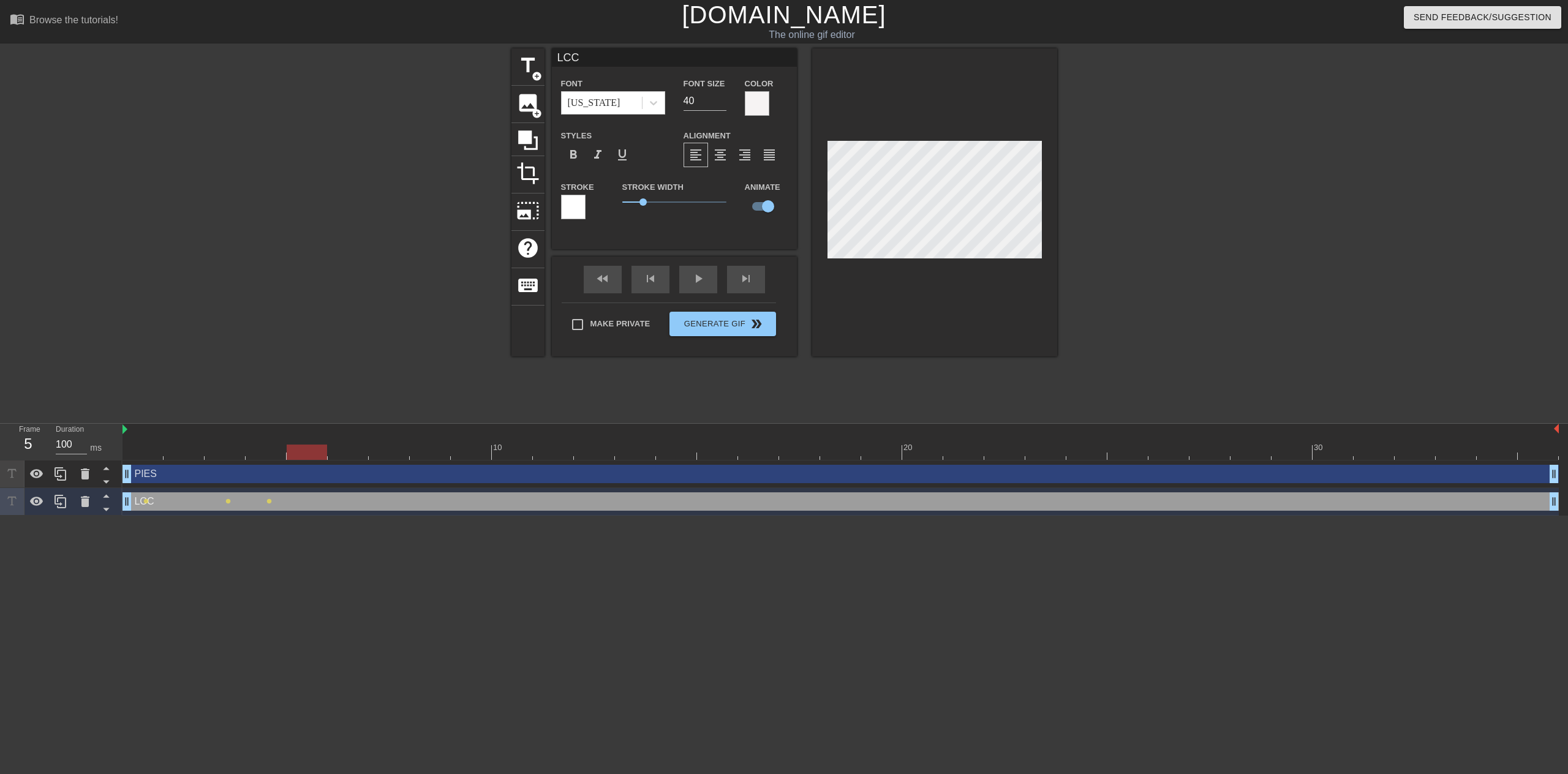
click at [303, 451] on div at bounding box center [841, 453] width 1437 height 16
click at [265, 451] on div at bounding box center [841, 453] width 1437 height 16
click at [223, 450] on div at bounding box center [841, 453] width 1437 height 16
click at [267, 453] on div at bounding box center [841, 453] width 1437 height 16
click at [230, 450] on div at bounding box center [841, 453] width 1437 height 16
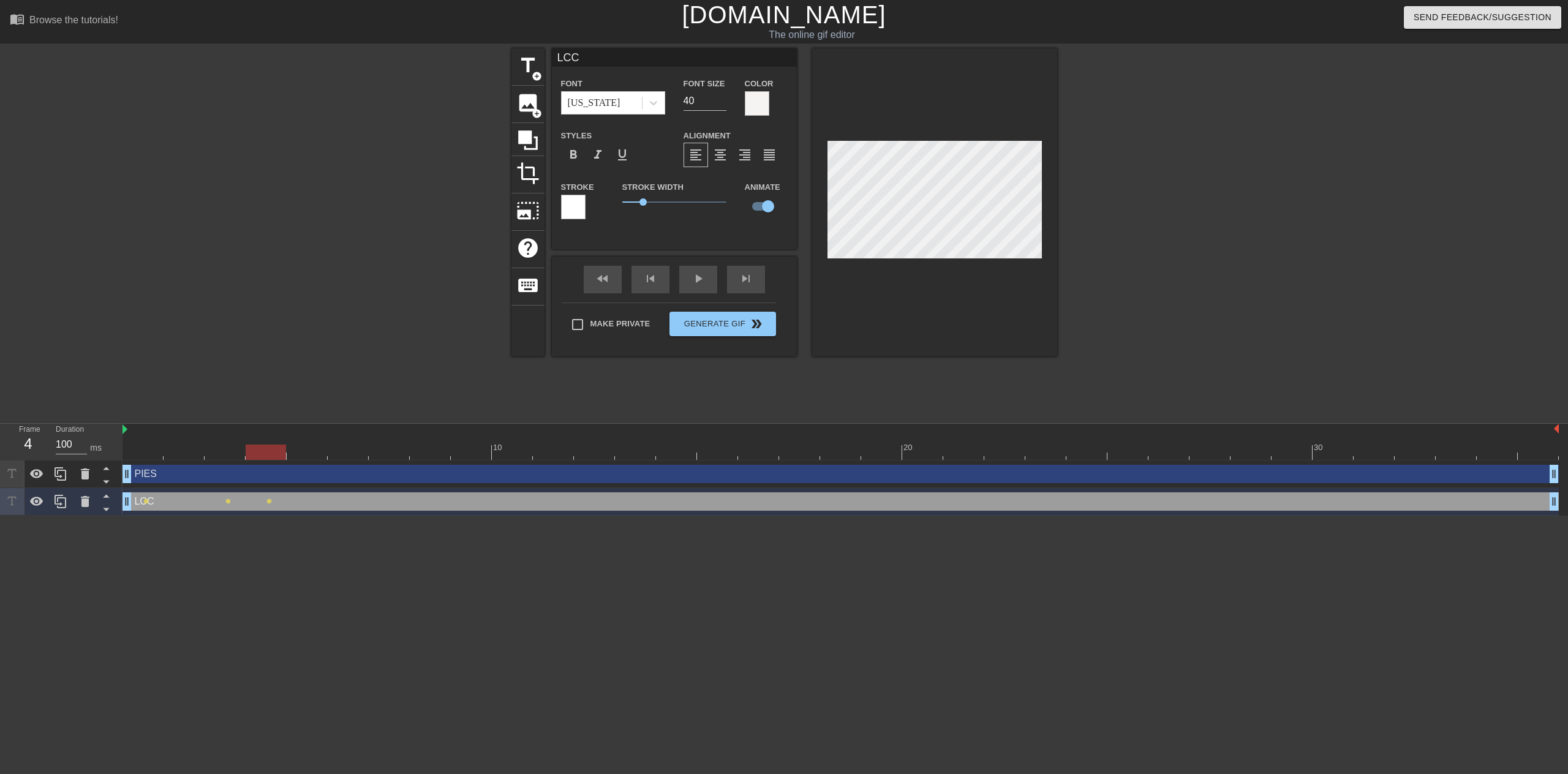
click at [263, 448] on div at bounding box center [841, 453] width 1437 height 16
click at [308, 455] on div at bounding box center [841, 453] width 1437 height 16
click at [266, 448] on div at bounding box center [841, 453] width 1437 height 16
click at [305, 449] on div at bounding box center [841, 453] width 1437 height 16
click at [266, 456] on div at bounding box center [841, 453] width 1437 height 16
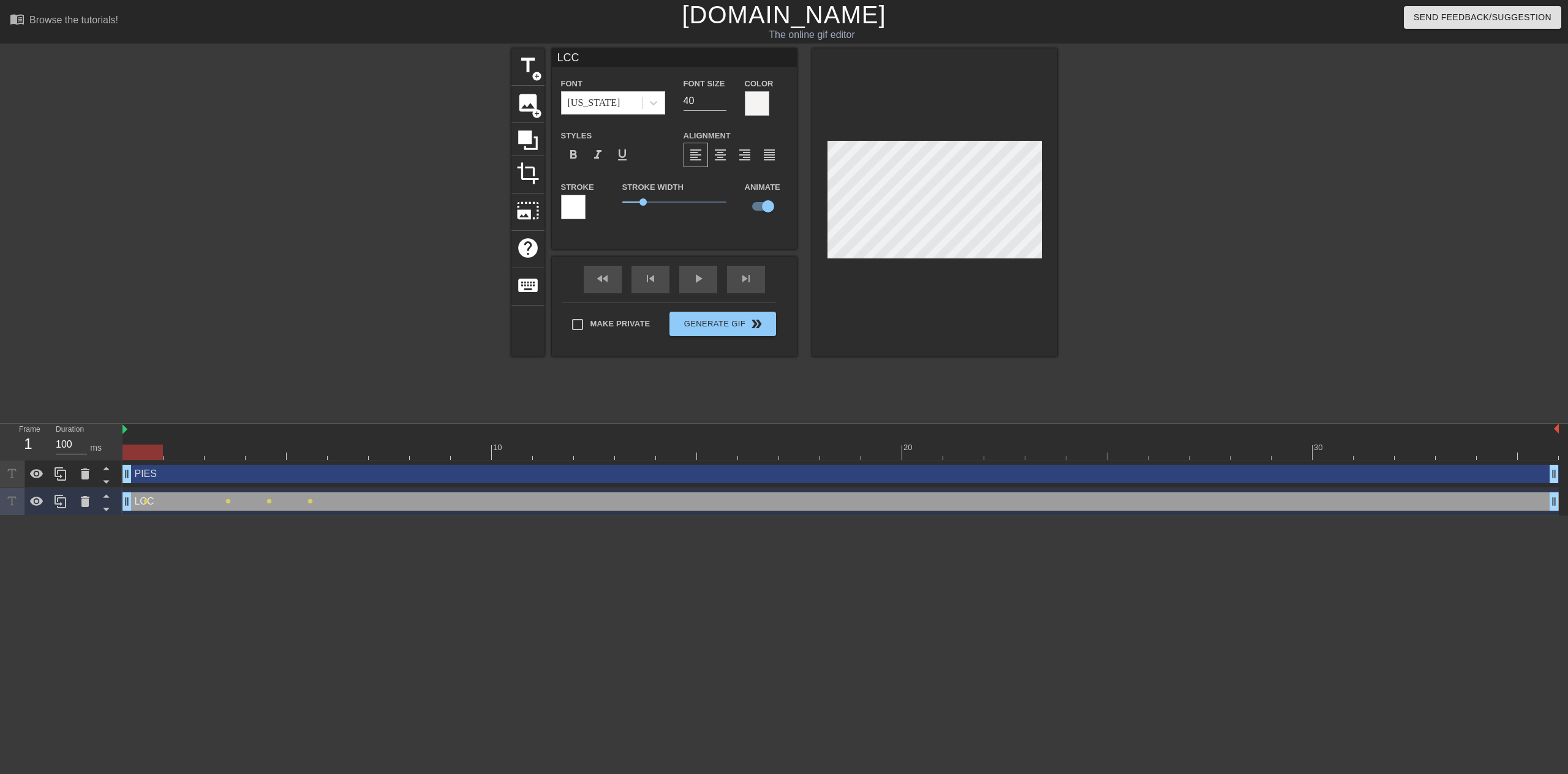
click at [146, 453] on div at bounding box center [841, 453] width 1437 height 16
click at [180, 452] on div at bounding box center [841, 453] width 1437 height 16
click at [219, 453] on div at bounding box center [841, 453] width 1437 height 16
click at [264, 452] on div at bounding box center [841, 453] width 1437 height 16
click at [226, 449] on div at bounding box center [841, 453] width 1437 height 16
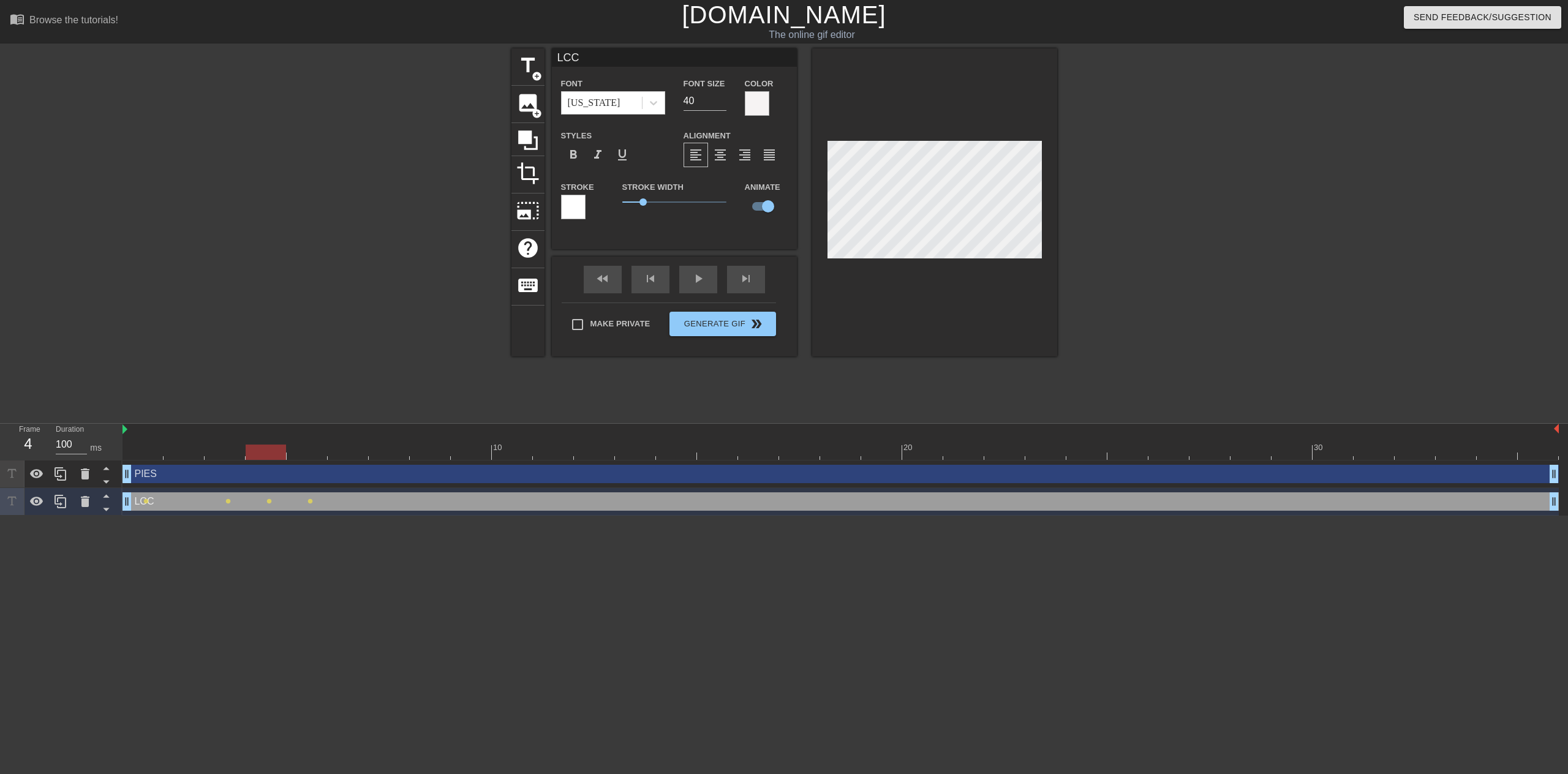
click at [268, 450] on div at bounding box center [841, 453] width 1437 height 16
click at [303, 452] on div at bounding box center [841, 453] width 1437 height 16
click at [269, 449] on div at bounding box center [841, 453] width 1437 height 16
click at [312, 453] on div at bounding box center [841, 453] width 1437 height 16
click at [351, 453] on div at bounding box center [841, 453] width 1437 height 16
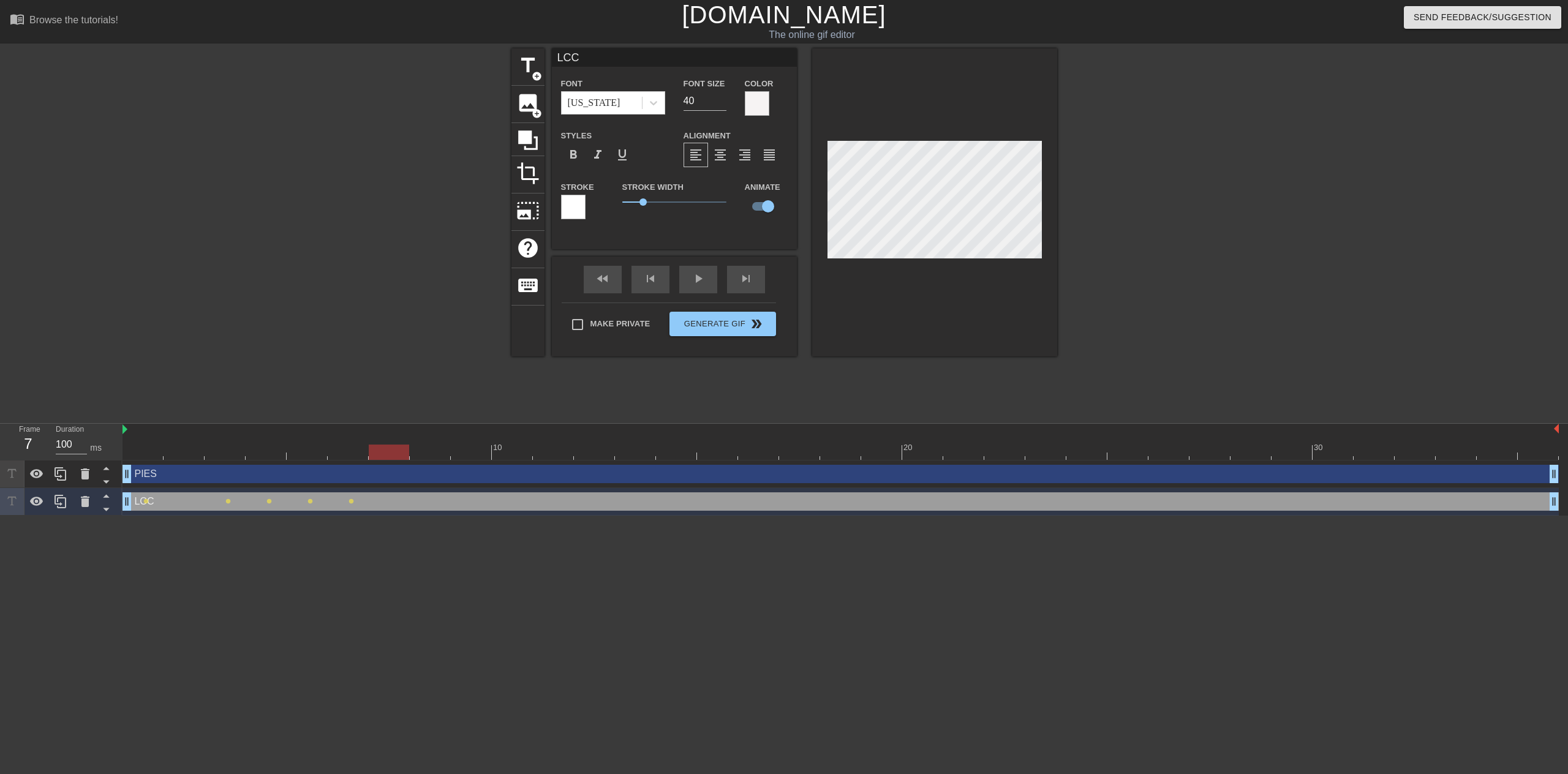
click at [385, 449] on div at bounding box center [841, 453] width 1437 height 16
click at [427, 457] on div at bounding box center [841, 453] width 1437 height 16
click at [471, 455] on div at bounding box center [841, 453] width 1437 height 16
click at [521, 454] on div at bounding box center [841, 453] width 1437 height 16
click at [559, 450] on div at bounding box center [841, 453] width 1437 height 16
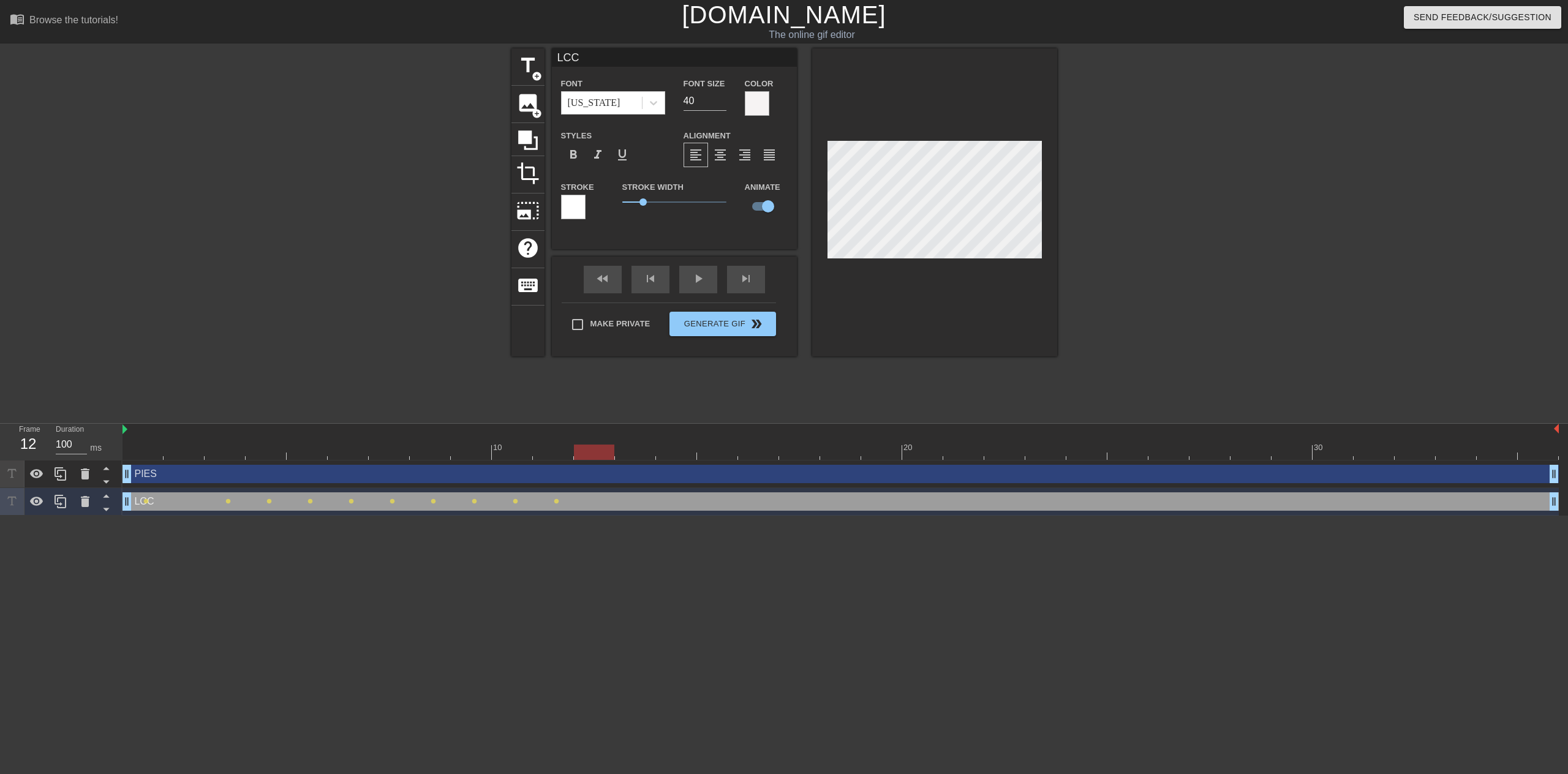
click at [596, 454] on div at bounding box center [841, 453] width 1437 height 16
click at [557, 459] on div at bounding box center [841, 453] width 1437 height 16
click at [587, 457] on div at bounding box center [841, 453] width 1437 height 16
click at [635, 455] on div at bounding box center [841, 453] width 1437 height 16
click at [680, 452] on div at bounding box center [841, 453] width 1437 height 16
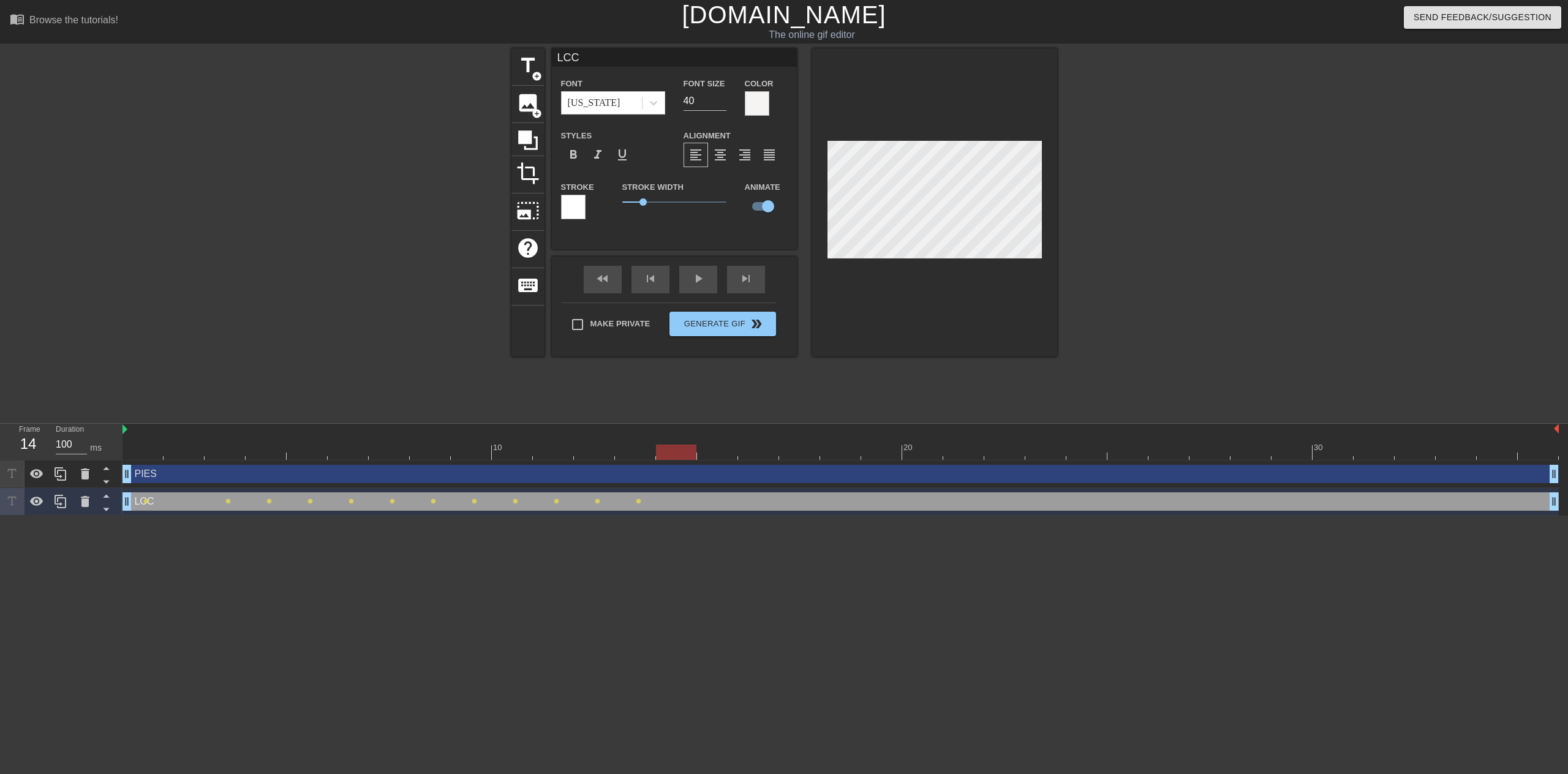
click at [714, 453] on div at bounding box center [841, 453] width 1437 height 16
click at [762, 450] on div at bounding box center [841, 453] width 1437 height 16
click at [793, 455] on div at bounding box center [841, 453] width 1437 height 16
click at [843, 454] on div at bounding box center [841, 453] width 1437 height 16
click at [872, 451] on div at bounding box center [841, 453] width 1437 height 16
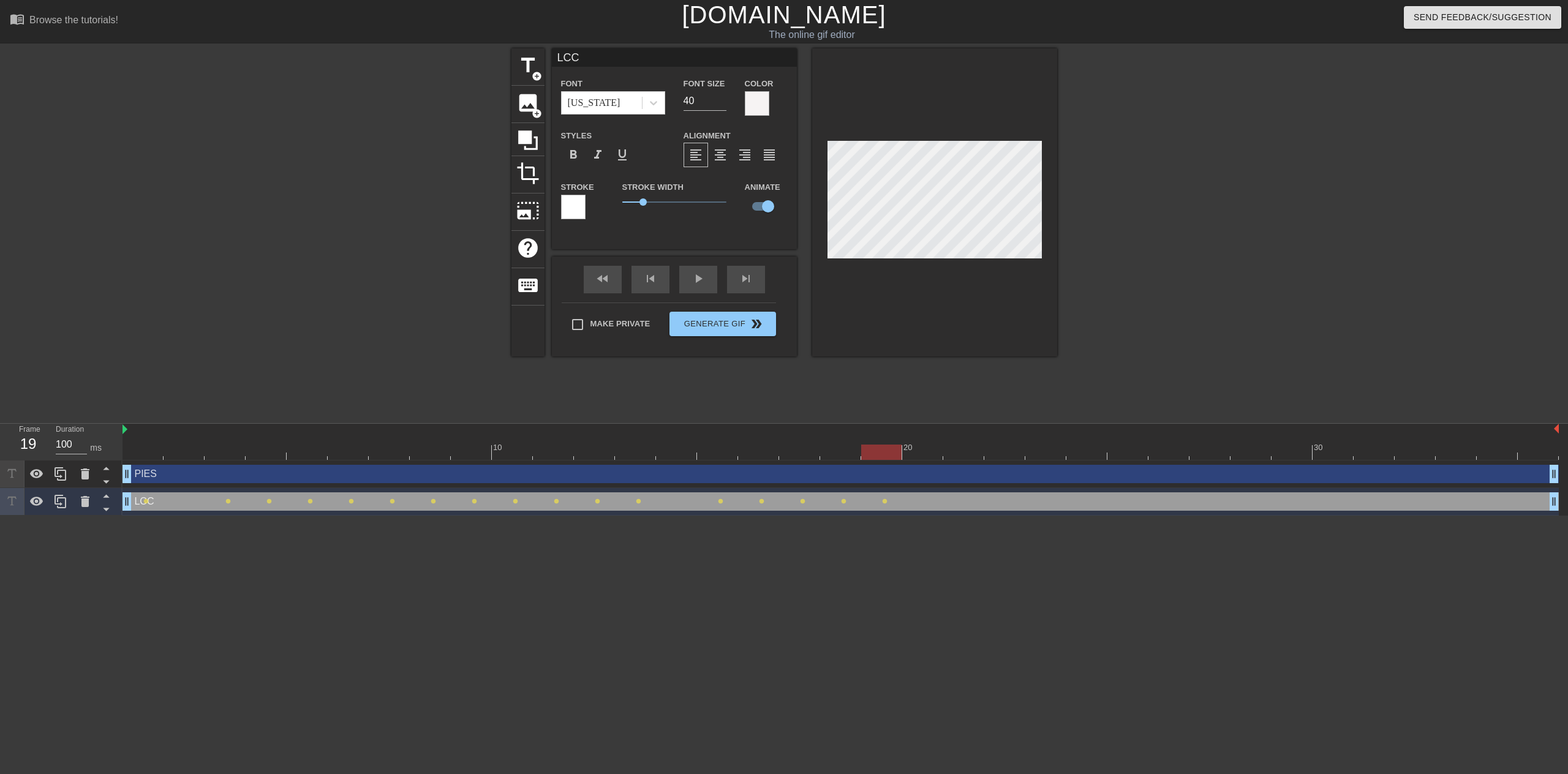
click at [926, 449] on div at bounding box center [841, 453] width 1437 height 16
click at [962, 455] on div at bounding box center [841, 453] width 1437 height 16
click at [1006, 454] on div at bounding box center [841, 453] width 1437 height 16
click at [1050, 453] on div at bounding box center [841, 453] width 1437 height 16
click at [1008, 449] on div at bounding box center [841, 453] width 1437 height 16
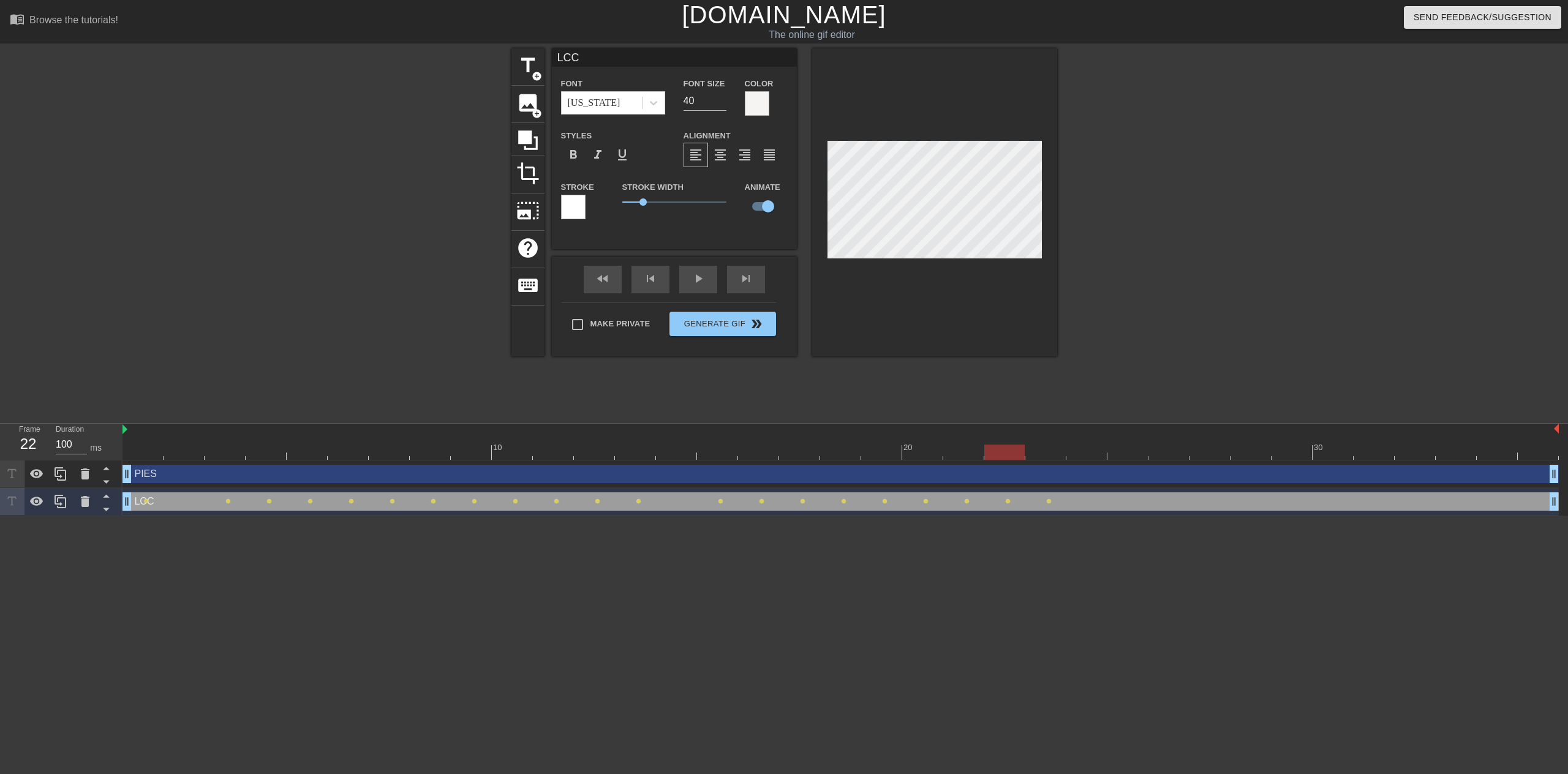
click at [1053, 448] on div at bounding box center [841, 453] width 1437 height 16
click at [1092, 449] on div at bounding box center [841, 453] width 1437 height 16
click at [1124, 448] on div at bounding box center [841, 453] width 1437 height 16
click at [1172, 449] on div at bounding box center [841, 453] width 1437 height 16
click at [1205, 448] on div at bounding box center [841, 453] width 1437 height 16
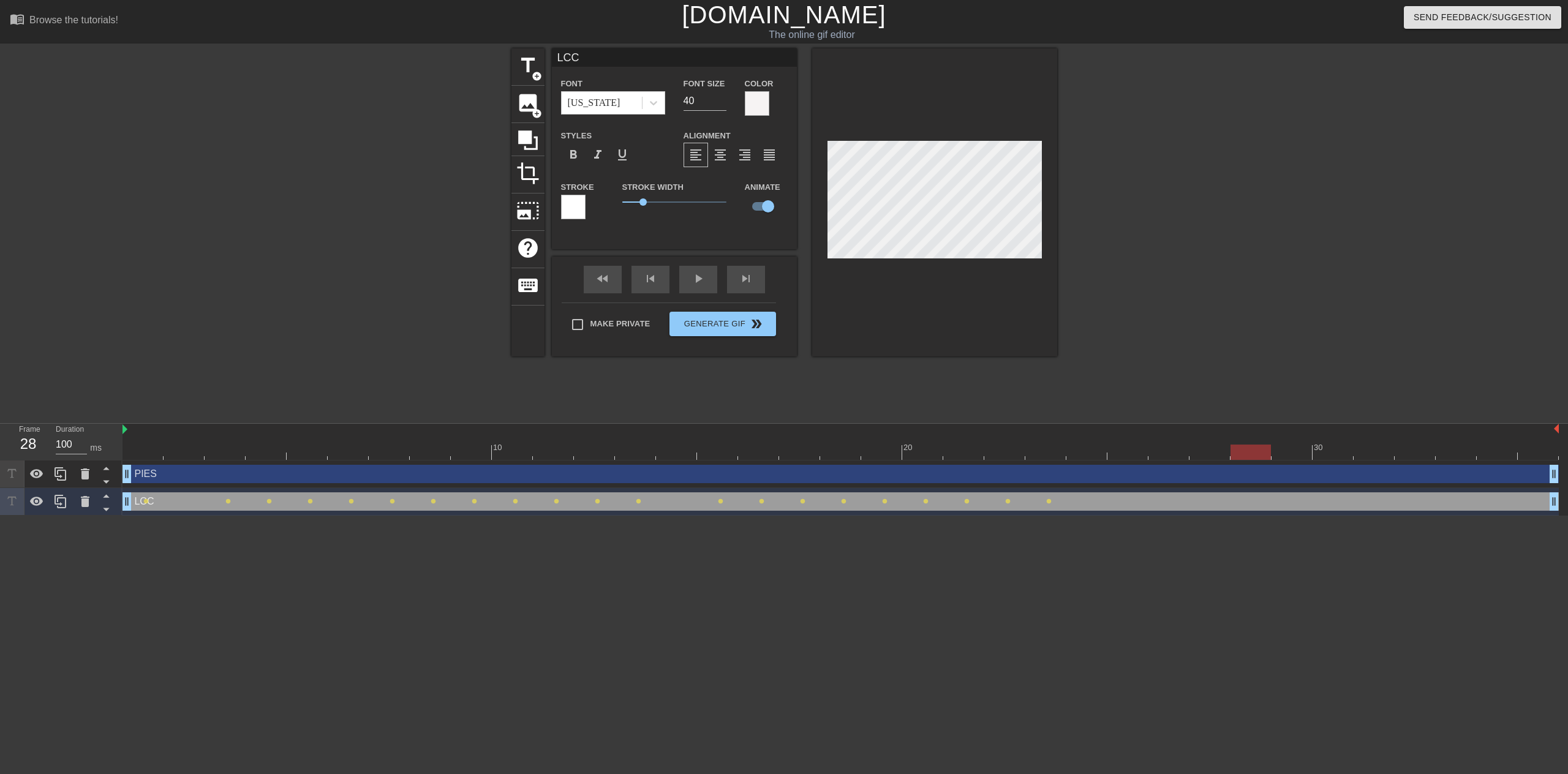
click at [1245, 447] on div at bounding box center [841, 453] width 1437 height 16
click at [1282, 448] on div at bounding box center [841, 453] width 1437 height 16
click at [1338, 454] on div at bounding box center [841, 453] width 1437 height 16
click at [1368, 453] on div at bounding box center [841, 453] width 1437 height 16
click at [1421, 450] on div at bounding box center [841, 453] width 1437 height 16
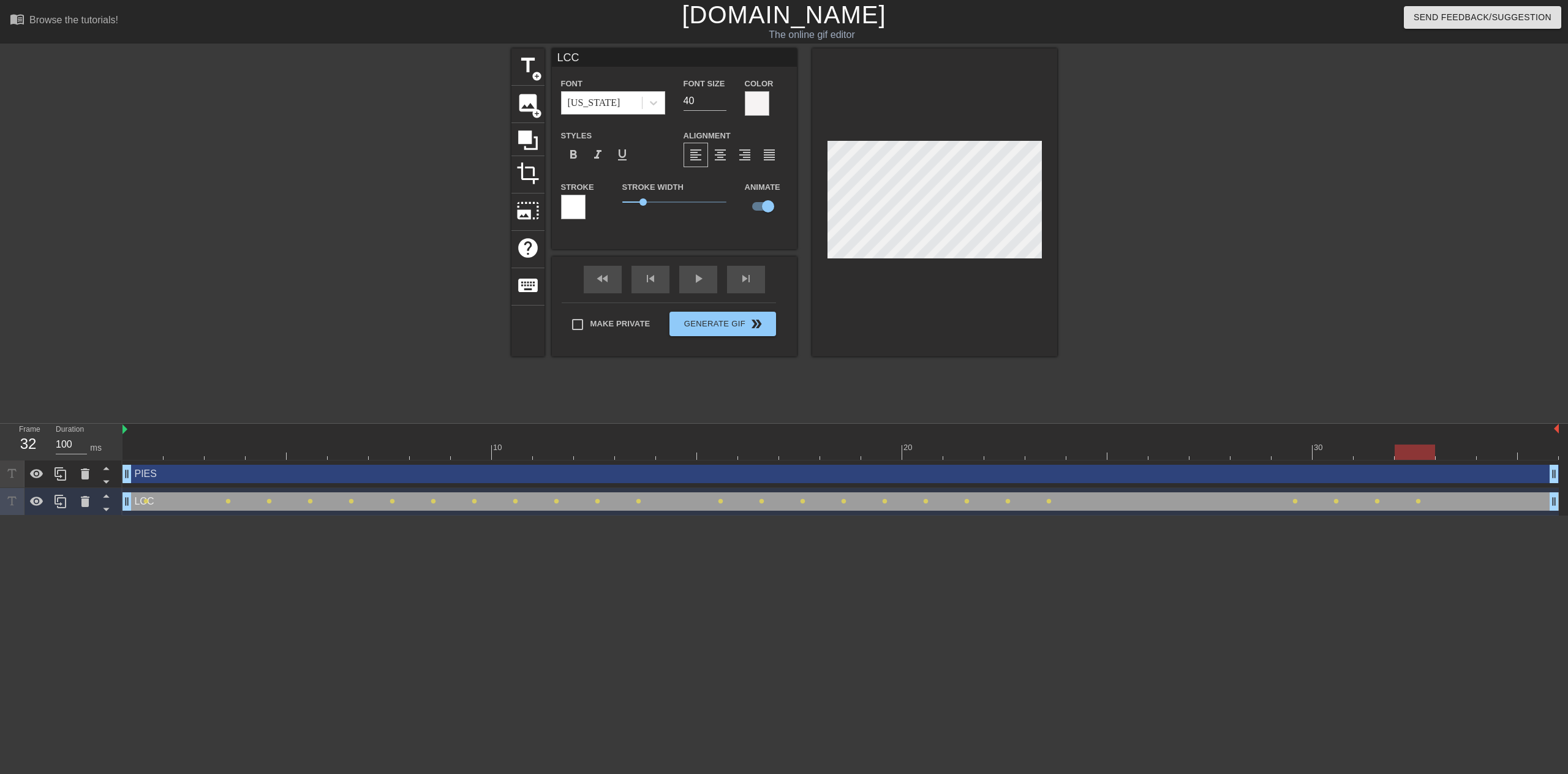
click at [1374, 455] on div at bounding box center [841, 453] width 1437 height 16
click at [1417, 457] on div at bounding box center [841, 453] width 1437 height 16
click at [1451, 453] on div at bounding box center [841, 453] width 1437 height 16
click at [1496, 455] on div at bounding box center [841, 453] width 1437 height 16
click at [1527, 451] on div at bounding box center [841, 453] width 1437 height 16
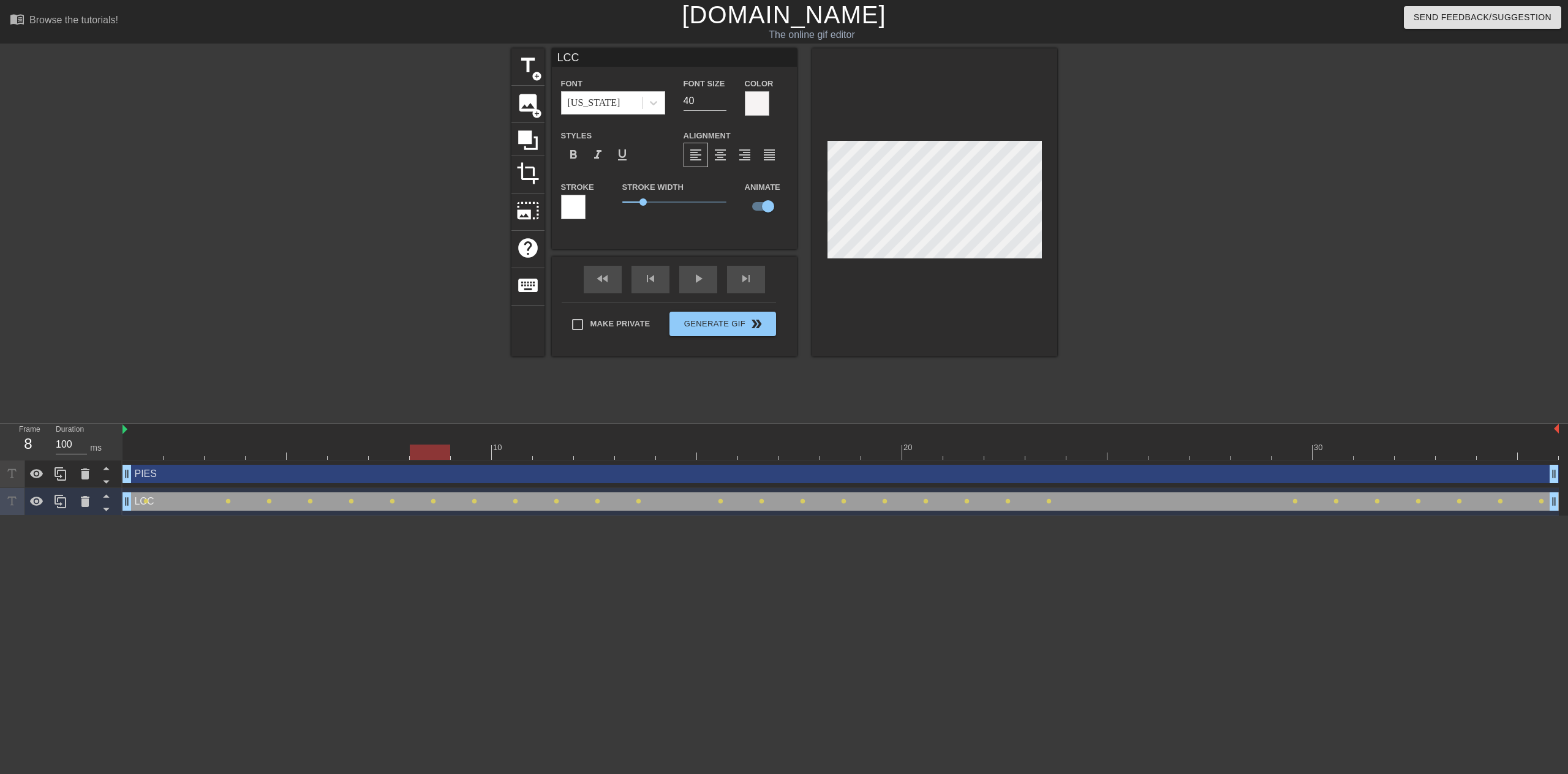
click at [147, 448] on div at bounding box center [841, 453] width 1437 height 16
click at [153, 477] on div "PIES drag_handle drag_handle" at bounding box center [841, 474] width 1437 height 18
type input "PIES"
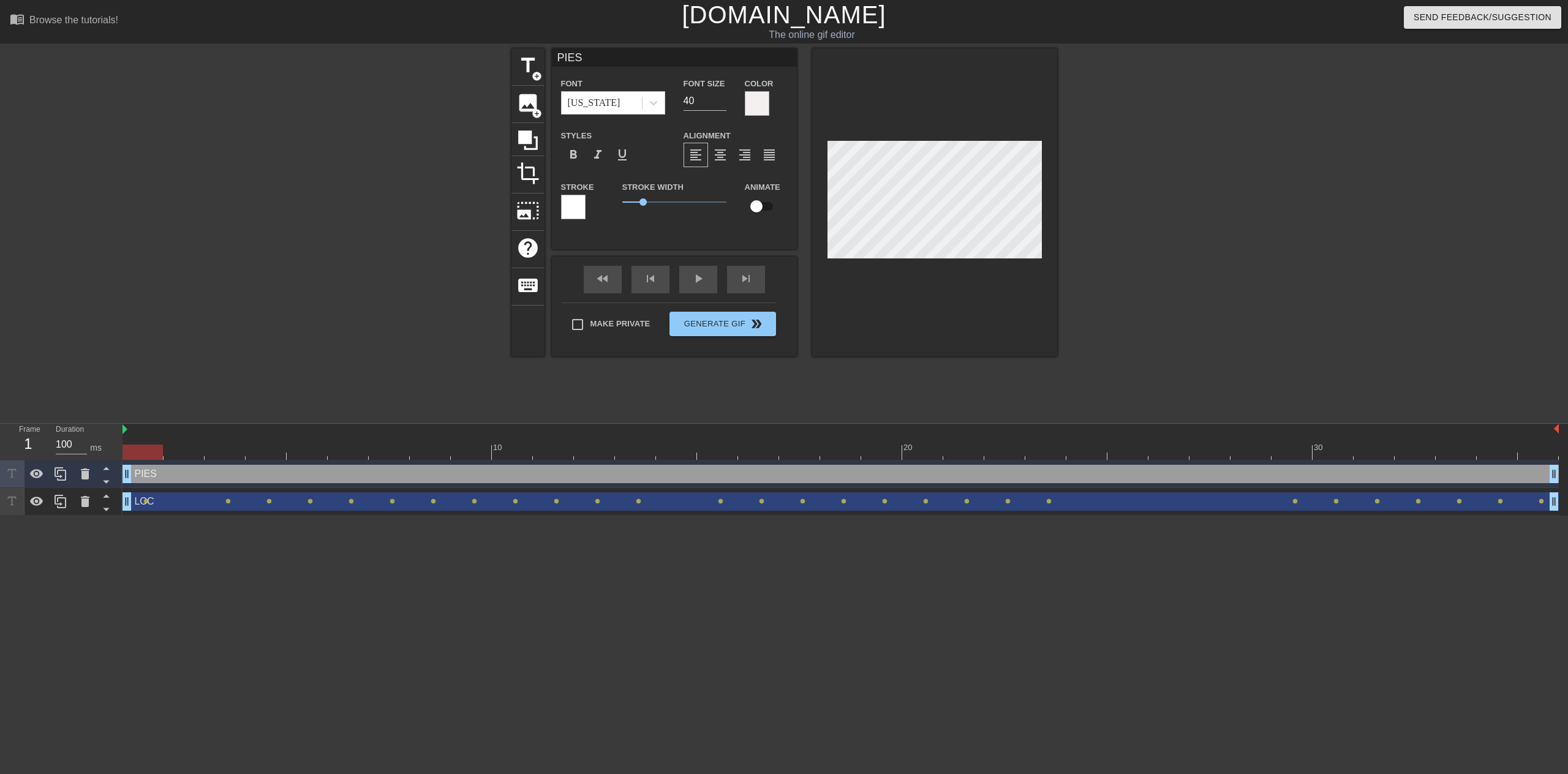
click at [179, 455] on div at bounding box center [841, 453] width 1437 height 16
click at [145, 449] on div at bounding box center [841, 453] width 1437 height 16
click at [182, 456] on div at bounding box center [841, 453] width 1437 height 16
click at [223, 451] on div at bounding box center [841, 453] width 1437 height 16
click at [142, 452] on div at bounding box center [841, 453] width 1437 height 16
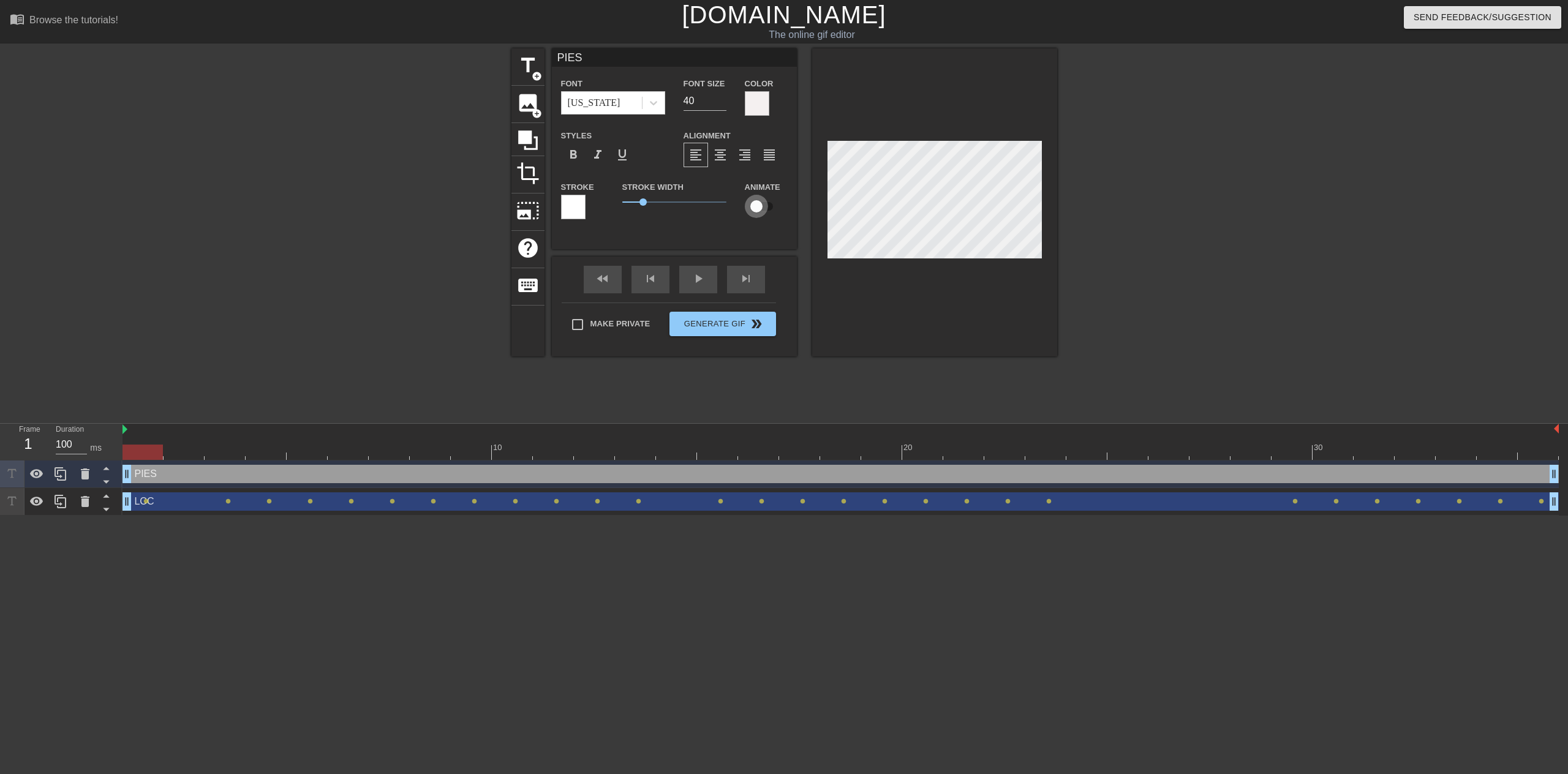
click at [760, 204] on input "checkbox" at bounding box center [757, 206] width 70 height 23
checkbox input "true"
click at [191, 455] on div at bounding box center [841, 453] width 1437 height 16
click at [148, 449] on div at bounding box center [841, 453] width 1437 height 16
click at [184, 451] on div at bounding box center [841, 453] width 1437 height 16
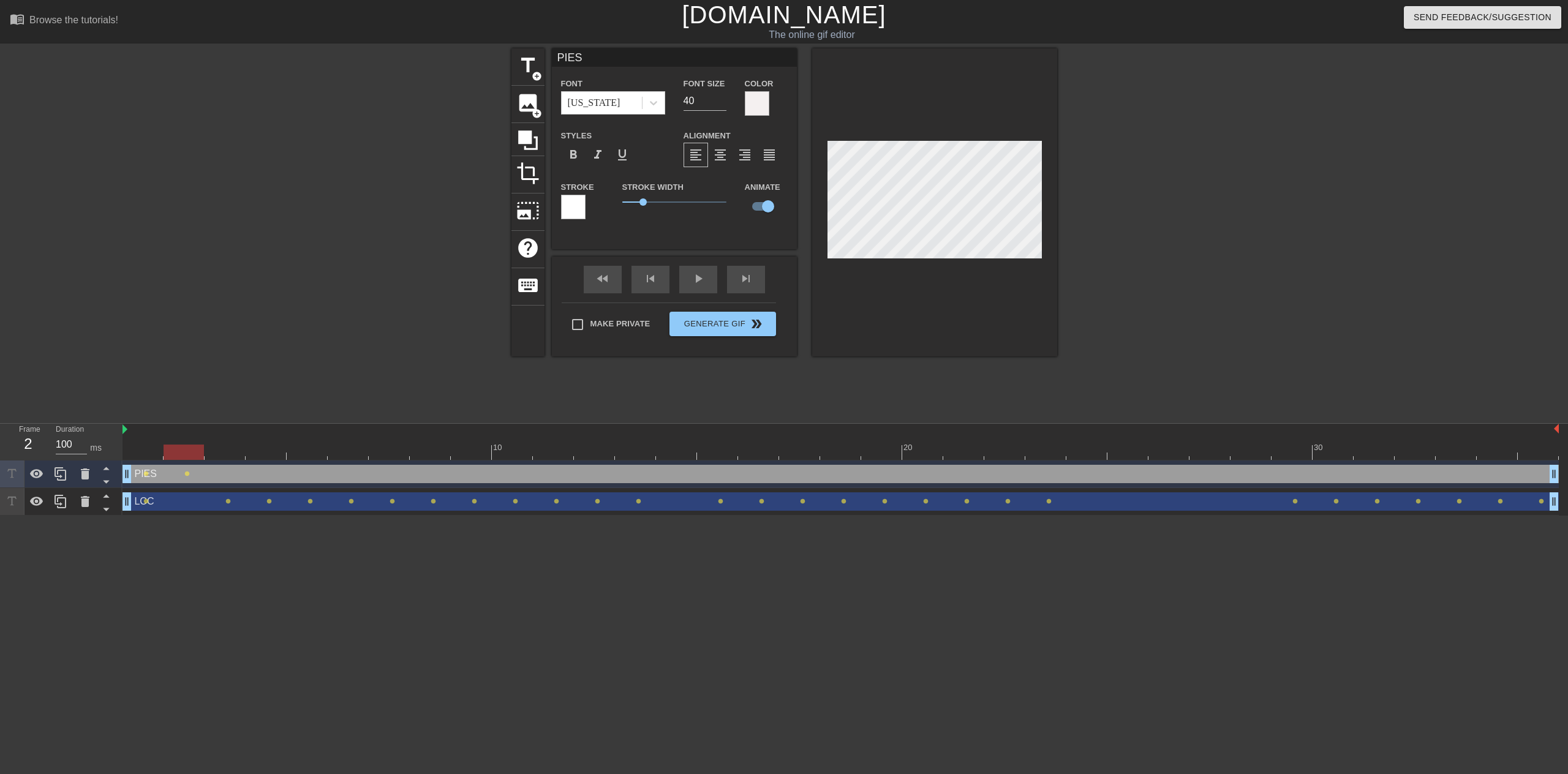
click at [145, 454] on div at bounding box center [841, 453] width 1437 height 16
click at [180, 453] on div at bounding box center [841, 453] width 1437 height 16
click at [221, 455] on div at bounding box center [841, 453] width 1437 height 16
click at [182, 453] on div at bounding box center [841, 453] width 1437 height 16
click at [232, 451] on div at bounding box center [841, 453] width 1437 height 16
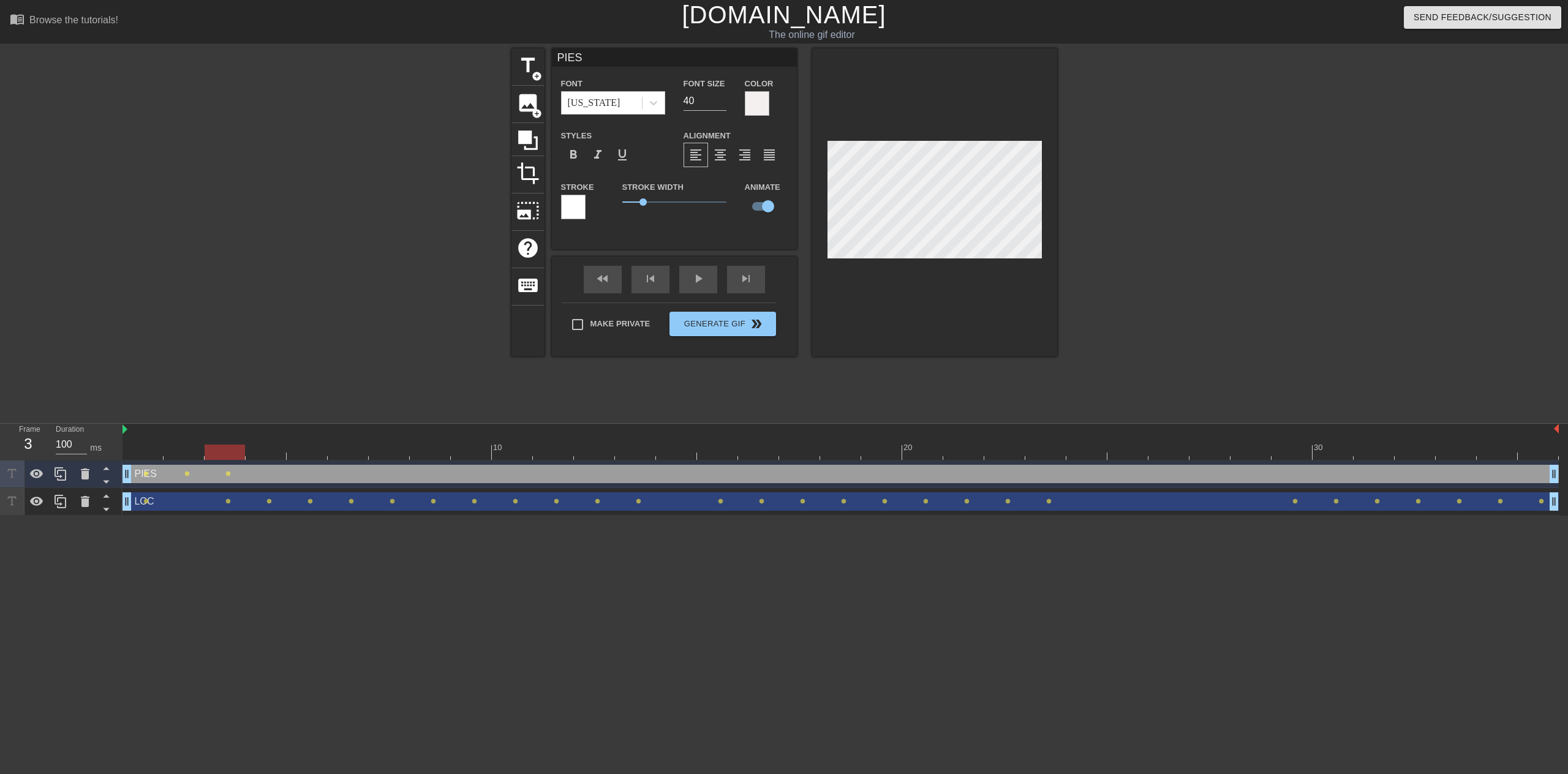
click at [260, 451] on div at bounding box center [841, 453] width 1437 height 16
click at [306, 455] on div at bounding box center [841, 453] width 1437 height 16
click at [266, 456] on div at bounding box center [841, 453] width 1437 height 16
click at [302, 449] on div at bounding box center [841, 453] width 1437 height 16
click at [266, 449] on div at bounding box center [841, 453] width 1437 height 16
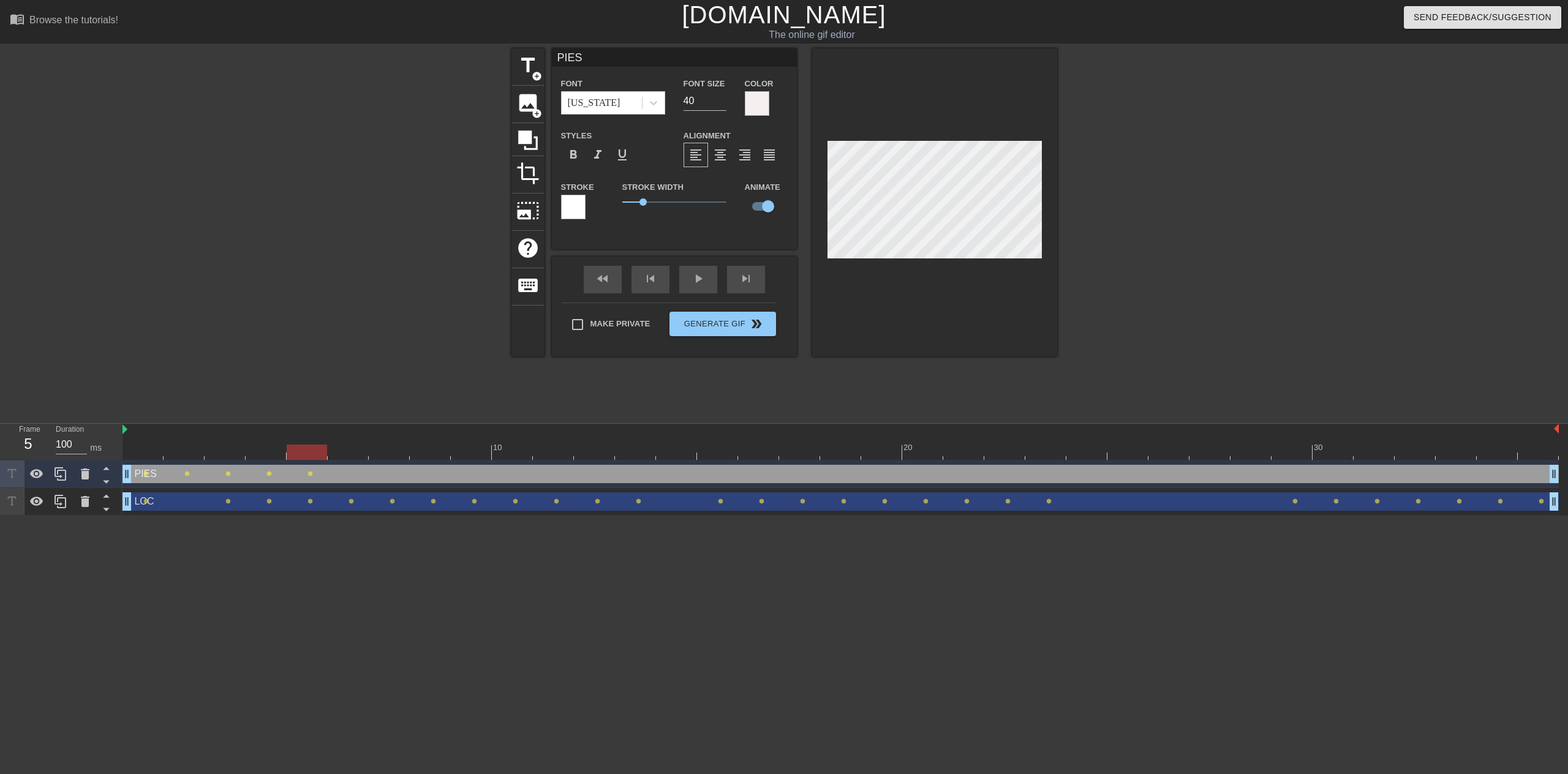
click at [303, 452] on div at bounding box center [841, 453] width 1437 height 16
click at [339, 453] on div at bounding box center [841, 453] width 1437 height 16
click at [314, 453] on div at bounding box center [841, 453] width 1437 height 16
click at [344, 453] on div at bounding box center [841, 453] width 1437 height 16
click at [388, 452] on div at bounding box center [841, 453] width 1437 height 16
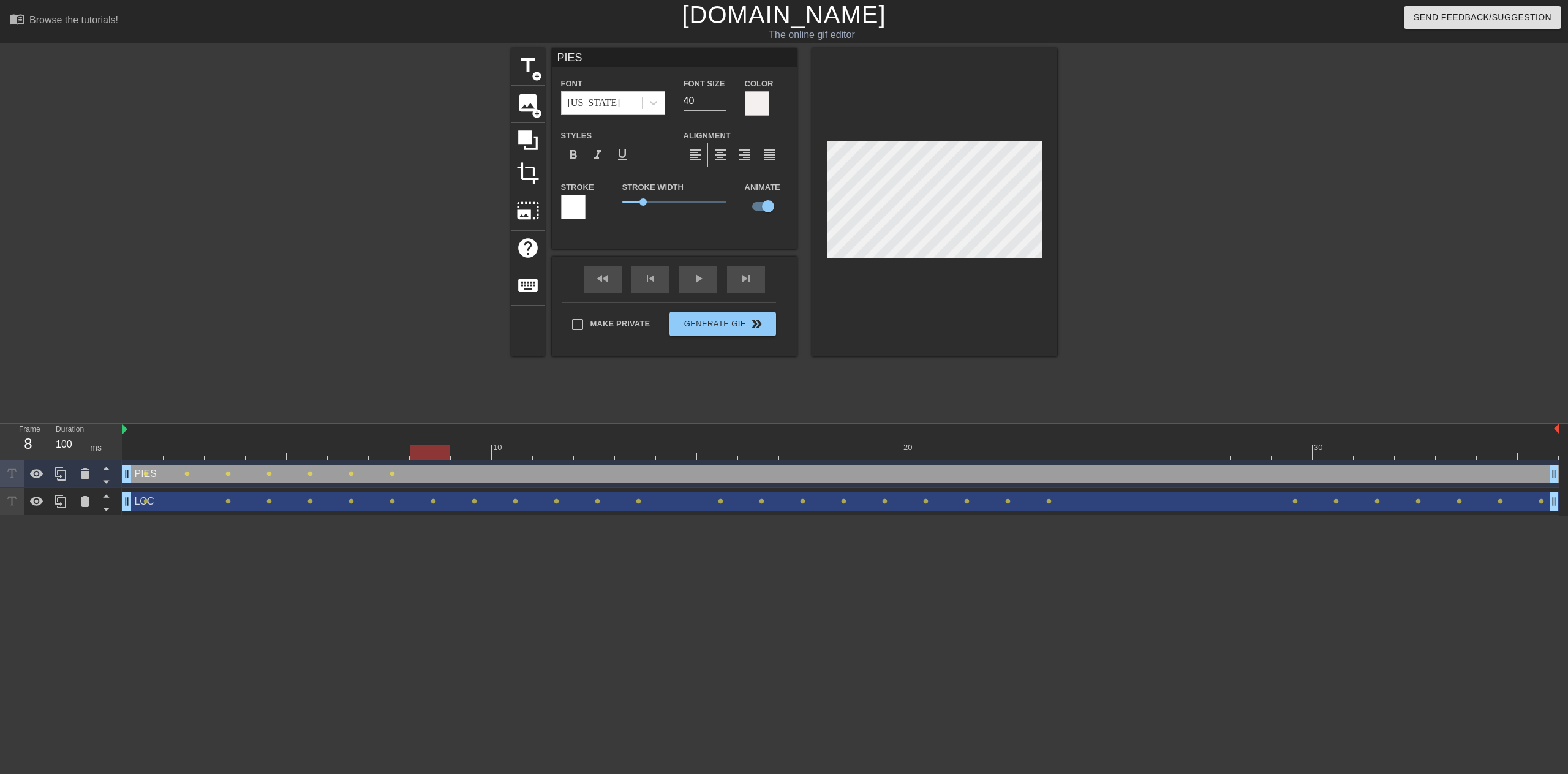
click at [432, 455] on div at bounding box center [841, 453] width 1437 height 16
click at [352, 453] on div at bounding box center [841, 453] width 1437 height 16
click at [400, 457] on div at bounding box center [841, 453] width 1437 height 16
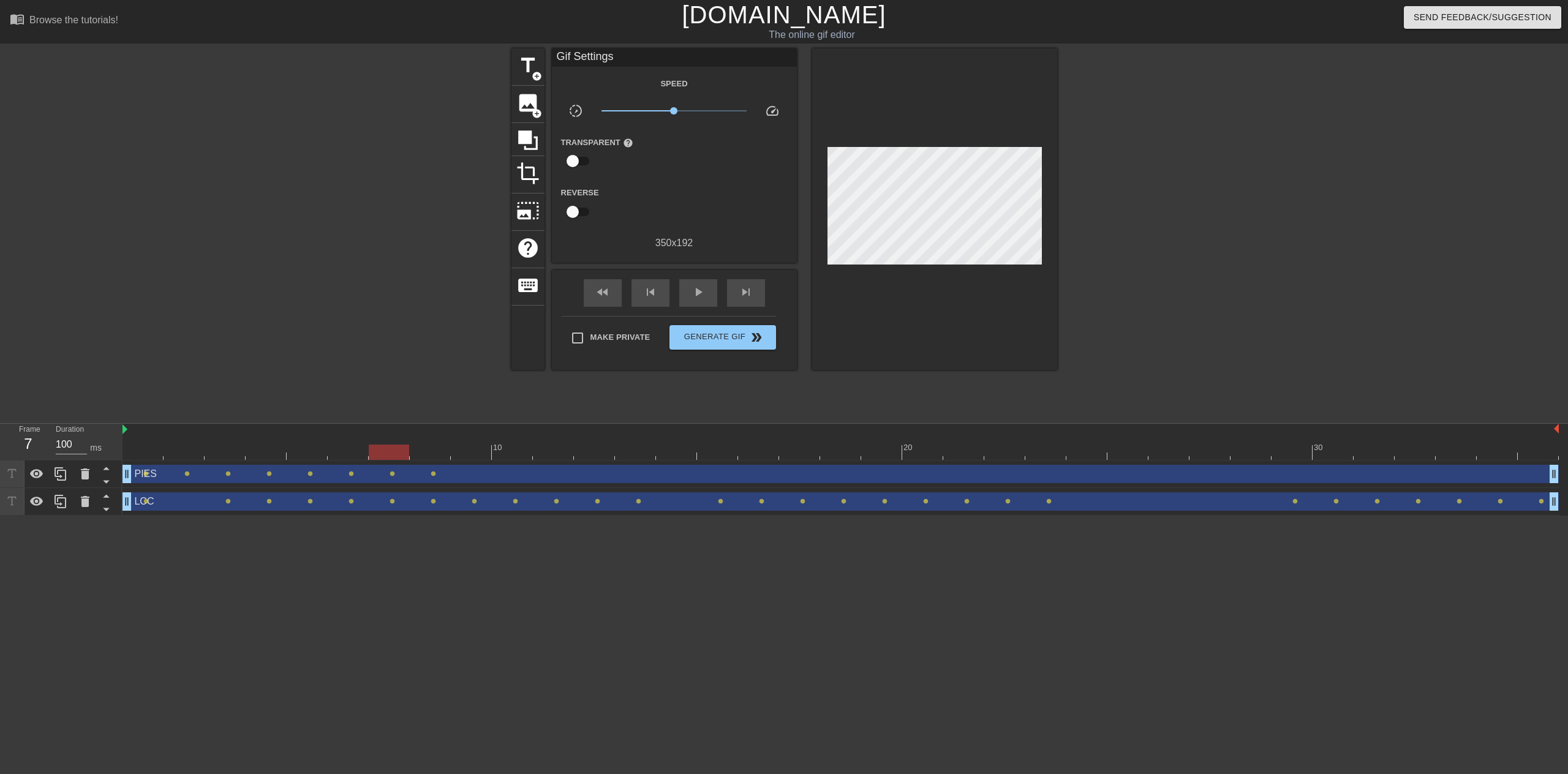
click at [441, 460] on div "PIES drag_handle drag_handle lens lens lens lens lens lens lens lens" at bounding box center [841, 474] width 1437 height 28
click at [430, 455] on div at bounding box center [841, 453] width 1437 height 16
click at [390, 450] on div at bounding box center [841, 453] width 1437 height 16
click at [433, 455] on div at bounding box center [841, 453] width 1437 height 16
click at [464, 451] on div at bounding box center [841, 453] width 1437 height 16
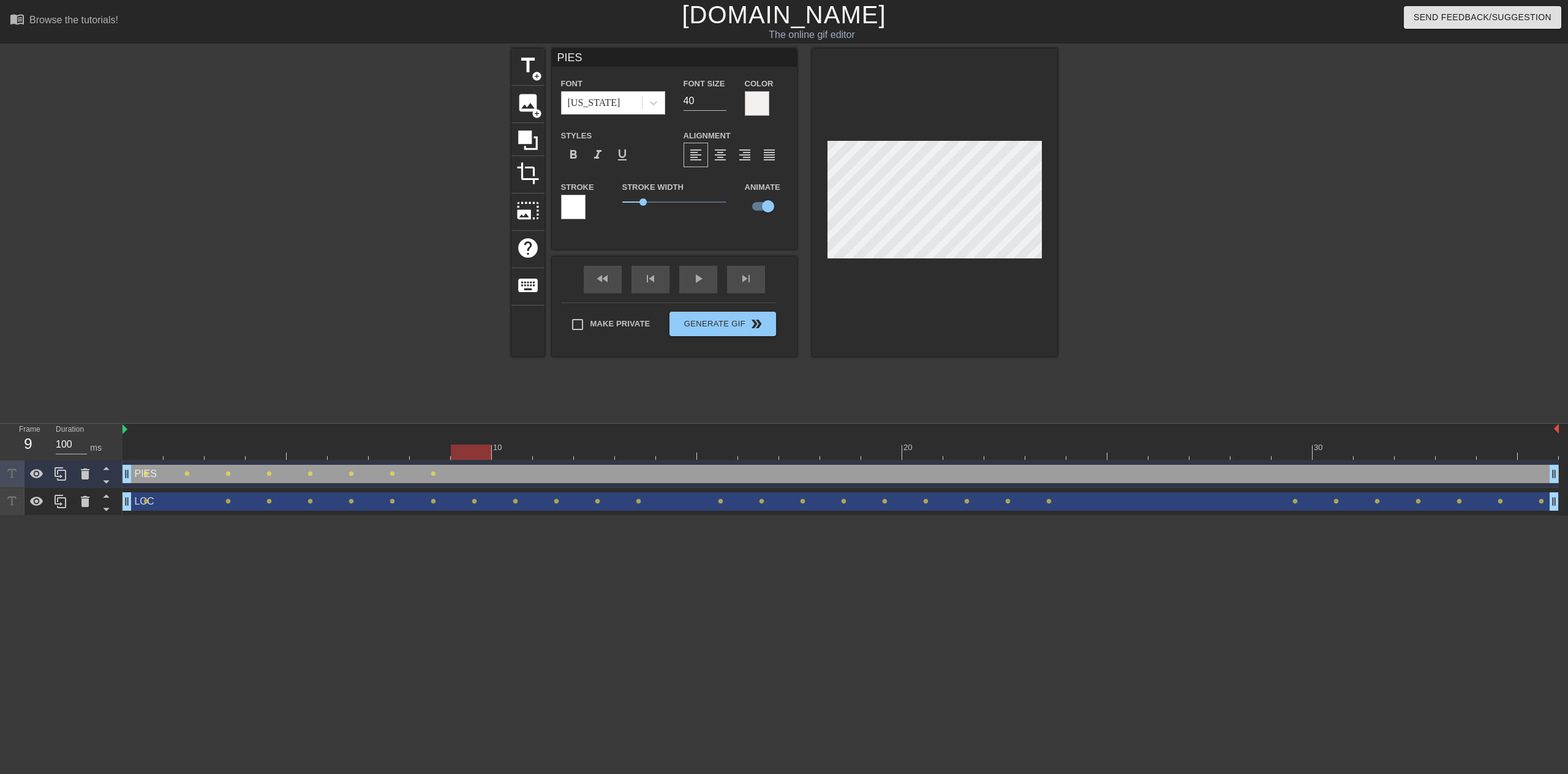
click at [518, 449] on div at bounding box center [841, 453] width 1437 height 16
click at [411, 455] on div at bounding box center [841, 453] width 1437 height 16
click at [470, 449] on div at bounding box center [841, 453] width 1437 height 16
click at [515, 450] on div at bounding box center [841, 453] width 1437 height 16
click at [552, 449] on div at bounding box center [841, 453] width 1437 height 16
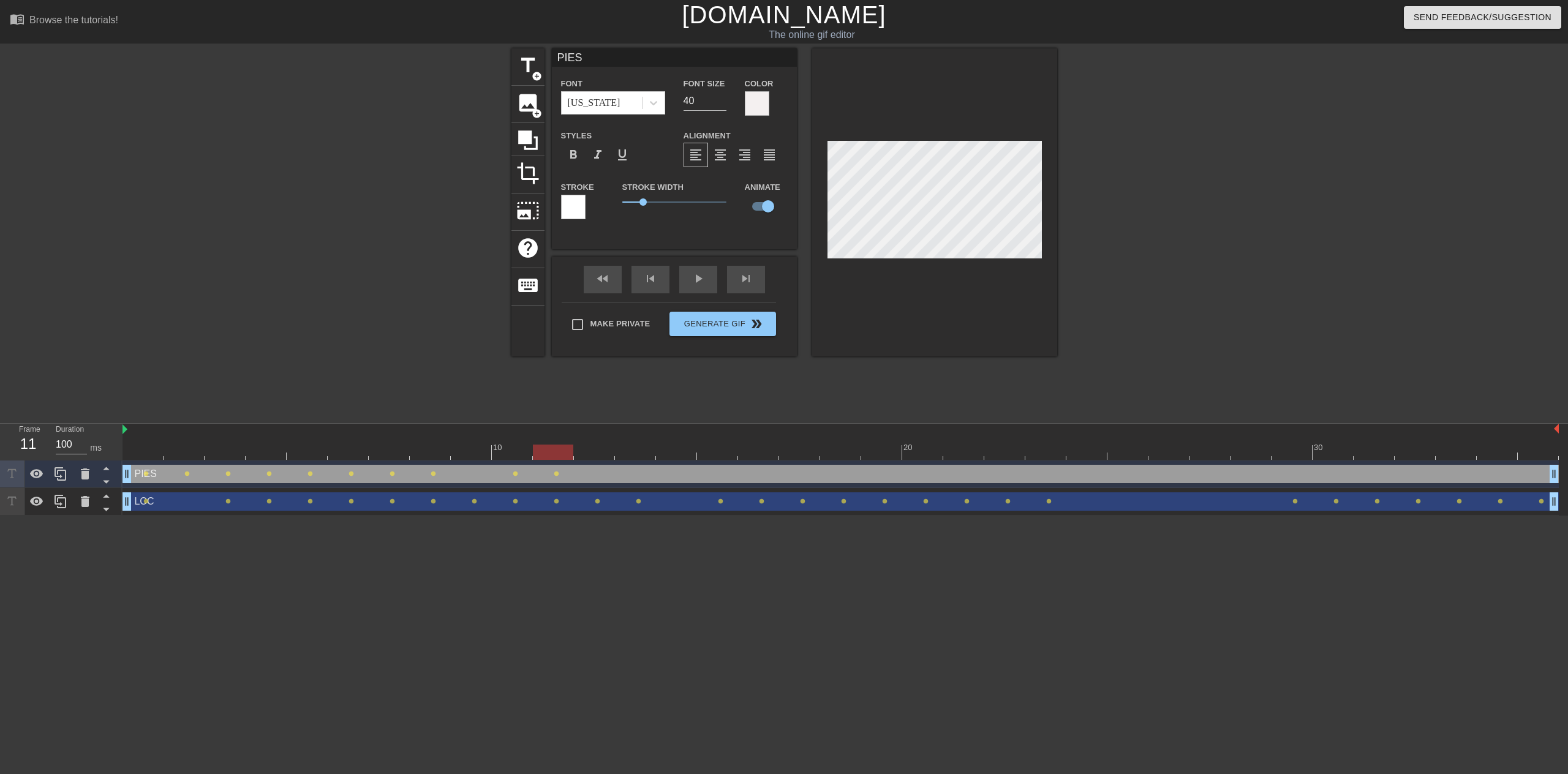
click at [592, 450] on div at bounding box center [841, 453] width 1437 height 16
click at [561, 451] on div at bounding box center [841, 453] width 1437 height 16
click at [593, 455] on div at bounding box center [841, 453] width 1437 height 16
click at [636, 449] on div at bounding box center [841, 453] width 1437 height 16
click at [667, 450] on div at bounding box center [841, 453] width 1437 height 16
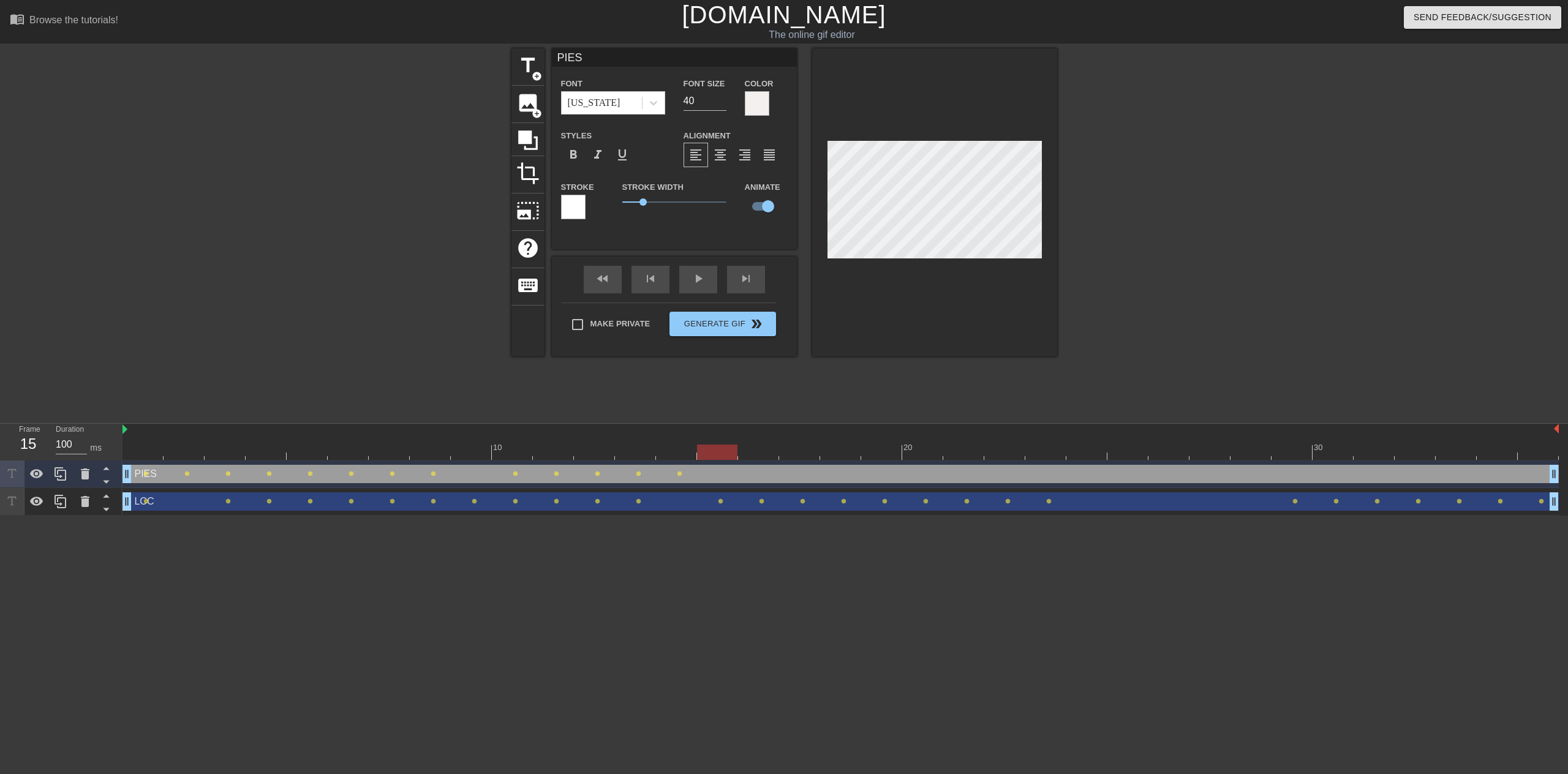
click at [709, 453] on div at bounding box center [841, 453] width 1437 height 16
click at [754, 455] on div at bounding box center [841, 453] width 1437 height 16
click at [800, 453] on div at bounding box center [841, 453] width 1437 height 16
click at [835, 452] on div at bounding box center [841, 453] width 1437 height 16
click at [878, 453] on div at bounding box center [841, 453] width 1437 height 16
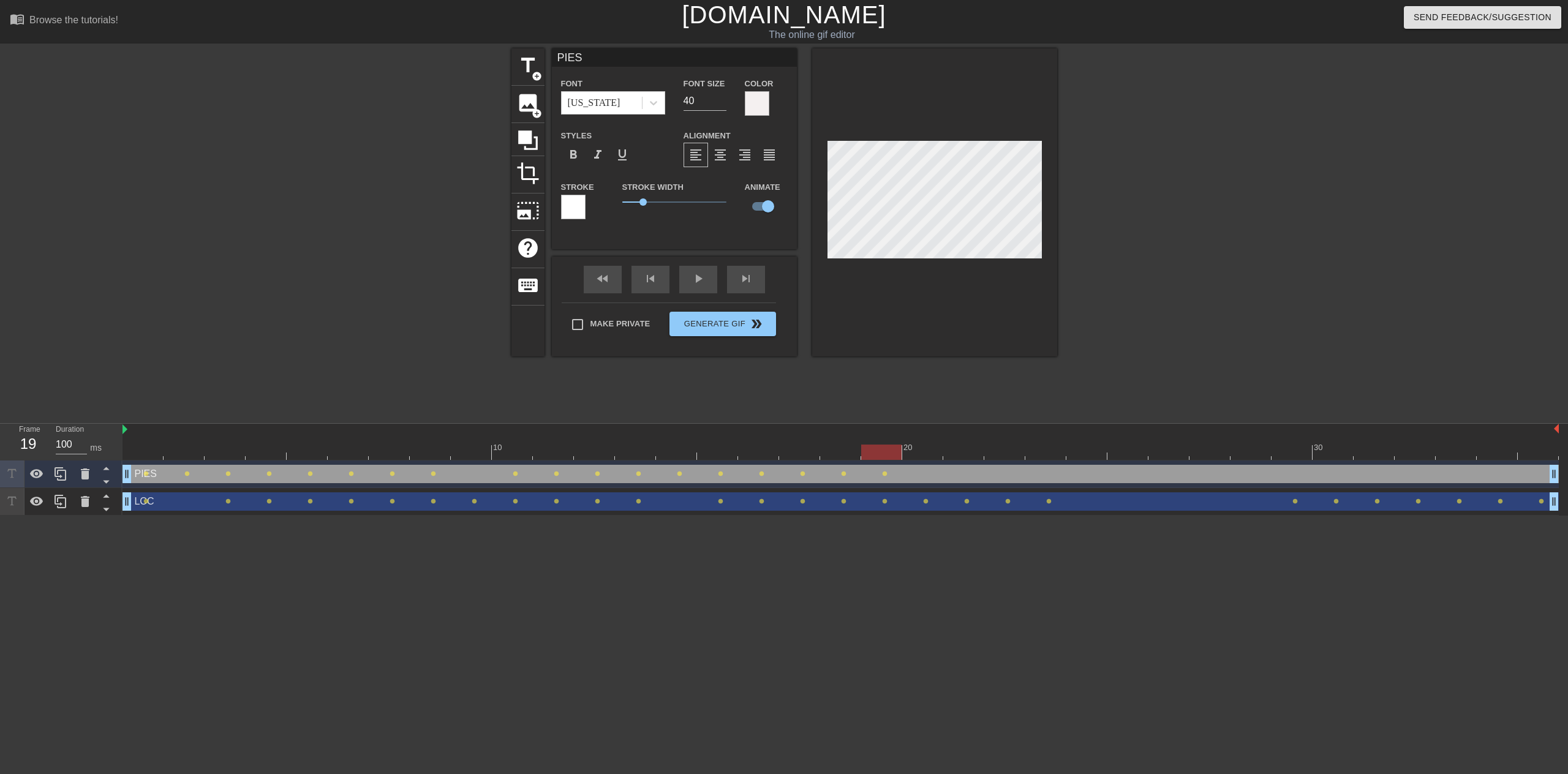
click at [916, 451] on div at bounding box center [841, 453] width 1437 height 16
click at [957, 449] on div at bounding box center [841, 453] width 1437 height 16
click at [1003, 456] on div at bounding box center [841, 453] width 1437 height 16
click at [1038, 449] on div at bounding box center [841, 453] width 1437 height 16
click at [1080, 456] on div at bounding box center [841, 453] width 1437 height 16
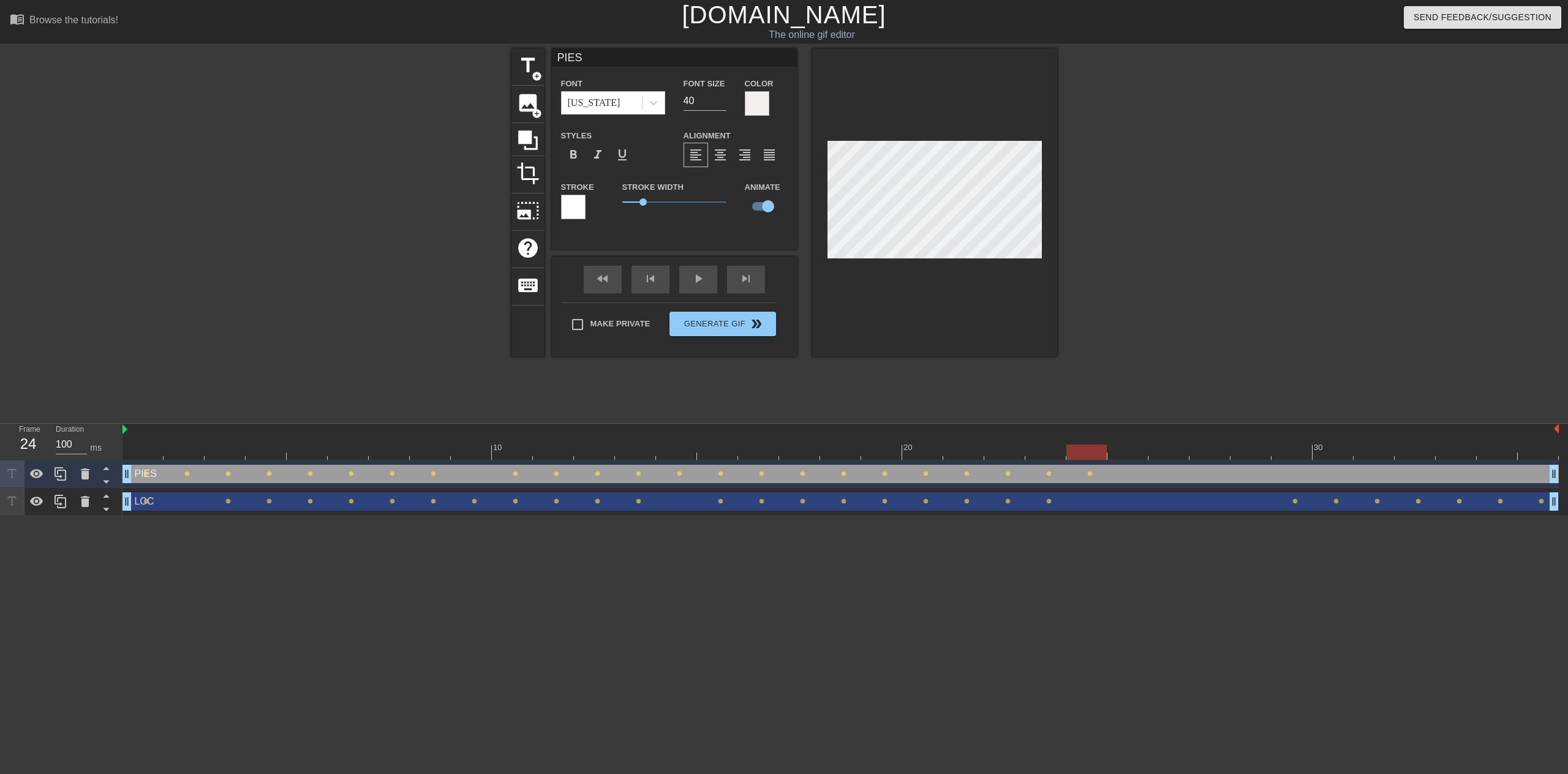
click at [1121, 450] on div at bounding box center [841, 453] width 1437 height 16
click at [1158, 453] on div at bounding box center [841, 453] width 1437 height 16
click at [1205, 450] on div at bounding box center [841, 453] width 1437 height 16
click at [1249, 451] on div at bounding box center [841, 453] width 1437 height 16
click at [1287, 449] on div at bounding box center [841, 453] width 1437 height 16
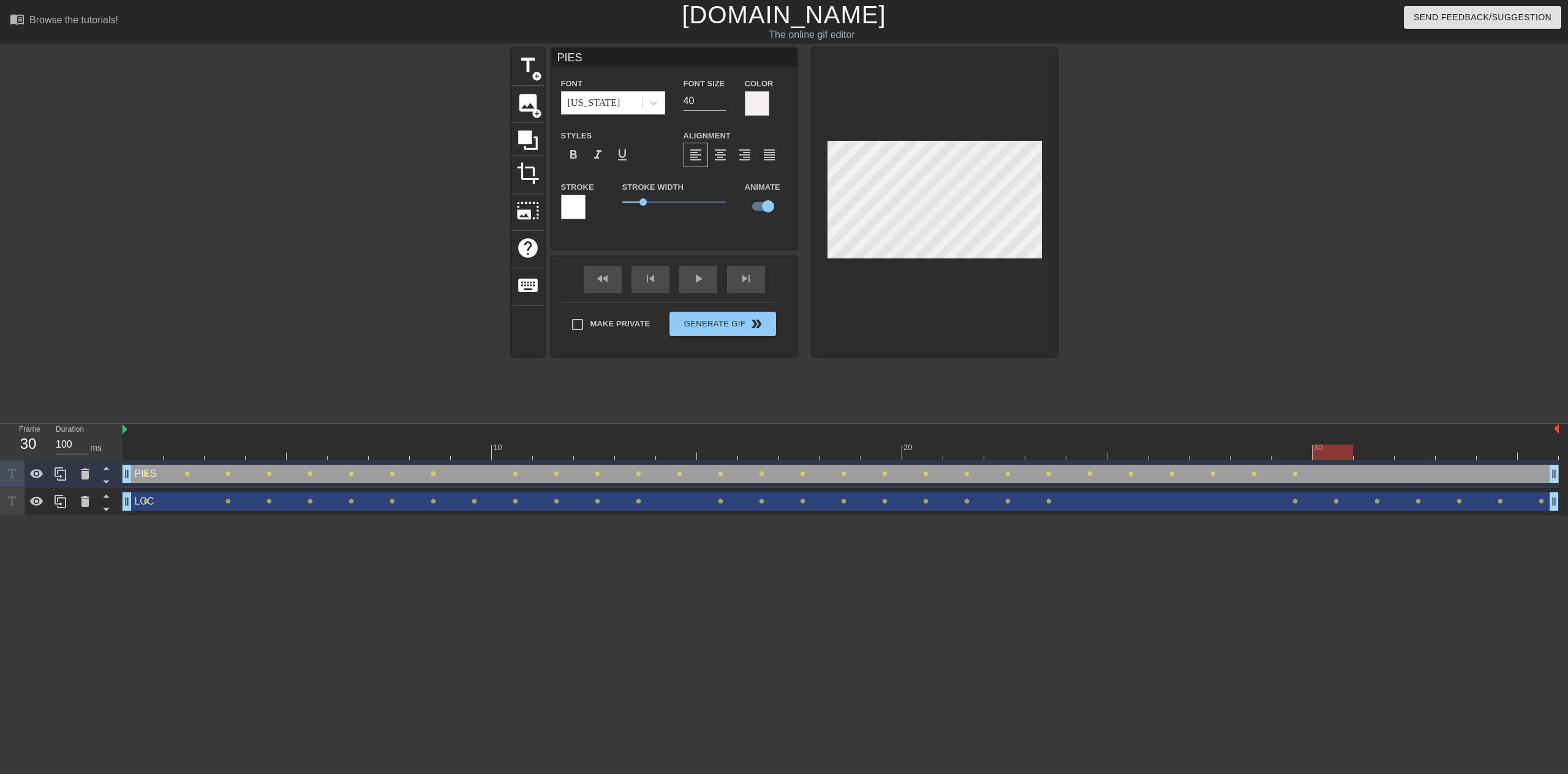
click at [1331, 455] on div at bounding box center [841, 453] width 1437 height 16
click at [1365, 451] on div at bounding box center [841, 453] width 1437 height 16
click at [1414, 453] on div at bounding box center [841, 453] width 1437 height 16
click at [1461, 453] on div at bounding box center [841, 453] width 1437 height 16
click at [1489, 453] on div at bounding box center [841, 453] width 1437 height 16
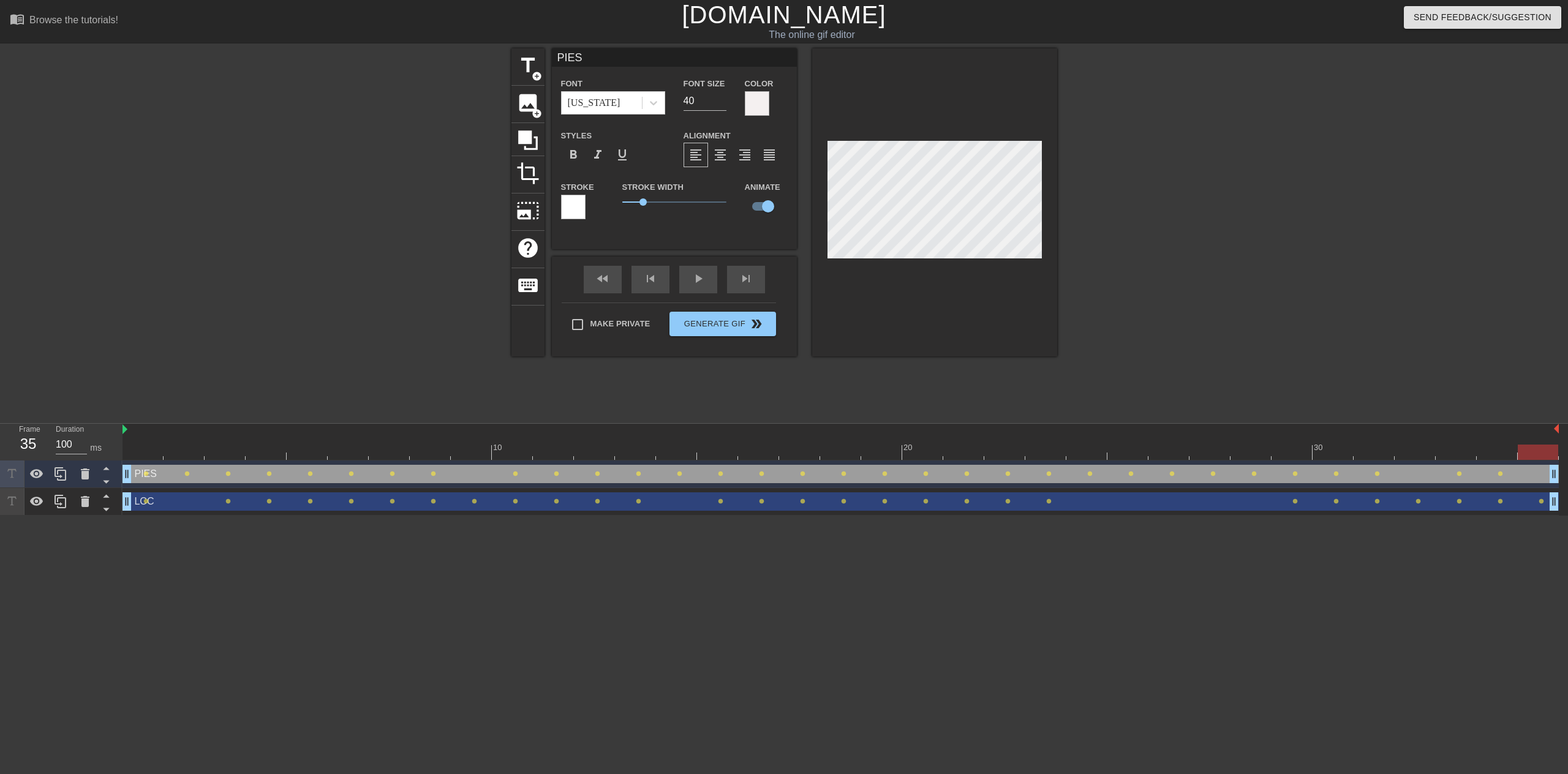
click at [1530, 456] on div at bounding box center [841, 453] width 1437 height 16
click at [243, 390] on div "title add_circle image add_circle crop photo_size_select_large help keyboard PI…" at bounding box center [784, 232] width 1568 height 367
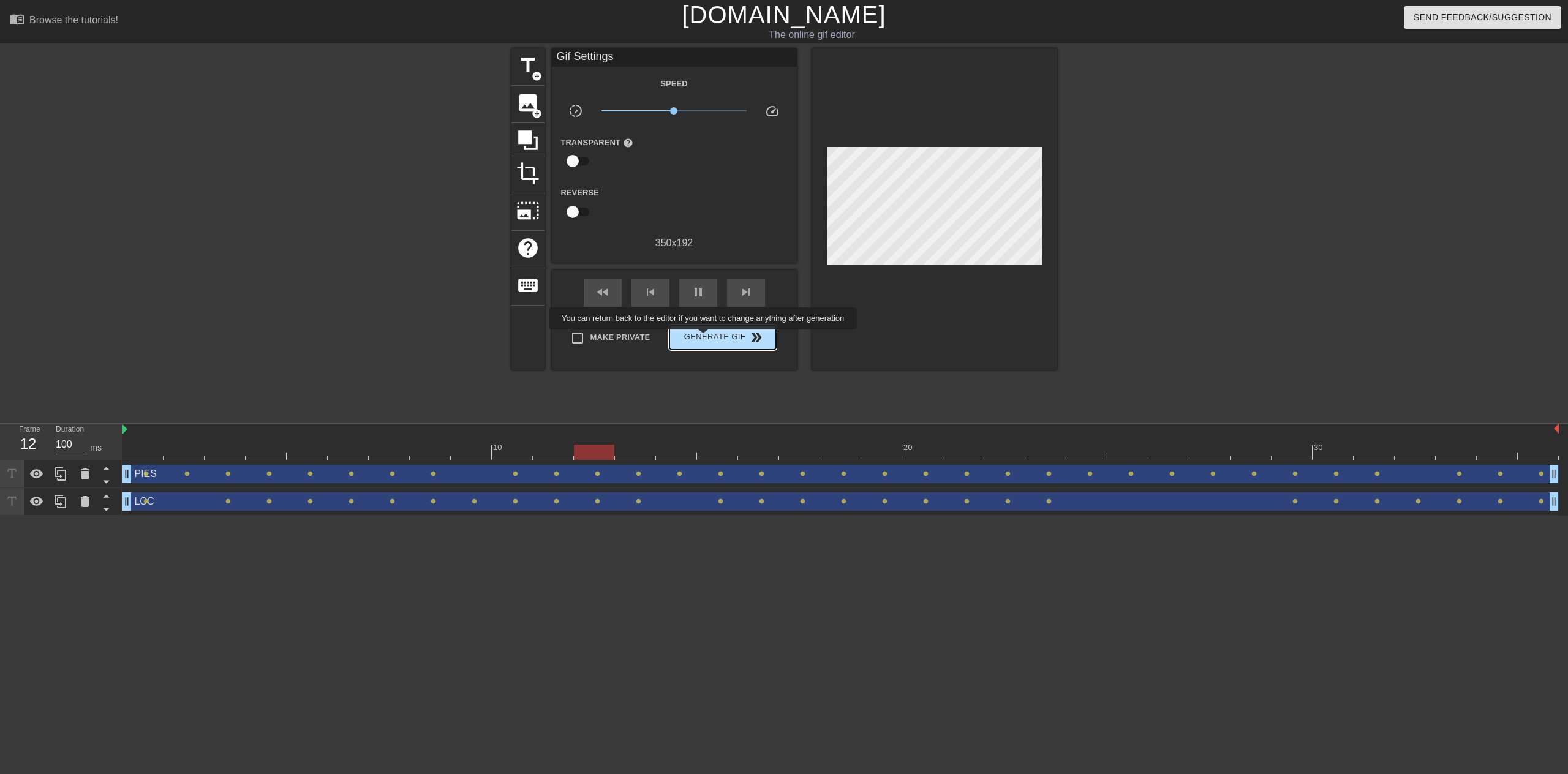
click at [705, 338] on span "Generate Gif double_arrow" at bounding box center [722, 338] width 96 height 15
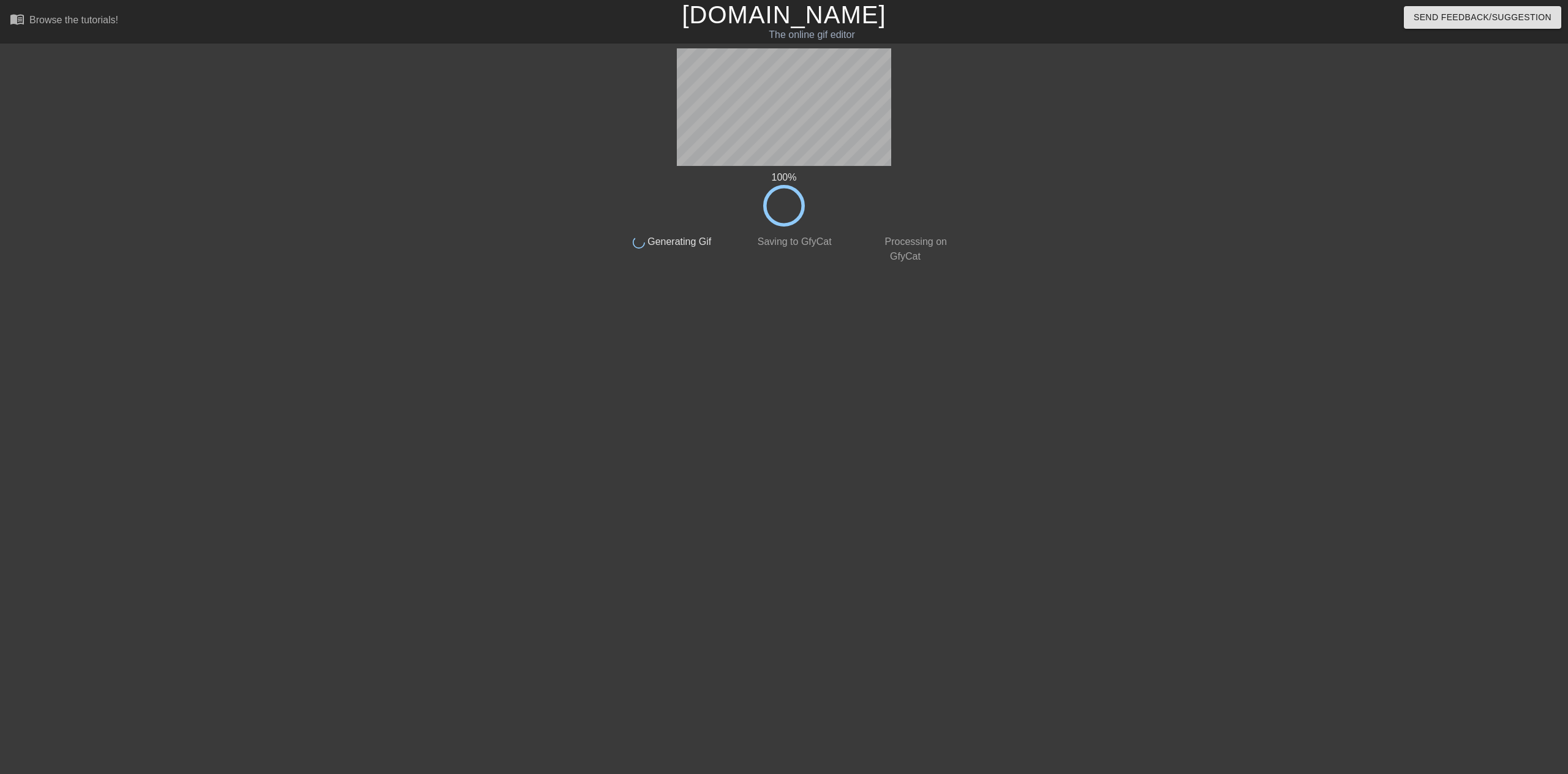
drag, startPoint x: 1261, startPoint y: 574, endPoint x: 443, endPoint y: 209, distance: 895.7
click at [443, 209] on div at bounding box center [505, 232] width 184 height 367
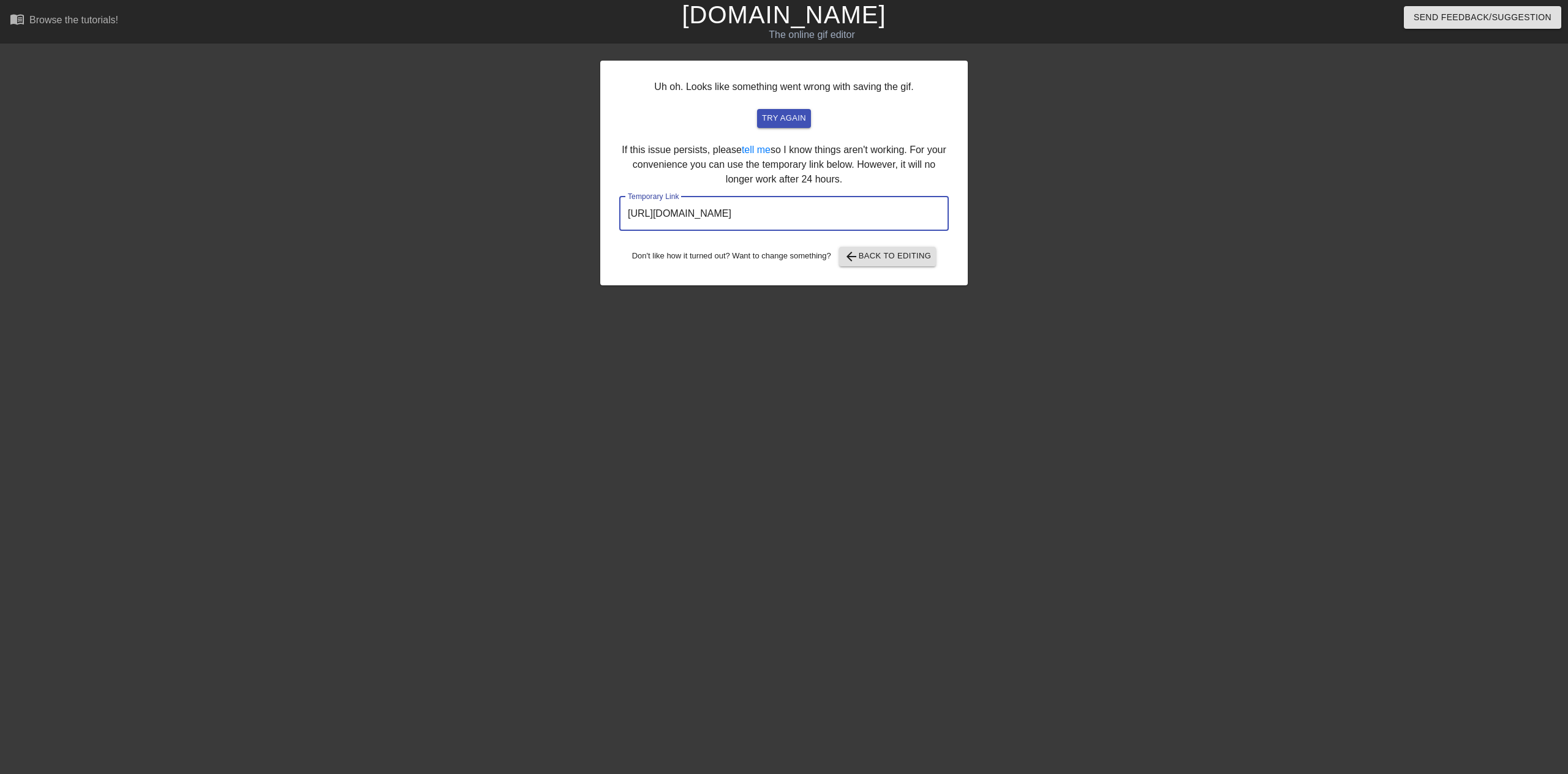
drag, startPoint x: 883, startPoint y: 212, endPoint x: 496, endPoint y: 230, distance: 387.4
click at [496, 230] on div "Uh oh. Looks like something went wrong with saving the gif. try again If this i…" at bounding box center [784, 232] width 1568 height 367
